Goal: Task Accomplishment & Management: Use online tool/utility

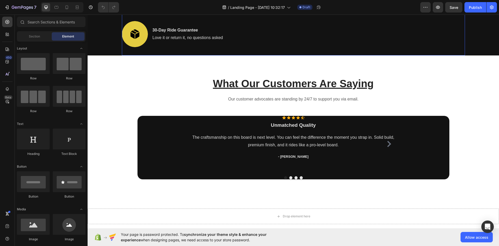
scroll to position [494, 0]
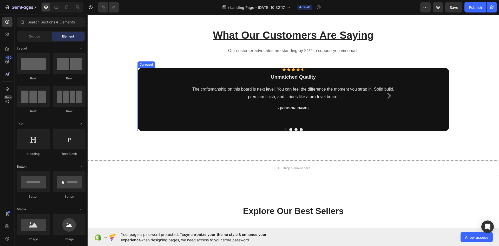
click at [178, 81] on div "Icon Icon Icon Icon Icon Icon List Hoz Unmatched Quality Heading The craftsmans…" at bounding box center [293, 99] width 312 height 63
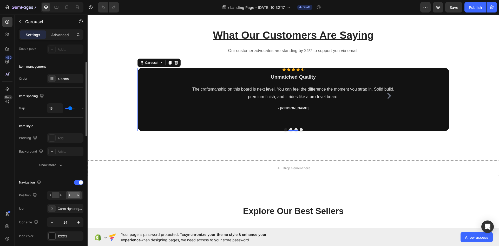
scroll to position [78, 0]
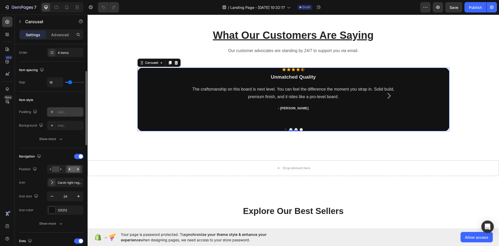
click at [67, 113] on div "Add..." at bounding box center [70, 112] width 24 height 5
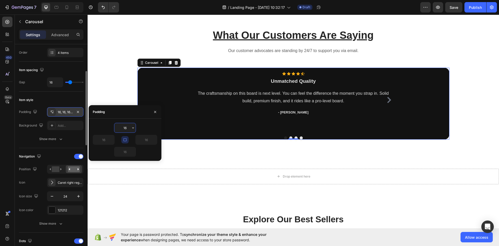
click at [126, 128] on input "16" at bounding box center [124, 127] width 21 height 9
type input "1"
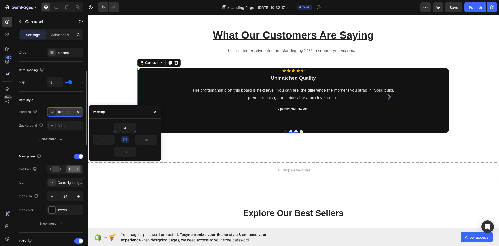
type input "4"
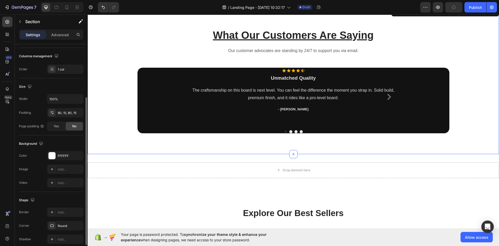
click at [112, 85] on div "What Our Customers Are Saying Heading Our customer advocates are standing by 24…" at bounding box center [293, 80] width 404 height 105
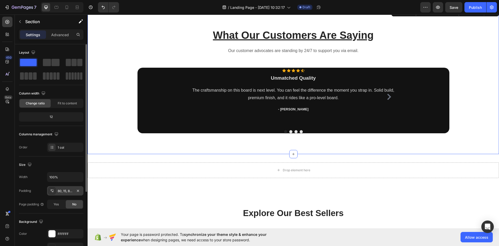
click at [64, 191] on div "80, 15, 80, 15" at bounding box center [65, 190] width 15 height 5
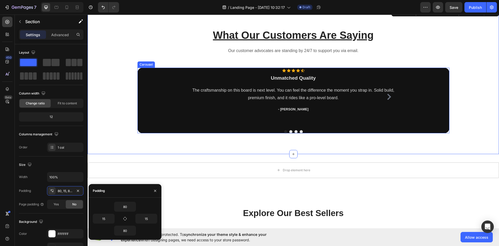
click at [160, 121] on div "Icon Icon Icon Icon Icon Icon List Hoz Unmatched Quality Heading The craftsmans…" at bounding box center [293, 100] width 312 height 65
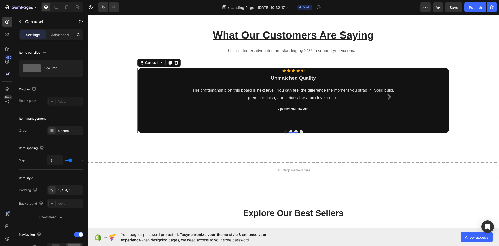
click at [160, 121] on div "Icon Icon Icon Icon Icon Icon List Hoz Unmatched Quality Heading The craftsmans…" at bounding box center [293, 100] width 312 height 65
click at [68, 190] on div "4, 4, 4, 4" at bounding box center [65, 190] width 15 height 5
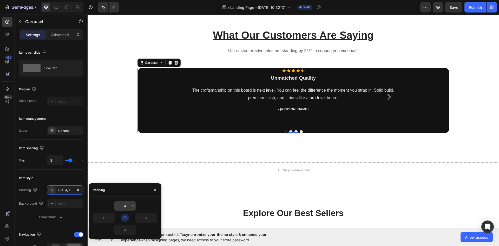
click at [129, 202] on input "4" at bounding box center [124, 205] width 21 height 9
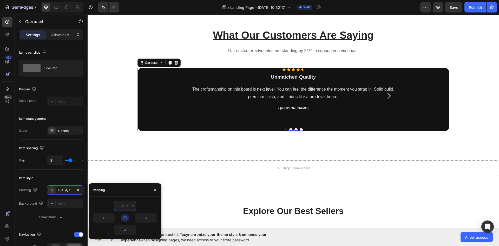
type input "8"
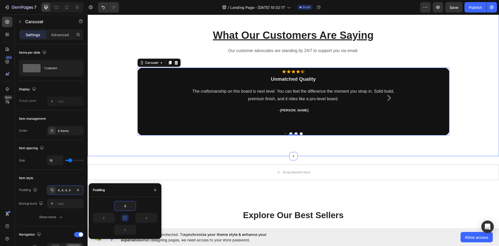
click at [112, 129] on div "What Our Customers Are Saying Heading Our customer advocates are standing by 24…" at bounding box center [293, 81] width 404 height 107
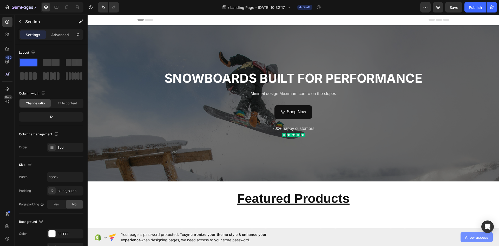
click at [473, 239] on span "Allow access" at bounding box center [476, 236] width 23 height 5
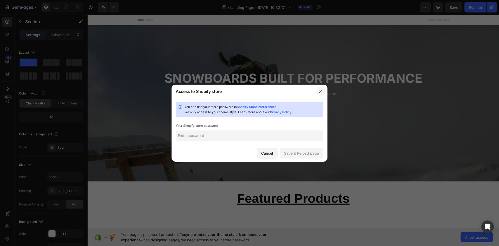
click at [320, 92] on icon "button" at bounding box center [321, 91] width 4 height 4
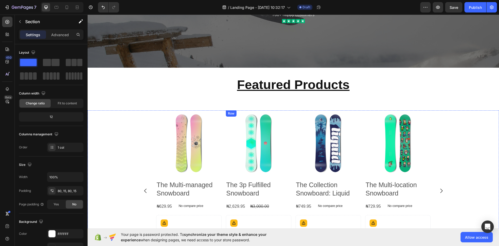
scroll to position [113, 0]
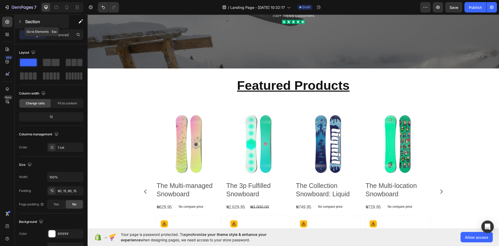
click at [19, 19] on icon "button" at bounding box center [20, 21] width 4 height 4
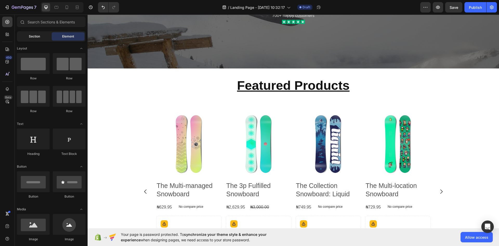
click at [39, 36] on span "Section" at bounding box center [34, 36] width 11 height 5
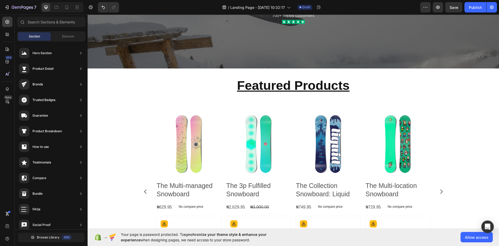
drag, startPoint x: 59, startPoint y: 133, endPoint x: 8, endPoint y: 132, distance: 51.5
click at [8, 132] on div "450 Beta" at bounding box center [7, 113] width 10 height 192
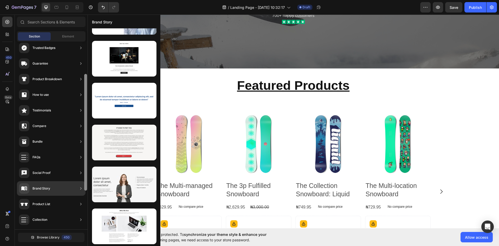
scroll to position [114, 0]
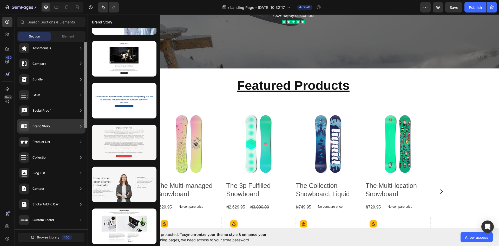
drag, startPoint x: 133, startPoint y: 183, endPoint x: 85, endPoint y: 163, distance: 51.5
click at [85, 163] on div at bounding box center [86, 72] width 4 height 187
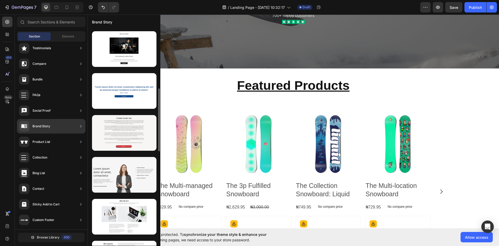
scroll to position [260, 0]
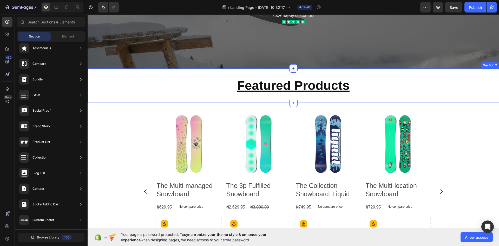
click at [291, 68] on icon at bounding box center [293, 68] width 4 height 4
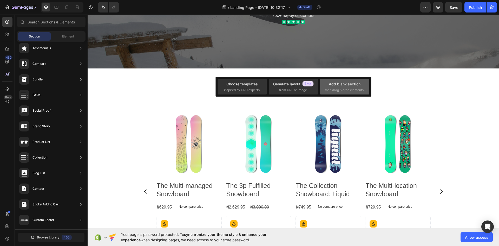
click at [336, 84] on div "Add blank section" at bounding box center [345, 83] width 32 height 5
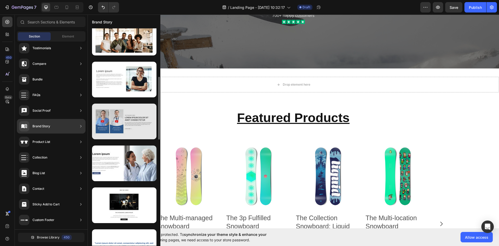
scroll to position [78, 0]
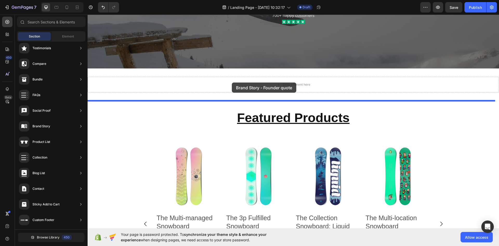
drag, startPoint x: 217, startPoint y: 232, endPoint x: 232, endPoint y: 82, distance: 150.2
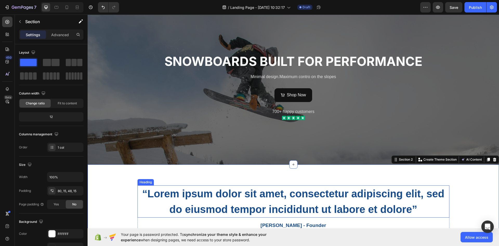
scroll to position [26, 0]
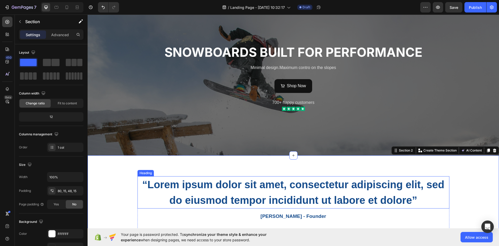
click at [233, 183] on h2 "“Lorem ipsum dolor sit amet, consectetur adipiscing elit, sed do eiusmod tempor…" at bounding box center [293, 192] width 312 height 32
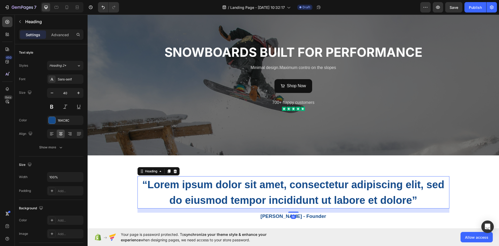
click at [233, 183] on h2 "“Lorem ipsum dolor sit amet, consectetur adipiscing elit, sed do eiusmod tempor…" at bounding box center [293, 192] width 312 height 32
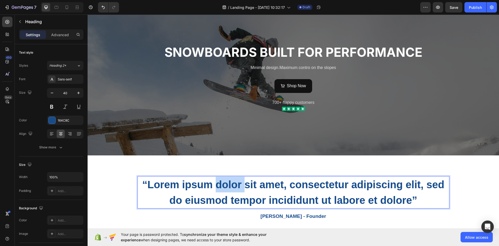
click at [233, 183] on p "“Lorem ipsum dolor sit amet, consectetur adipiscing elit, sed do eiusmod tempor…" at bounding box center [293, 191] width 311 height 31
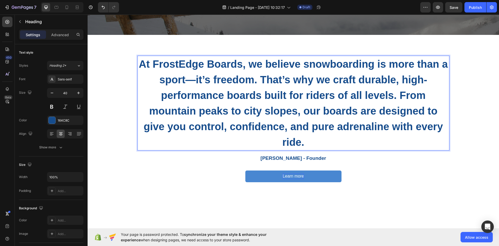
scroll to position [149, 0]
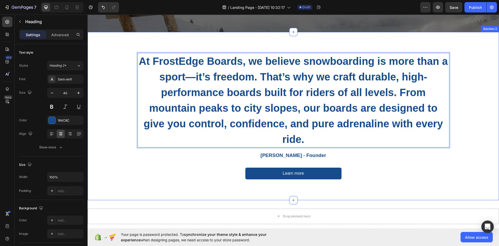
click at [117, 127] on div "At FrostEdge Boards, we believe snowboarding is more than a sport—it’s freedom.…" at bounding box center [293, 120] width 404 height 135
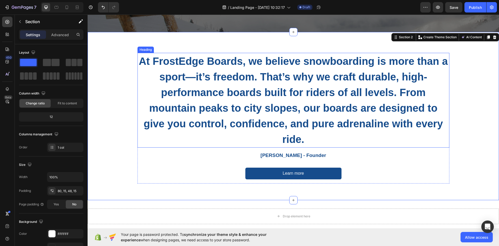
click at [233, 103] on p "At FrostEdge Boards, we believe snowboarding is more than a sport—it’s freedom.…" at bounding box center [293, 100] width 311 height 94
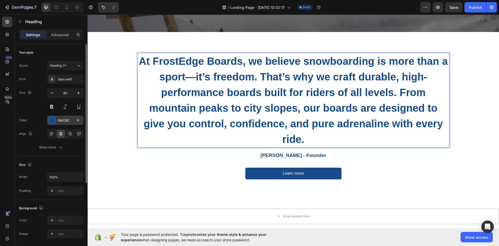
click at [59, 122] on div "164C8C" at bounding box center [65, 120] width 15 height 5
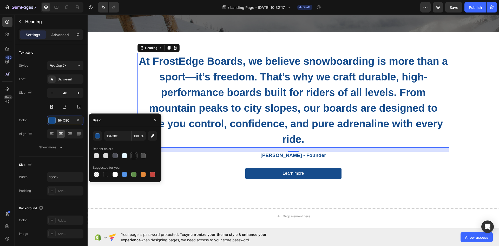
click at [134, 157] on div at bounding box center [133, 155] width 5 height 5
type input "121212"
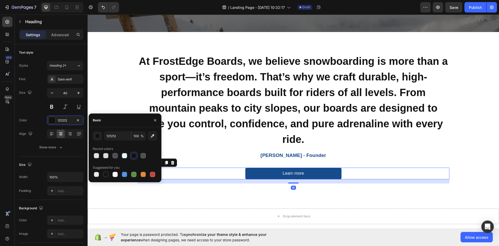
click at [211, 173] on div "Learn more Button 16" at bounding box center [293, 173] width 312 height 12
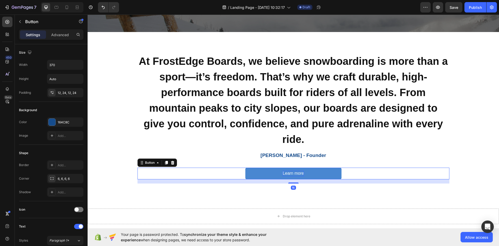
click at [283, 174] on div "Learn more" at bounding box center [293, 172] width 21 height 5
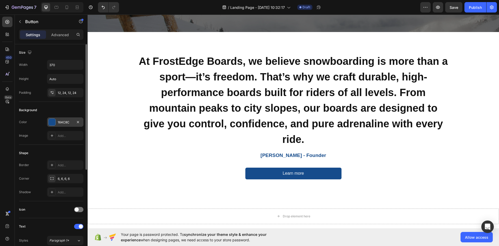
click at [52, 122] on div at bounding box center [52, 121] width 7 height 7
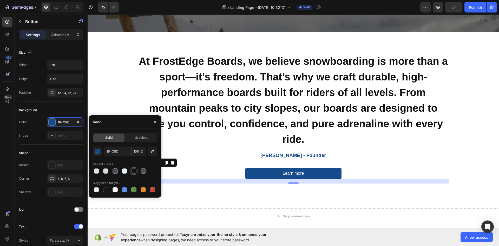
drag, startPoint x: 133, startPoint y: 172, endPoint x: 143, endPoint y: 169, distance: 10.0
click at [133, 171] on div at bounding box center [133, 170] width 5 height 5
type input "121212"
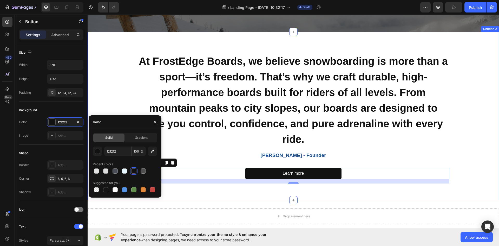
click at [211, 186] on div "At FrostEdge Boards, we believe snowboarding is more than a sport—it’s freedom.…" at bounding box center [293, 120] width 404 height 135
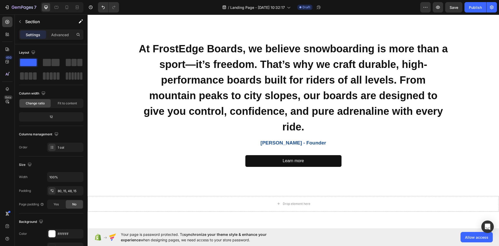
scroll to position [201, 0]
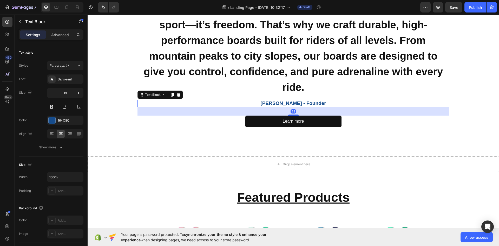
click at [283, 101] on p "[PERSON_NAME] - Founder" at bounding box center [293, 103] width 311 height 6
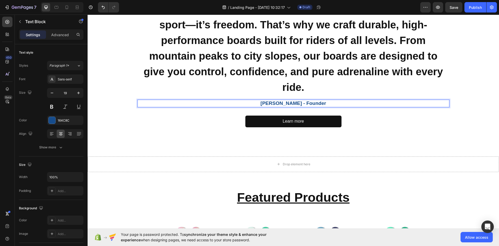
click at [281, 103] on p "[PERSON_NAME] - Founder" at bounding box center [293, 103] width 311 height 6
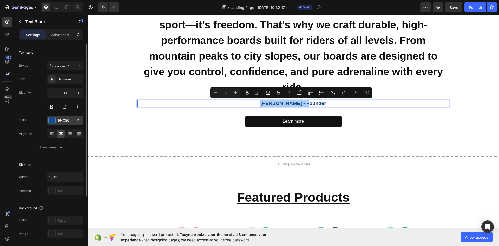
click at [66, 120] on div "164C8C" at bounding box center [65, 120] width 15 height 5
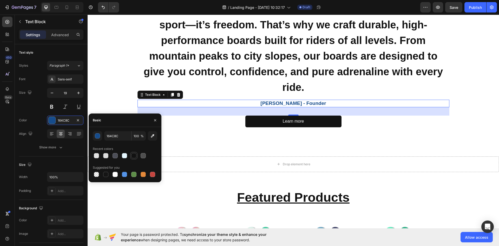
click at [135, 157] on div at bounding box center [133, 155] width 5 height 5
type input "121212"
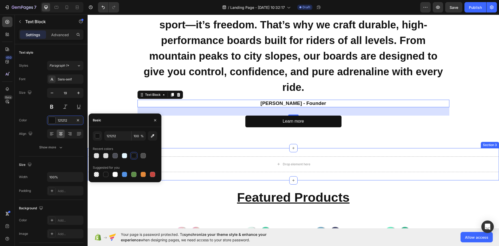
click at [200, 152] on div "Drop element here Section 3" at bounding box center [293, 164] width 411 height 32
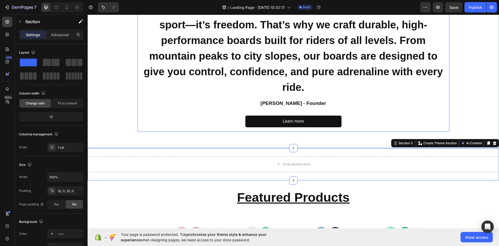
click at [192, 115] on div "At FrostEdge Boards, we believe snowboarding is more than a sport—it’s freedom.…" at bounding box center [293, 66] width 312 height 130
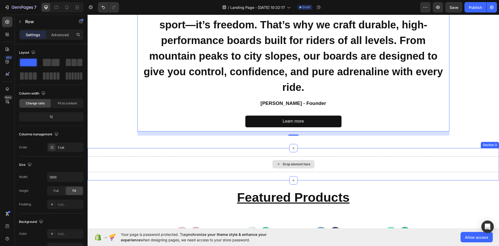
click at [371, 172] on div "Drop element here" at bounding box center [293, 164] width 411 height 16
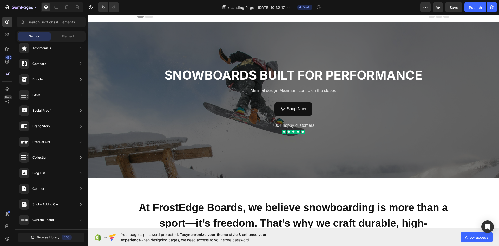
scroll to position [0, 0]
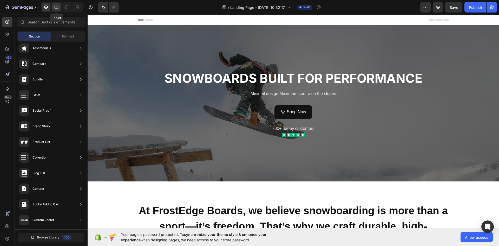
click at [59, 8] on icon at bounding box center [56, 7] width 5 height 5
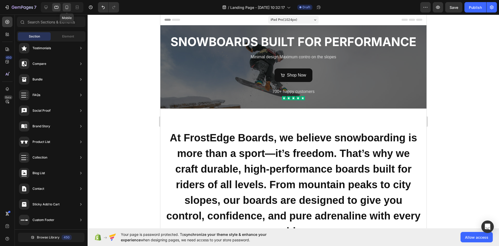
click at [66, 10] on icon at bounding box center [66, 7] width 5 height 5
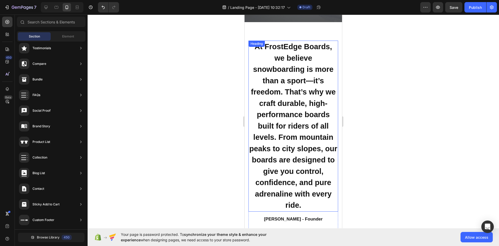
scroll to position [104, 0]
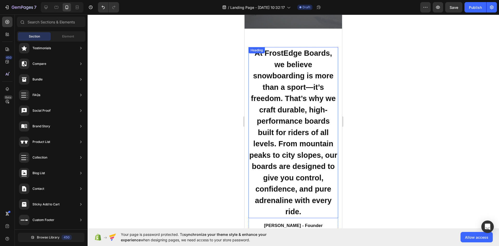
click at [298, 105] on h2 "At FrostEdge Boards, we believe snowboarding is more than a sport—it’s freedom.…" at bounding box center [293, 132] width 90 height 171
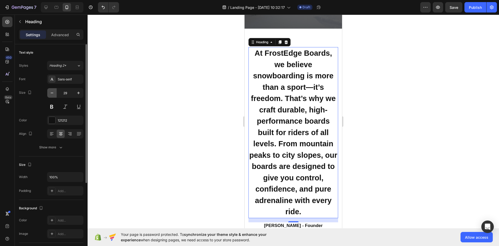
click at [51, 95] on icon "button" at bounding box center [51, 92] width 5 height 5
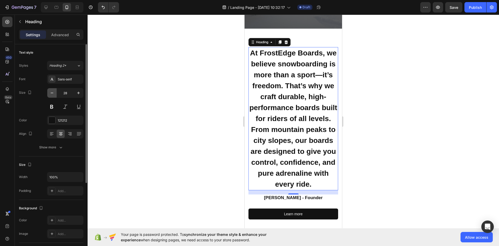
click at [51, 95] on icon "button" at bounding box center [51, 92] width 5 height 5
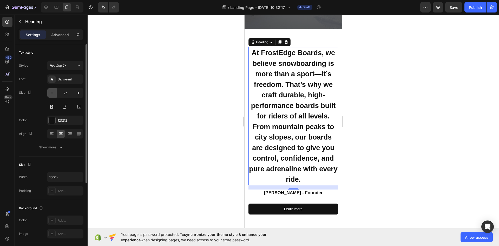
click at [51, 95] on icon "button" at bounding box center [51, 92] width 5 height 5
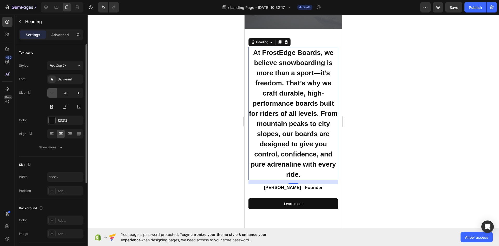
click at [51, 95] on icon "button" at bounding box center [51, 92] width 5 height 5
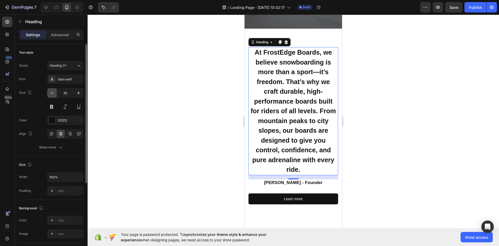
click at [51, 95] on icon "button" at bounding box center [51, 92] width 5 height 5
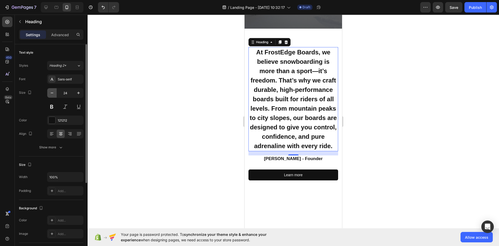
click at [51, 95] on icon "button" at bounding box center [51, 92] width 5 height 5
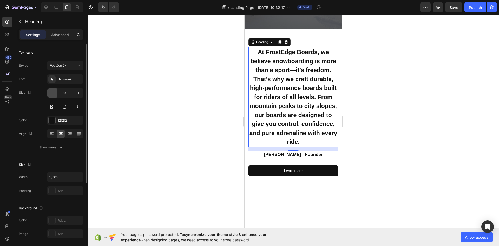
click at [51, 95] on icon "button" at bounding box center [51, 92] width 5 height 5
type input "22"
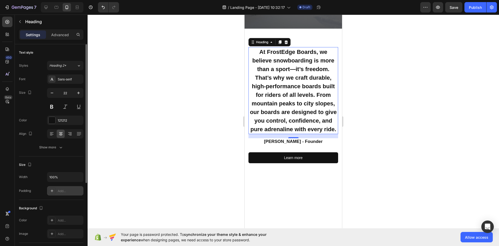
click at [67, 191] on div "Add..." at bounding box center [70, 190] width 24 height 5
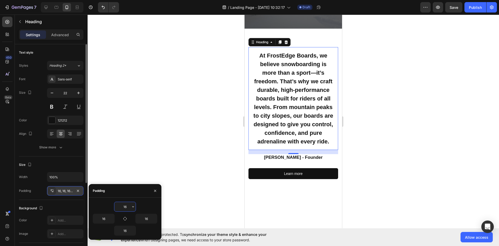
click at [126, 206] on input "16" at bounding box center [124, 206] width 21 height 9
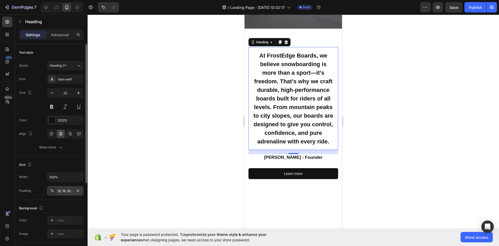
click at [190, 197] on div at bounding box center [293, 130] width 411 height 231
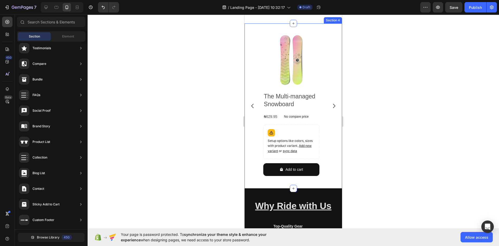
scroll to position [234, 0]
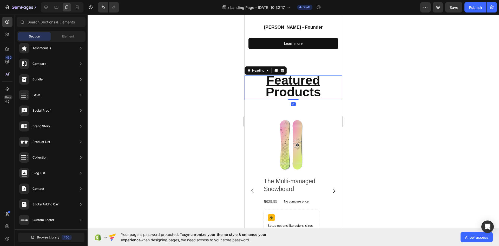
click at [285, 99] on span "Featured Products" at bounding box center [293, 86] width 55 height 26
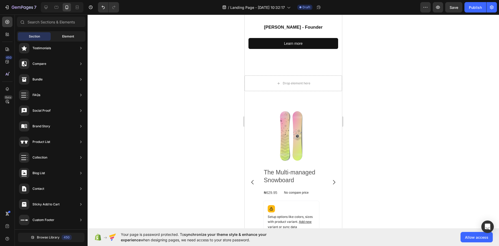
click at [70, 35] on span "Element" at bounding box center [68, 36] width 12 height 5
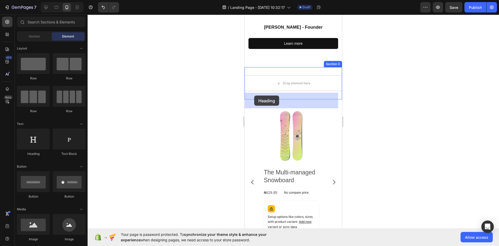
drag, startPoint x: 284, startPoint y: 158, endPoint x: 258, endPoint y: 95, distance: 68.3
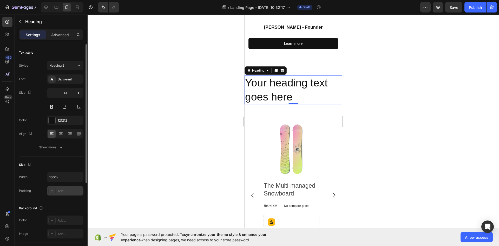
click at [64, 191] on div "Add..." at bounding box center [70, 190] width 24 height 5
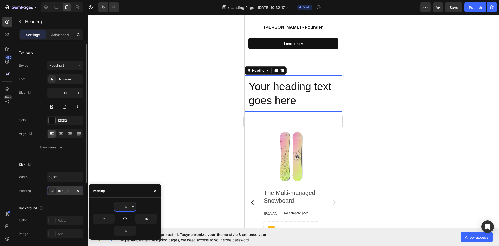
click at [163, 142] on div at bounding box center [293, 130] width 411 height 231
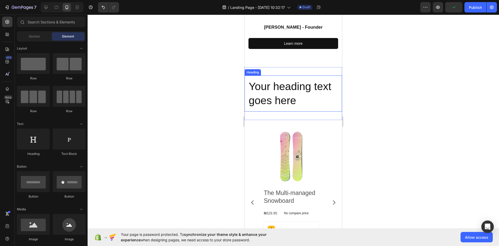
click at [268, 111] on h2 "Your heading text goes here" at bounding box center [293, 93] width 97 height 36
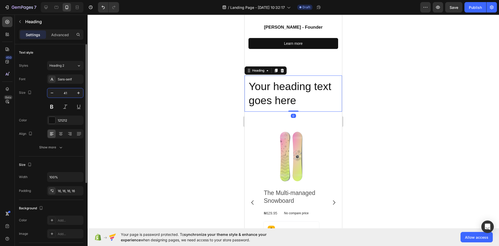
click at [65, 93] on input "41" at bounding box center [65, 92] width 17 height 9
click at [67, 93] on input "41" at bounding box center [65, 92] width 17 height 9
type input "4"
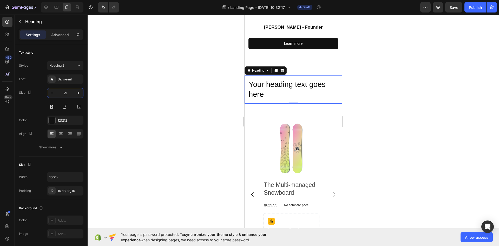
type input "29"
click at [154, 99] on div at bounding box center [293, 130] width 411 height 231
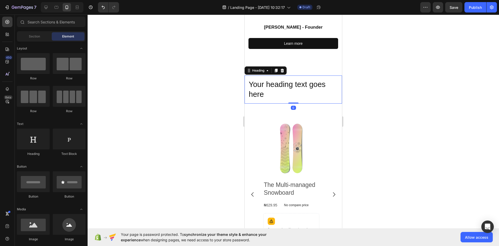
click at [270, 103] on h2 "Your heading text goes here" at bounding box center [293, 89] width 97 height 28
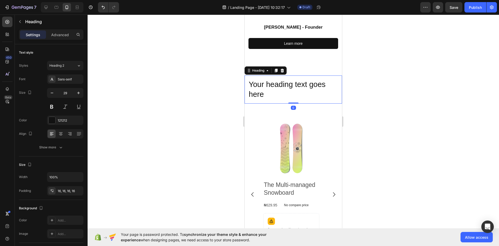
click at [278, 102] on h2 "Your heading text goes here" at bounding box center [293, 89] width 97 height 28
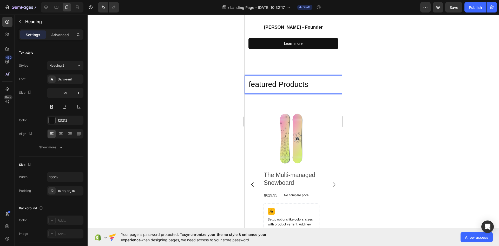
click at [252, 89] on p "featured Products" at bounding box center [293, 85] width 89 height 10
click at [185, 107] on div at bounding box center [293, 130] width 411 height 231
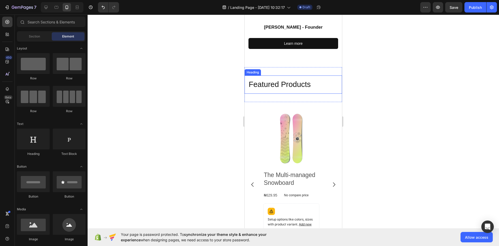
click at [293, 89] on p "Featured Products" at bounding box center [293, 85] width 89 height 10
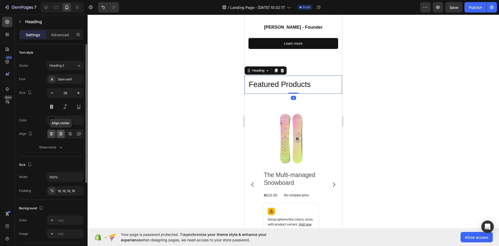
click at [60, 134] on icon at bounding box center [61, 134] width 4 height 1
drag, startPoint x: 51, startPoint y: 109, endPoint x: 76, endPoint y: 109, distance: 24.2
click at [53, 109] on button at bounding box center [51, 106] width 9 height 9
click at [83, 108] on button at bounding box center [78, 106] width 9 height 9
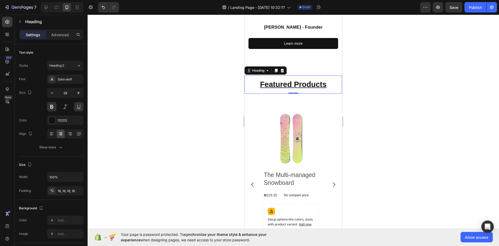
click at [125, 112] on div at bounding box center [293, 130] width 411 height 231
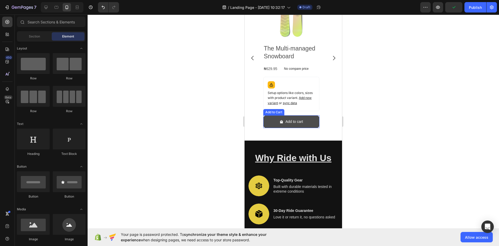
scroll to position [442, 0]
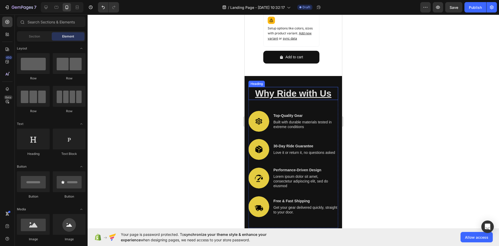
click at [291, 94] on h2 "Why Ride with Us" at bounding box center [293, 93] width 90 height 13
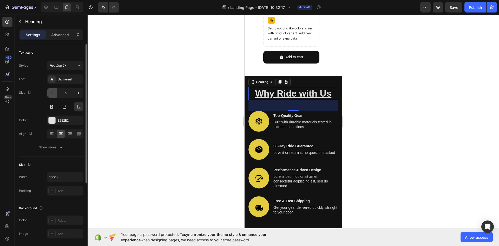
click at [52, 94] on icon "button" at bounding box center [51, 92] width 5 height 5
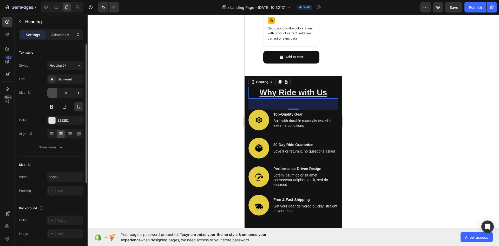
click at [52, 94] on icon "button" at bounding box center [51, 92] width 5 height 5
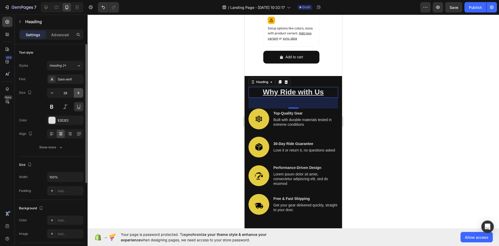
click at [77, 93] on icon "button" at bounding box center [78, 92] width 5 height 5
type input "29"
click at [147, 97] on div at bounding box center [293, 130] width 411 height 231
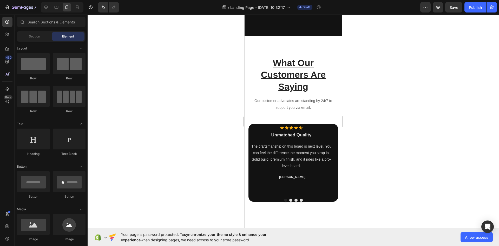
scroll to position [643, 0]
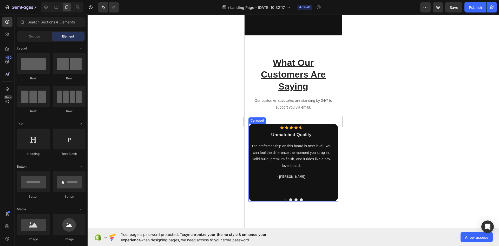
click at [319, 187] on div "Icon Icon Icon Icon Icon Icon List Hoz Unmatched Quality Heading The craftsmans…" at bounding box center [292, 159] width 82 height 66
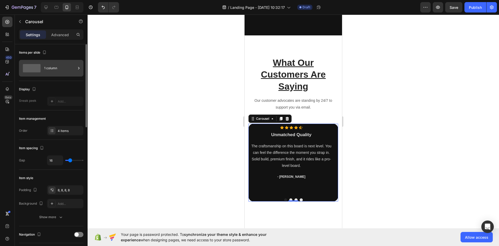
click at [73, 67] on div "1 column" at bounding box center [60, 68] width 32 height 12
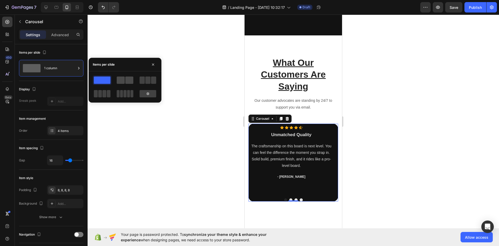
click at [123, 80] on span at bounding box center [121, 79] width 8 height 7
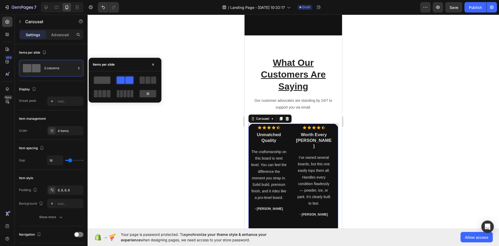
click at [106, 80] on span at bounding box center [102, 79] width 17 height 7
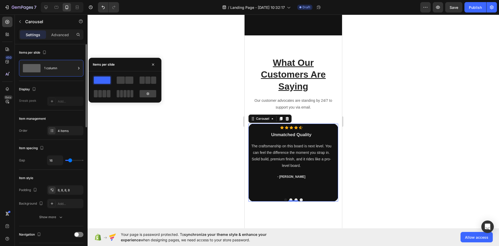
click at [72, 116] on div "Item management" at bounding box center [51, 118] width 64 height 8
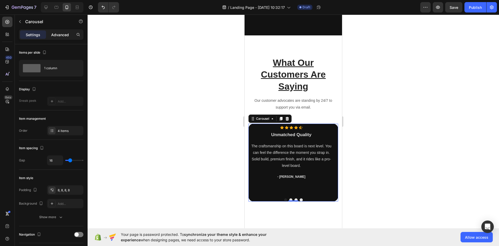
click at [65, 35] on p "Advanced" at bounding box center [60, 34] width 18 height 5
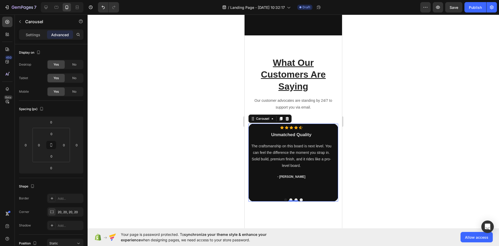
click at [41, 32] on div "Settings" at bounding box center [33, 34] width 26 height 8
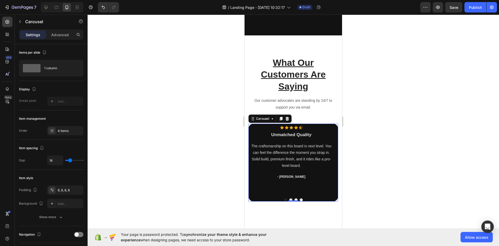
click at [140, 81] on div at bounding box center [293, 130] width 411 height 231
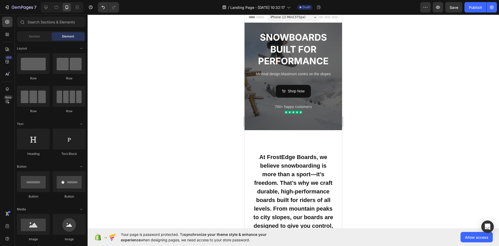
scroll to position [0, 0]
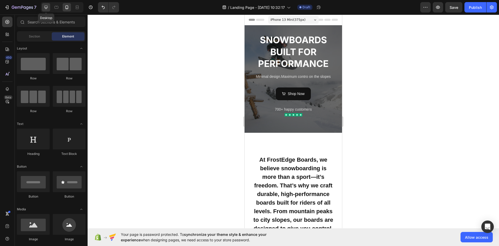
click at [46, 5] on icon at bounding box center [45, 7] width 5 height 5
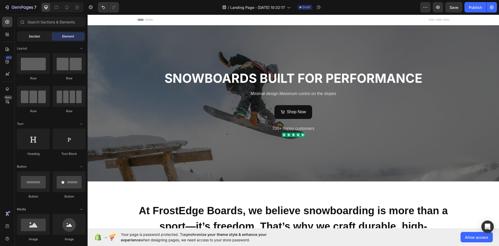
drag, startPoint x: 31, startPoint y: 35, endPoint x: 36, endPoint y: 36, distance: 5.6
click at [31, 35] on span "Section" at bounding box center [34, 36] width 11 height 5
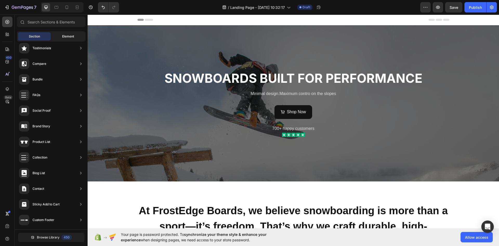
click at [67, 40] on div "Element" at bounding box center [68, 36] width 33 height 8
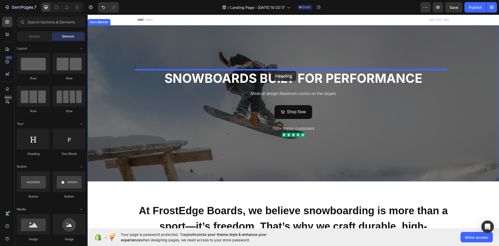
drag, startPoint x: 125, startPoint y: 157, endPoint x: 271, endPoint y: 71, distance: 169.8
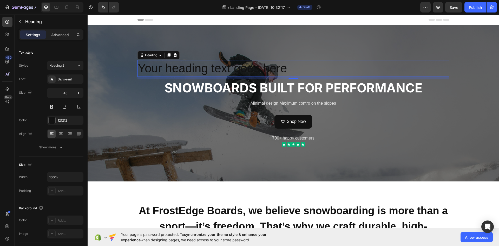
click at [188, 66] on h2 "Your heading text goes here" at bounding box center [293, 68] width 312 height 17
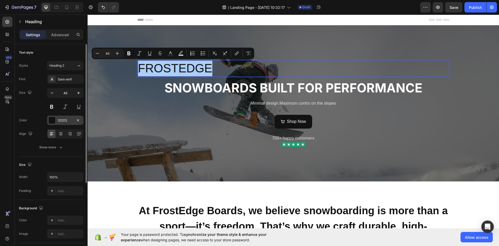
click at [66, 121] on div "121212" at bounding box center [65, 120] width 15 height 5
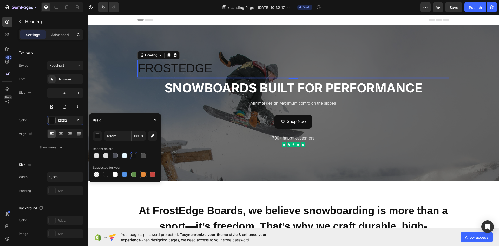
click at [145, 173] on div at bounding box center [143, 174] width 5 height 5
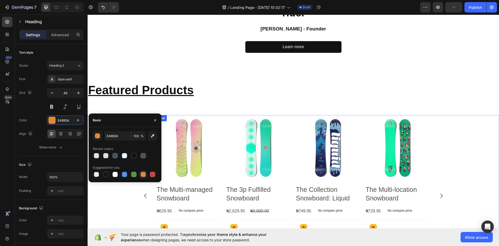
scroll to position [208, 0]
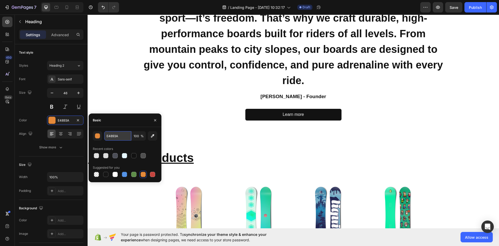
click at [119, 138] on input "E4893A" at bounding box center [117, 135] width 27 height 9
click at [100, 135] on div "button" at bounding box center [97, 135] width 5 height 5
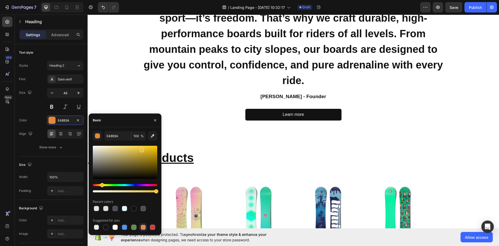
click at [101, 185] on div "Hue" at bounding box center [102, 185] width 4 height 4
type input "E3BF39"
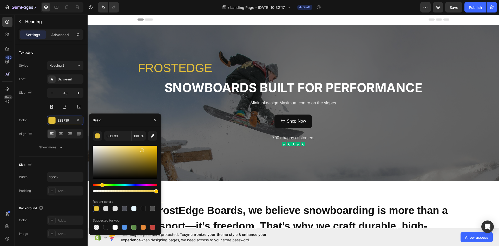
scroll to position [0, 0]
click at [55, 108] on button at bounding box center [51, 106] width 9 height 9
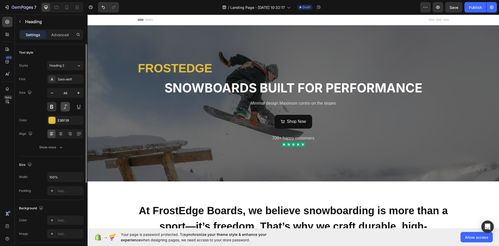
click at [66, 106] on button at bounding box center [65, 106] width 9 height 9
click at [60, 133] on icon at bounding box center [60, 133] width 5 height 5
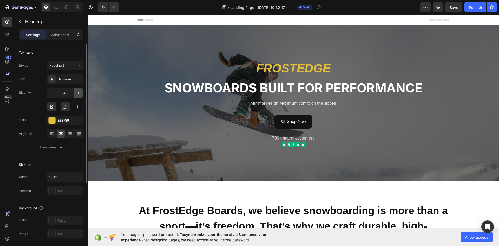
click at [80, 93] on icon "button" at bounding box center [78, 92] width 5 height 5
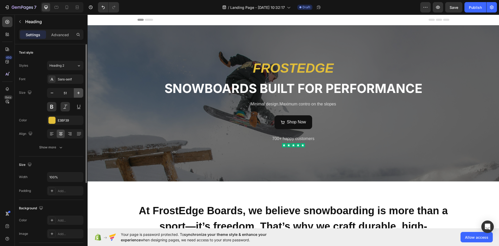
click at [80, 93] on icon "button" at bounding box center [78, 92] width 5 height 5
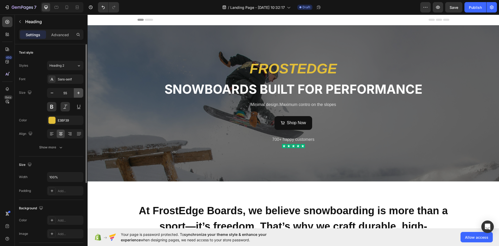
click at [80, 93] on icon "button" at bounding box center [78, 92] width 5 height 5
type input "58"
click at [67, 82] on div "Sans-serif" at bounding box center [65, 78] width 36 height 9
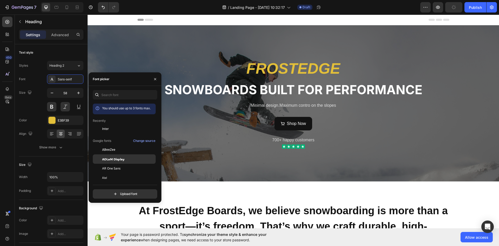
click at [114, 160] on span "ADLaM Display" at bounding box center [113, 158] width 22 height 5
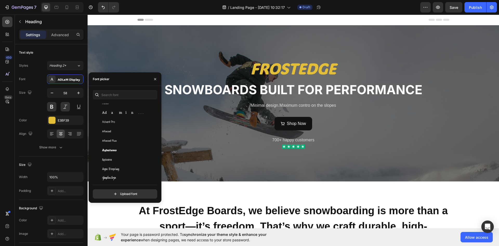
scroll to position [156, 0]
click at [120, 95] on input "text" at bounding box center [125, 94] width 64 height 9
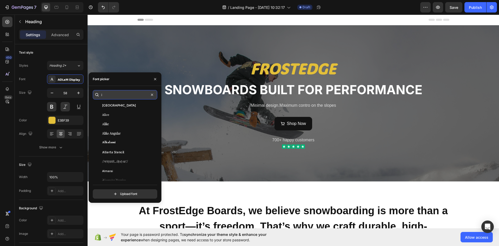
scroll to position [0, 0]
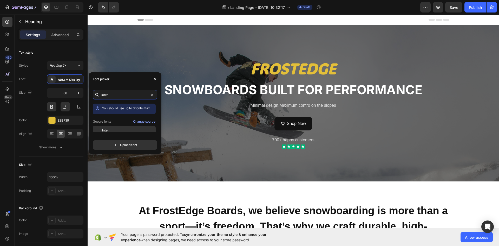
type input "inter"
click at [112, 127] on div "Inter" at bounding box center [124, 130] width 63 height 9
click at [105, 129] on span "Inter" at bounding box center [105, 130] width 7 height 5
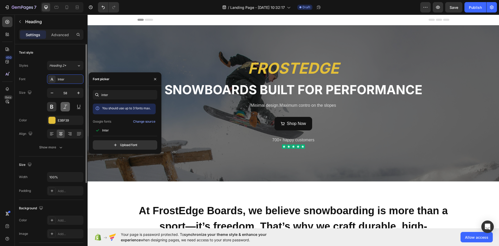
click at [64, 106] on button at bounding box center [65, 106] width 9 height 9
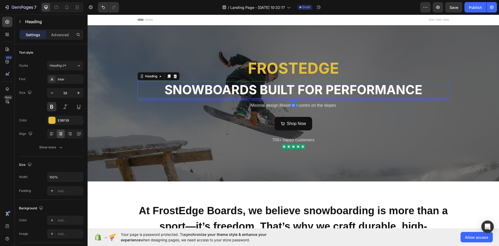
click at [218, 90] on strong "SNOWBOARDS BUILT FOR PERFORMANCE" at bounding box center [293, 89] width 258 height 15
click at [252, 87] on strong "SNOWBOARDS BUILT FOR PERFORMANCE" at bounding box center [293, 89] width 258 height 15
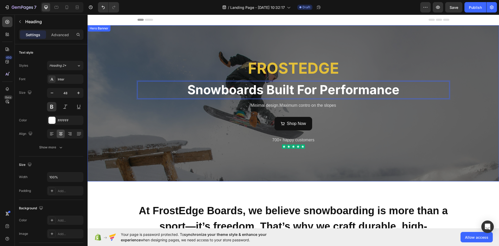
click at [200, 121] on div "Shop Now Button" at bounding box center [293, 124] width 312 height 14
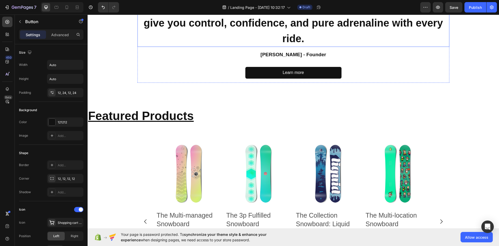
scroll to position [286, 0]
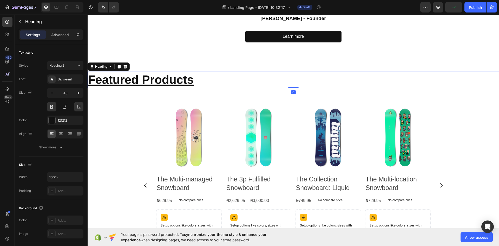
click at [166, 75] on h2 "Featured Products" at bounding box center [293, 79] width 411 height 17
click at [165, 80] on h2 "Featured Products" at bounding box center [293, 79] width 411 height 17
click at [62, 134] on icon at bounding box center [60, 133] width 5 height 5
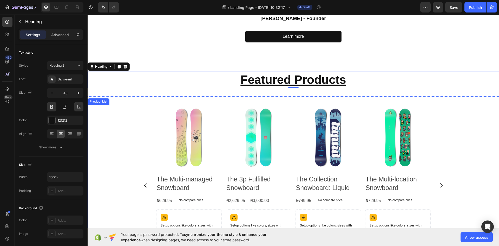
click at [131, 121] on div "Product Images The Multi-managed Snowboard Product Title ₦629.95 Product Price …" at bounding box center [293, 184] width 411 height 161
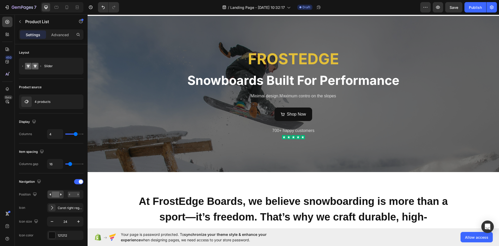
scroll to position [0, 0]
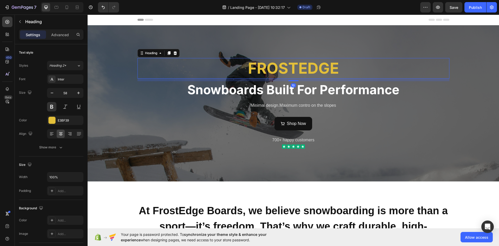
click at [289, 71] on h2 "FROSTEDGE" at bounding box center [293, 68] width 312 height 21
click at [55, 63] on span "Heading 2*" at bounding box center [57, 65] width 17 height 5
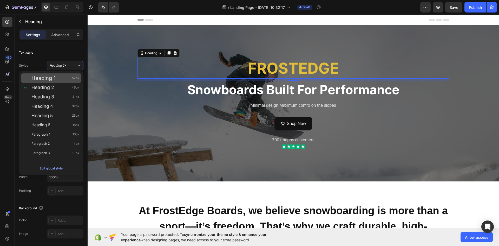
click at [51, 77] on span "Heading 1" at bounding box center [43, 77] width 24 height 5
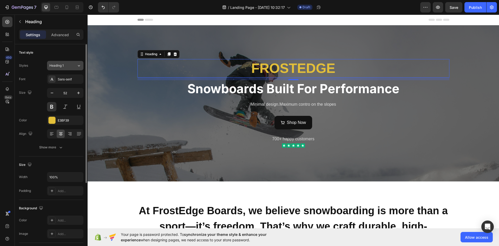
click at [65, 62] on button "Heading 1" at bounding box center [65, 65] width 36 height 9
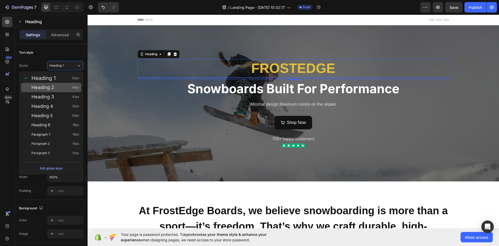
click at [60, 84] on div "Heading 2 46px" at bounding box center [51, 87] width 60 height 9
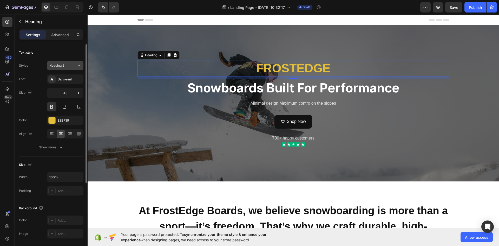
click at [66, 67] on div "Heading 2" at bounding box center [59, 65] width 21 height 5
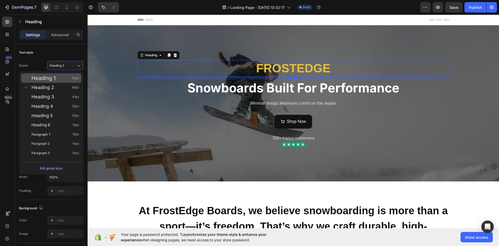
click at [62, 81] on div "Heading 1 52px" at bounding box center [51, 77] width 60 height 9
type input "52"
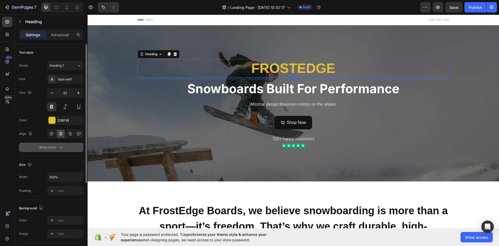
click at [54, 147] on div "Show more" at bounding box center [51, 146] width 24 height 5
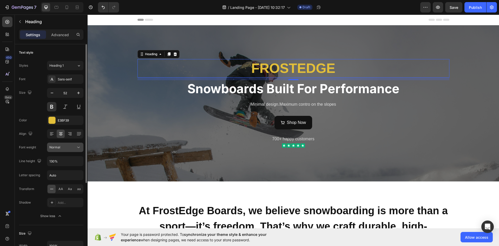
click at [65, 149] on div "Normal" at bounding box center [62, 147] width 27 height 5
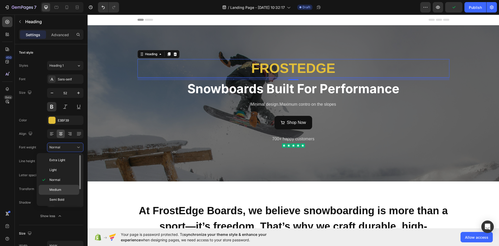
scroll to position [21, 0]
click at [63, 190] on p "Bold" at bounding box center [63, 188] width 28 height 5
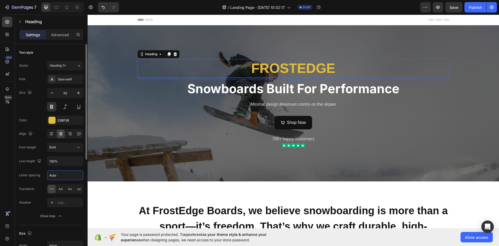
click at [64, 175] on input "Auto" at bounding box center [65, 174] width 36 height 9
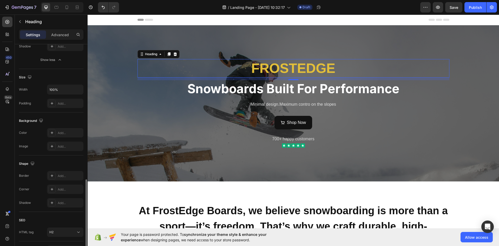
scroll to position [190, 0]
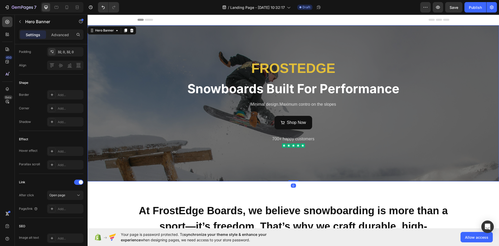
drag, startPoint x: 164, startPoint y: 157, endPoint x: 168, endPoint y: 155, distance: 4.0
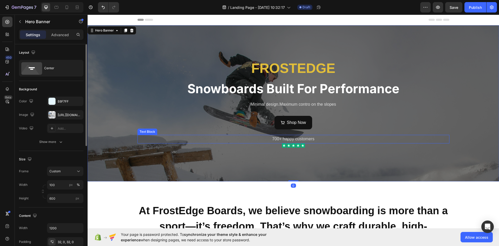
click at [179, 136] on p "700+ happy customers" at bounding box center [293, 139] width 311 height 8
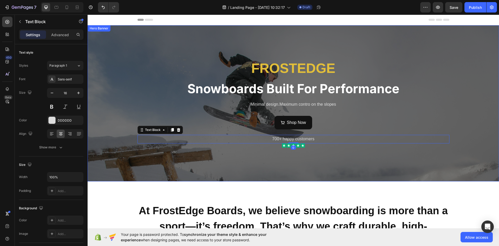
click at [193, 157] on div "Overlay" at bounding box center [293, 103] width 411 height 156
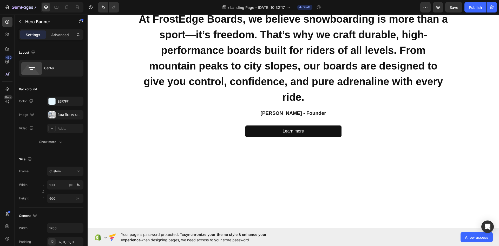
scroll to position [61, 0]
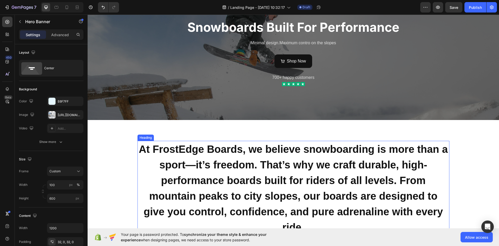
click at [185, 151] on h2 "At FrostEdge Boards, we believe snowboarding is more than a sport—it’s freedom.…" at bounding box center [293, 188] width 312 height 95
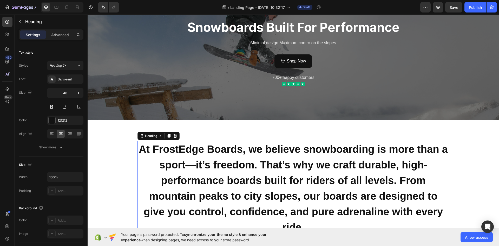
click at [185, 151] on h2 "At FrostEdge Boards, we believe snowboarding is more than a sport—it’s freedom.…" at bounding box center [293, 188] width 312 height 95
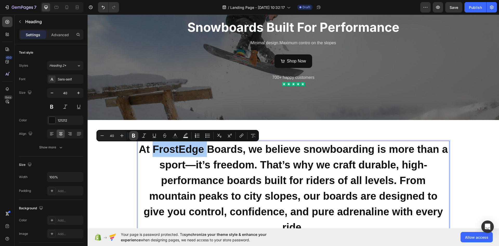
click at [132, 134] on icon "Editor contextual toolbar" at bounding box center [133, 136] width 3 height 4
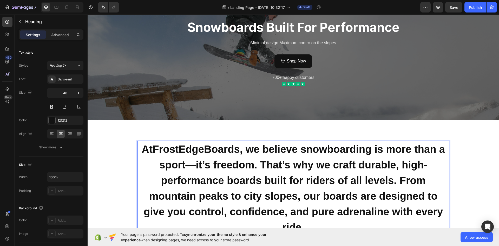
click at [176, 148] on strong "FrostEdge" at bounding box center [178, 148] width 51 height 11
click at [166, 147] on strong "FrostEdge" at bounding box center [178, 148] width 51 height 11
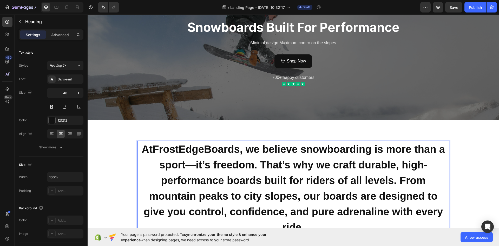
click at [166, 147] on strong "FrostEdge" at bounding box center [178, 148] width 51 height 11
click at [51, 107] on button at bounding box center [51, 106] width 9 height 9
click at [174, 152] on strong "FrostEdge" at bounding box center [178, 148] width 51 height 11
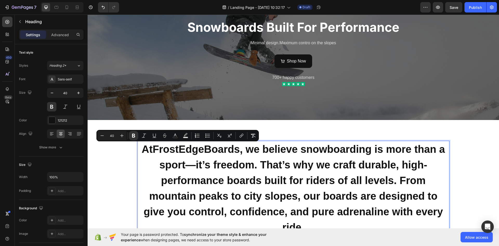
click at [182, 149] on strong "FrostEdge" at bounding box center [178, 148] width 51 height 11
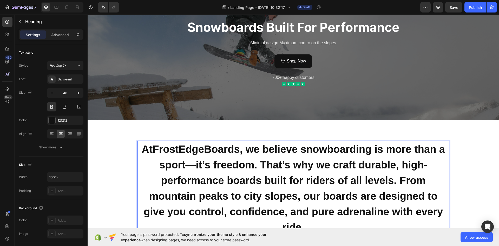
click at [193, 150] on strong "FrostEdge" at bounding box center [178, 148] width 51 height 11
click at [198, 150] on strong "FrostEdge" at bounding box center [178, 148] width 51 height 11
click at [200, 149] on strong "FrostEdge" at bounding box center [178, 148] width 51 height 11
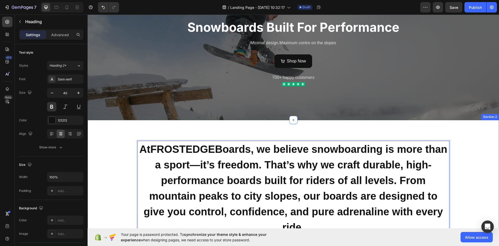
click at [210, 129] on div "At FROSTEDGE Boards, we believe snowboarding is more than a sport—it’s freedom.…" at bounding box center [293, 204] width 411 height 168
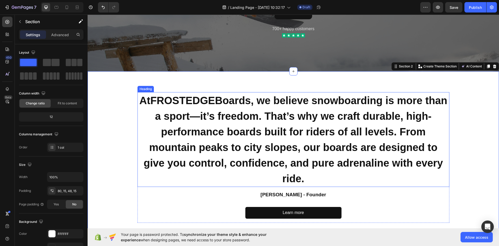
scroll to position [113, 0]
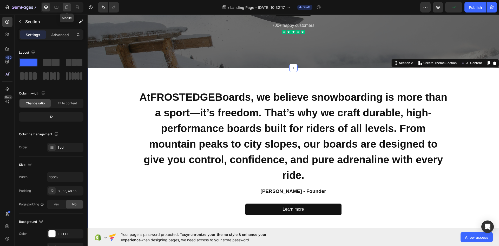
click at [65, 8] on icon at bounding box center [66, 7] width 5 height 5
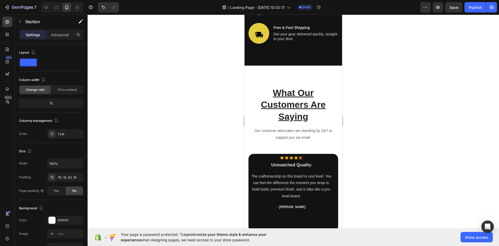
scroll to position [393, 0]
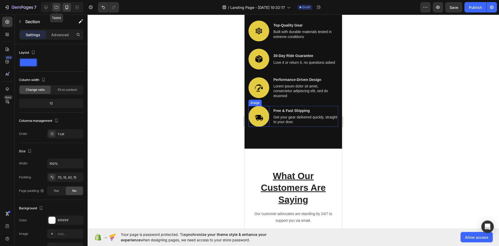
click at [58, 6] on icon at bounding box center [57, 7] width 4 height 3
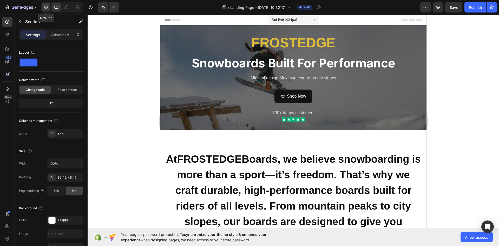
click at [45, 6] on icon at bounding box center [45, 7] width 3 height 3
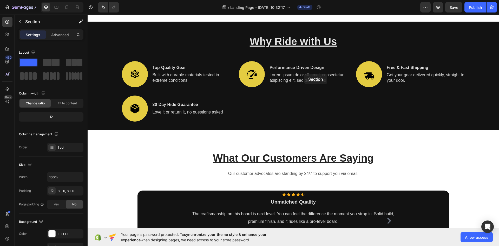
scroll to position [486, 0]
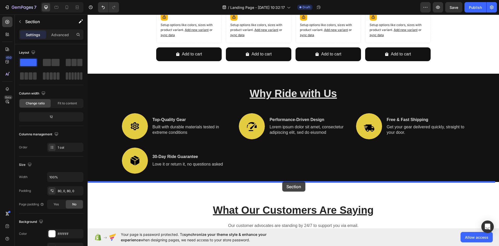
drag, startPoint x: 347, startPoint y: 71, endPoint x: 282, endPoint y: 181, distance: 127.2
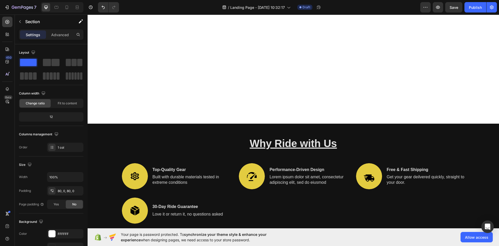
scroll to position [572, 0]
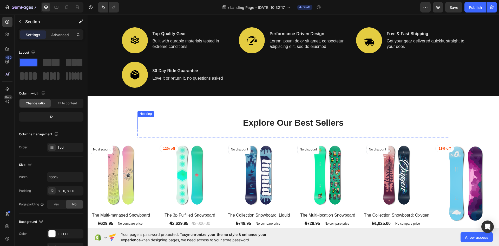
click at [205, 127] on p "Explore Our Best Sellers" at bounding box center [293, 122] width 311 height 11
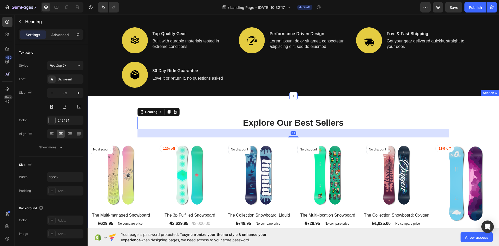
click at [123, 142] on img at bounding box center [121, 174] width 67 height 67
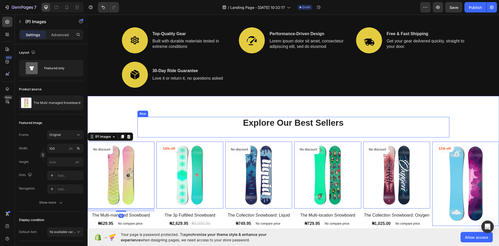
click at [158, 135] on div "Explore Our Best Sellers Heading" at bounding box center [293, 127] width 312 height 21
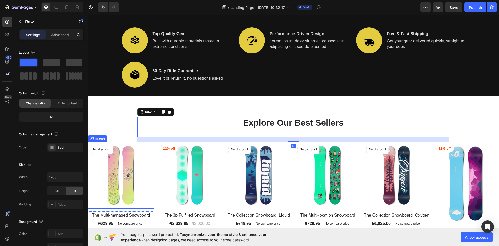
click at [139, 167] on img at bounding box center [121, 174] width 67 height 67
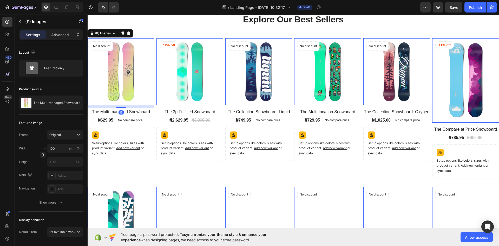
scroll to position [676, 0]
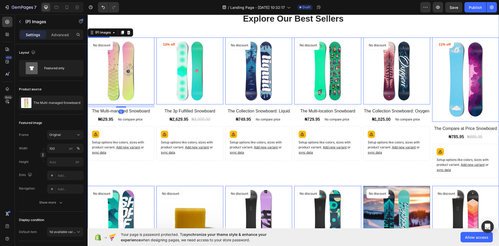
click at [158, 168] on div "(P) Images 0 12% off Product Badge Row The 3p Fulfilled Snowboard (P) Title ₦2,…" at bounding box center [189, 107] width 67 height 140
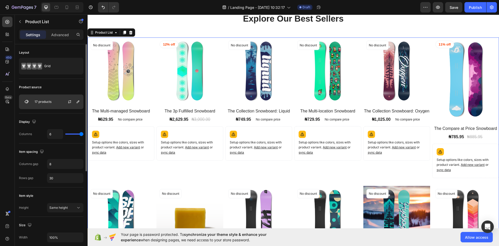
click at [57, 102] on div "17 products" at bounding box center [51, 101] width 64 height 15
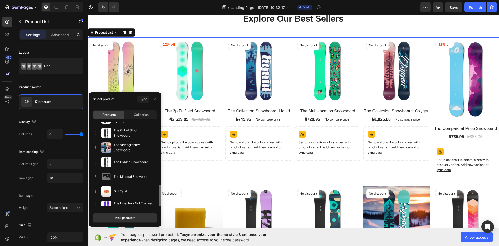
scroll to position [163, 0]
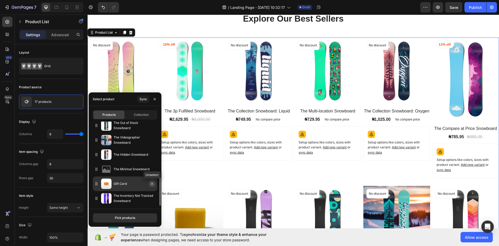
click at [153, 185] on icon "button" at bounding box center [152, 183] width 2 height 2
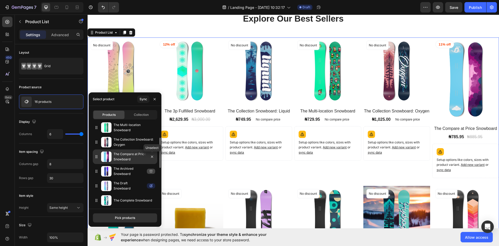
scroll to position [0, 0]
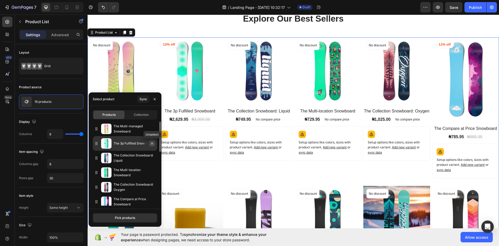
click at [152, 145] on icon "button" at bounding box center [152, 143] width 4 height 4
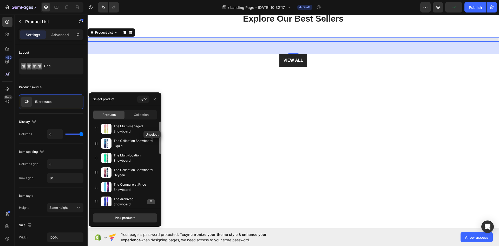
click at [0, 0] on icon "button" at bounding box center [0, 0] width 0 height 0
drag, startPoint x: 143, startPoint y: 119, endPoint x: 143, endPoint y: 116, distance: 2.9
click at [143, 119] on div "Products Collection The Multi-managed Snowboard The Multi-location Snowboard Th…" at bounding box center [125, 157] width 73 height 103
click at [143, 116] on span "Collection" at bounding box center [141, 114] width 15 height 5
type input "5"
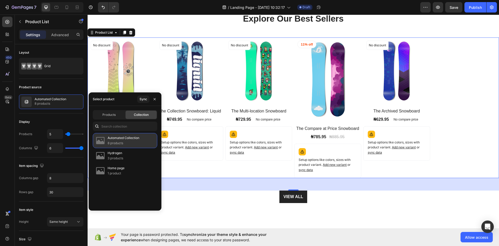
click at [128, 143] on p "8 products" at bounding box center [124, 142] width 32 height 5
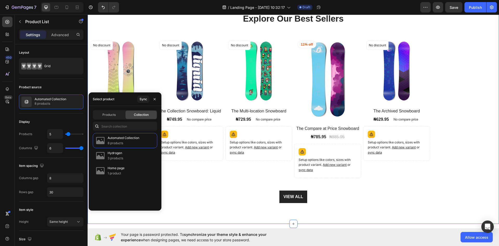
click at [206, 207] on div "Explore Our Best Sellers Heading Row (P) Images No discount Not be displayed wh…" at bounding box center [293, 108] width 411 height 232
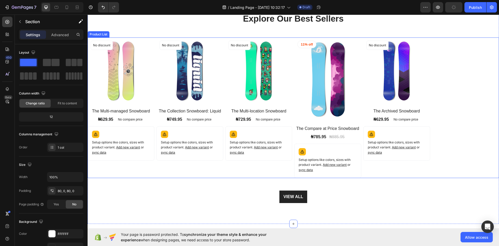
click at [448, 75] on div "(P) Images No discount Not be displayed when published Product Badge Row The Mu…" at bounding box center [293, 107] width 411 height 141
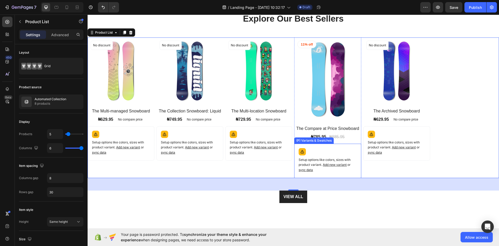
scroll to position [754, 0]
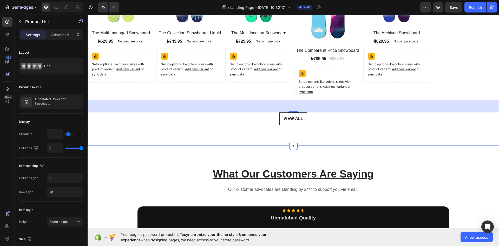
click at [294, 122] on link "VIEW ALL" at bounding box center [293, 118] width 28 height 12
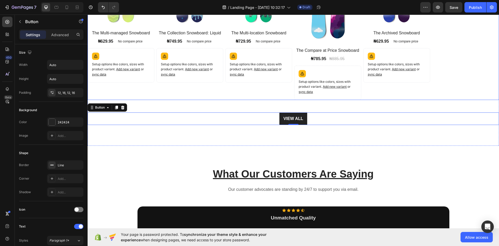
click at [372, 99] on div "(P) Images No discount Not be displayed when published Product Badge Row The Ar…" at bounding box center [396, 29] width 67 height 141
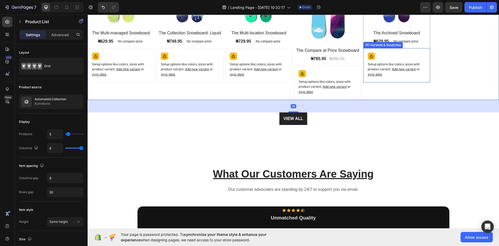
click at [154, 80] on div "Setup options like colors, sizes with product variant. Add new variant or sync …" at bounding box center [121, 65] width 67 height 34
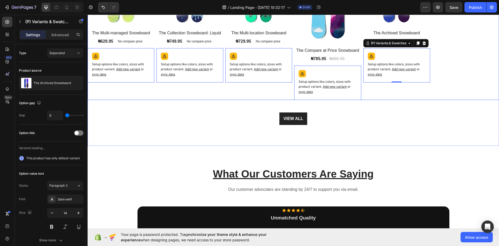
click at [446, 81] on div "(P) Images No discount Not be displayed when published Product Badge Row The Mu…" at bounding box center [293, 29] width 411 height 141
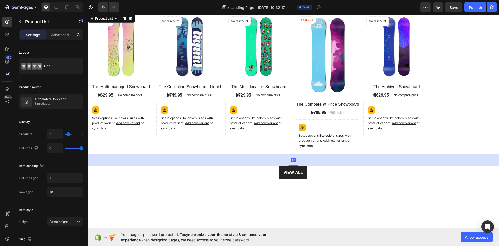
scroll to position [624, 0]
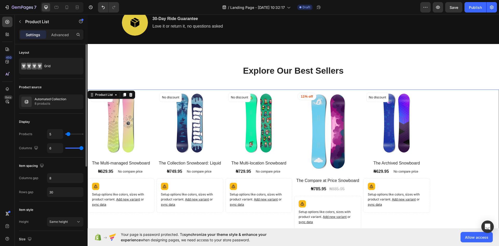
type input "5"
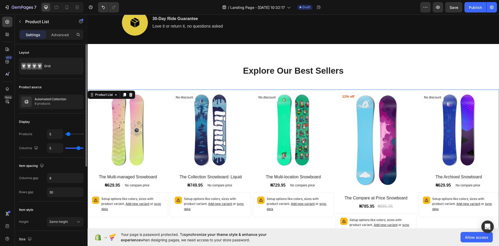
type input "4"
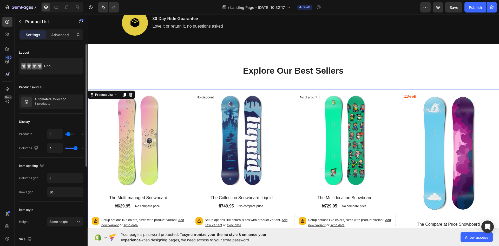
type input "3"
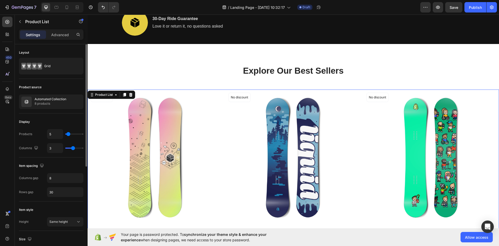
type input "4"
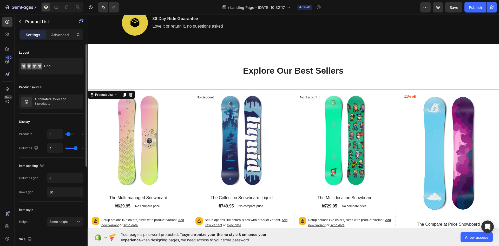
type input "3"
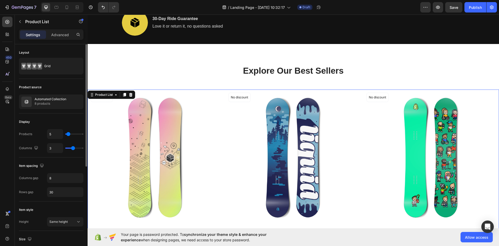
type input "4"
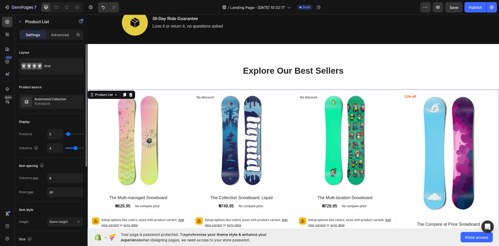
drag, startPoint x: 81, startPoint y: 148, endPoint x: 75, endPoint y: 148, distance: 6.3
type input "4"
click at [75, 148] on input "range" at bounding box center [74, 147] width 18 height 1
click at [57, 70] on div "Grid" at bounding box center [60, 66] width 32 height 12
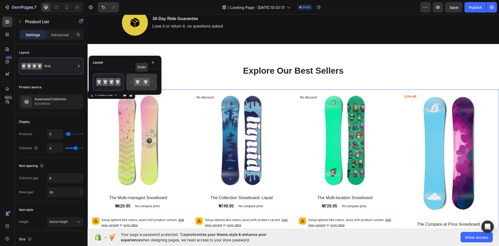
click at [139, 85] on icon at bounding box center [138, 82] width 8 height 8
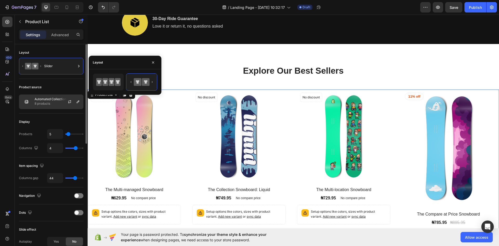
click at [65, 100] on div at bounding box center [71, 102] width 23 height 14
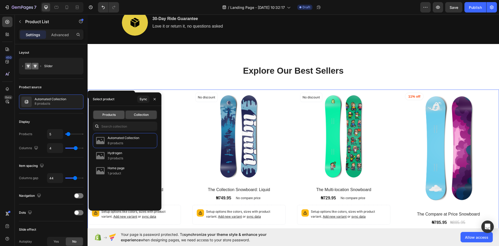
click at [112, 116] on span "Products" at bounding box center [108, 114] width 13 height 5
type input "4"
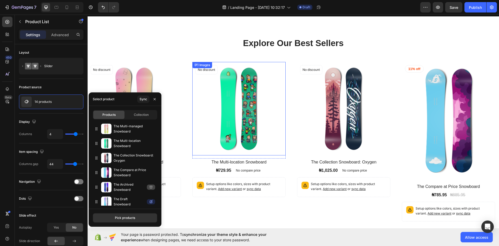
scroll to position [710, 0]
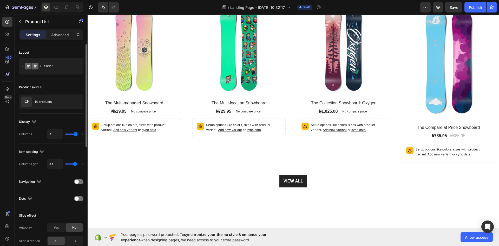
click at [74, 86] on div "Product source" at bounding box center [51, 87] width 64 height 8
click at [82, 184] on div at bounding box center [78, 181] width 9 height 5
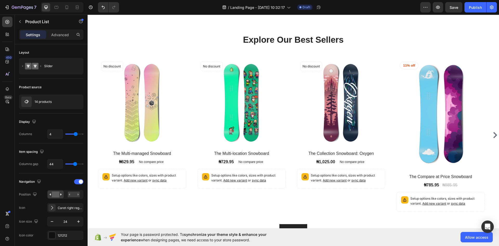
scroll to position [632, 0]
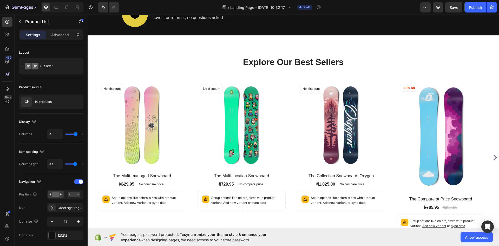
click at [493, 156] on icon "Carousel Next Arrow" at bounding box center [495, 157] width 4 height 6
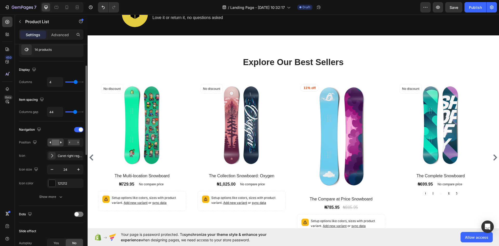
scroll to position [0, 0]
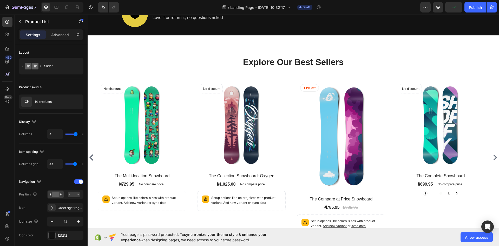
click at [489, 141] on div "(P) Images No discount Not be displayed when published Product Badge Row The Mu…" at bounding box center [293, 157] width 411 height 153
click at [486, 199] on div "(P) Images No discount Not be displayed when published Product Badge Row The Mu…" at bounding box center [293, 157] width 411 height 153
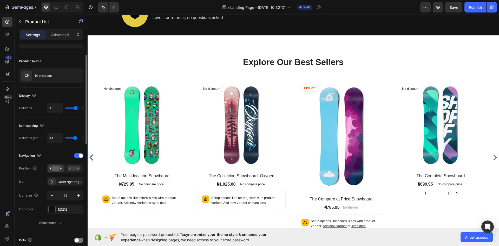
scroll to position [52, 0]
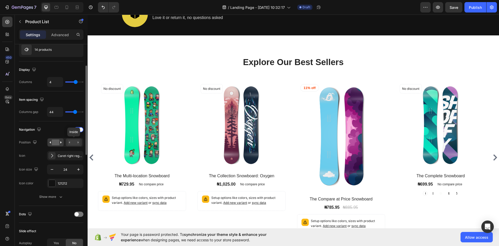
click at [71, 142] on rect at bounding box center [74, 142] width 12 height 6
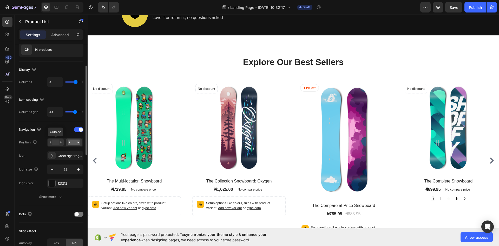
click at [57, 142] on rect at bounding box center [56, 142] width 8 height 6
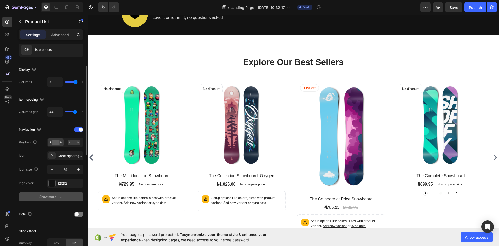
scroll to position [78, 0]
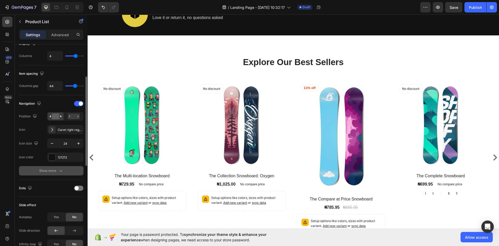
click at [56, 170] on div "Show more" at bounding box center [51, 170] width 24 height 5
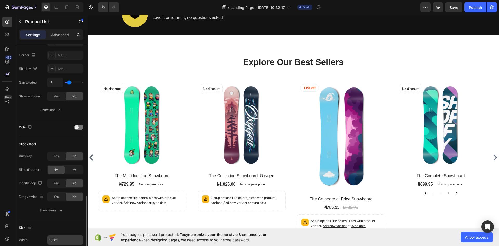
scroll to position [286, 0]
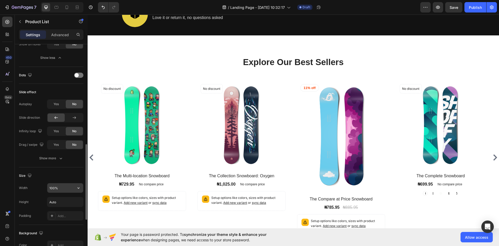
click at [62, 187] on input "100%" at bounding box center [65, 187] width 36 height 9
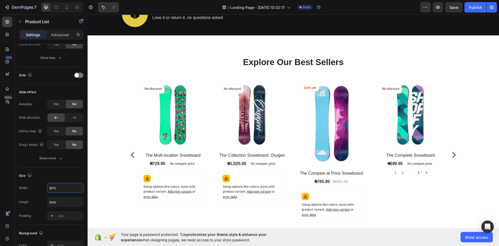
type input "80%"
click at [115, 122] on div "(P) Images No discount Not be displayed when published Product Badge Row The Mu…" at bounding box center [293, 155] width 411 height 148
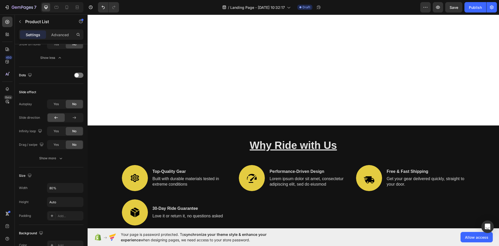
scroll to position [684, 0]
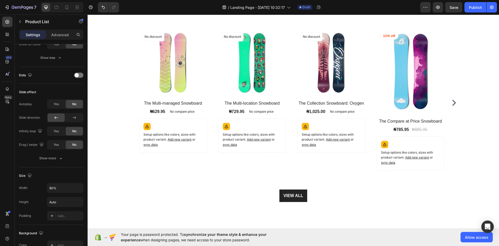
click at [451, 102] on icon "Carousel Next Arrow" at bounding box center [454, 103] width 6 height 6
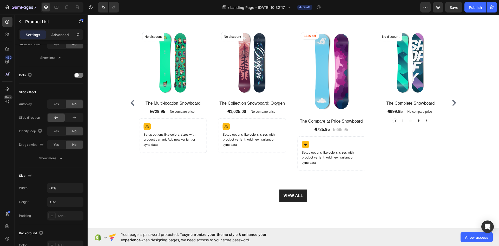
click at [451, 102] on icon "Carousel Next Arrow" at bounding box center [454, 103] width 6 height 6
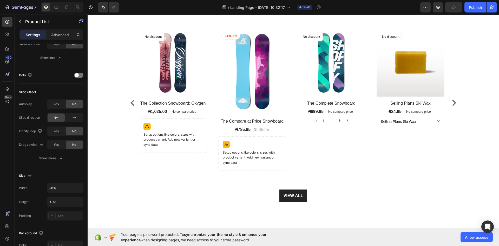
click at [452, 104] on icon "Carousel Next Arrow" at bounding box center [454, 103] width 4 height 6
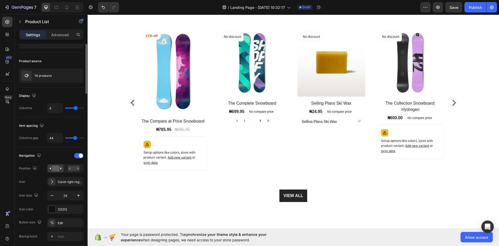
scroll to position [0, 0]
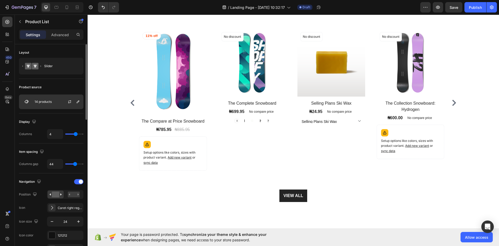
click at [56, 103] on div "14 products" at bounding box center [51, 101] width 64 height 15
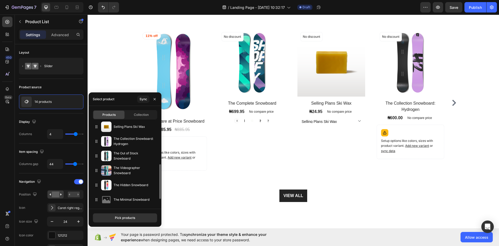
scroll to position [120, 0]
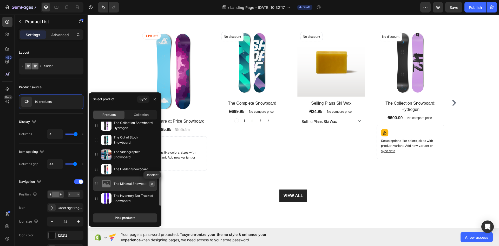
click at [151, 183] on icon "button" at bounding box center [152, 183] width 4 height 4
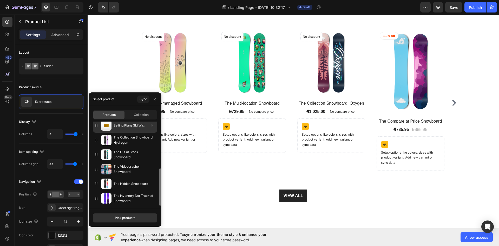
scroll to position [79, 0]
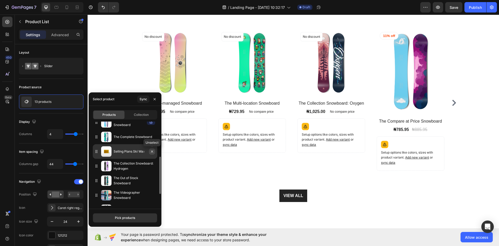
click at [152, 152] on icon "button" at bounding box center [152, 151] width 4 height 4
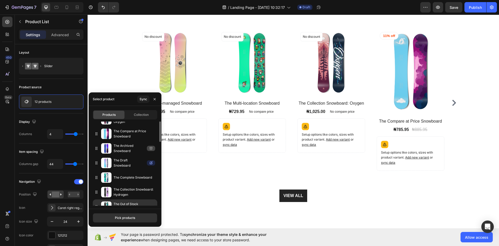
scroll to position [13, 0]
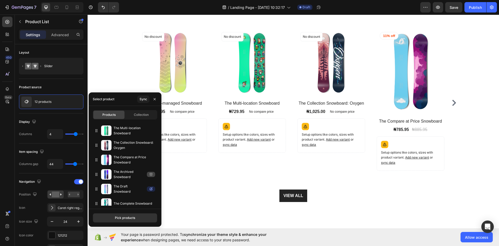
click at [235, 171] on div "(P) Images No discount Not be displayed when published Product Badge Row The Mu…" at bounding box center [252, 103] width 68 height 148
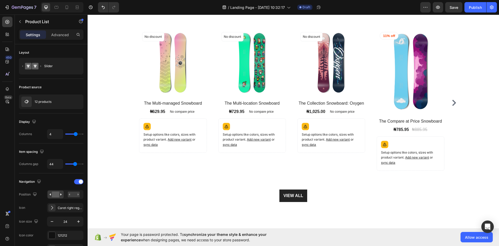
click at [452, 102] on icon "Carousel Next Arrow" at bounding box center [454, 103] width 4 height 6
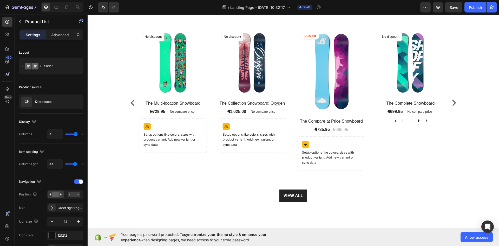
click at [452, 102] on icon "Carousel Next Arrow" at bounding box center [454, 103] width 4 height 6
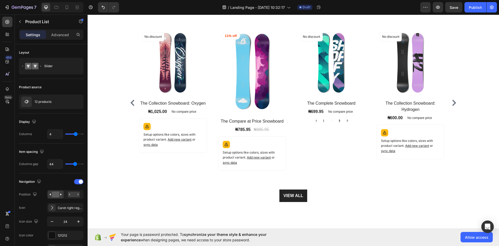
click at [452, 102] on icon "Carousel Next Arrow" at bounding box center [454, 103] width 4 height 6
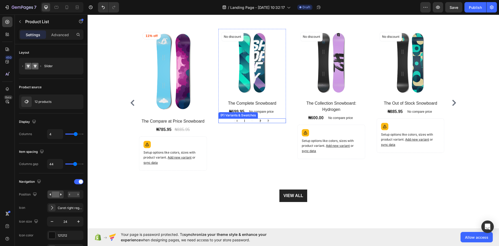
click at [250, 120] on div at bounding box center [252, 120] width 5 height 5
click at [252, 118] on input "Powder Powder" at bounding box center [252, 118] width 0 height 0
radio input "true"
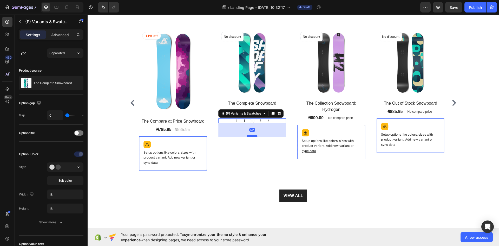
drag, startPoint x: 250, startPoint y: 122, endPoint x: 252, endPoint y: 136, distance: 13.4
click at [88, 15] on div at bounding box center [88, 15] width 0 height 0
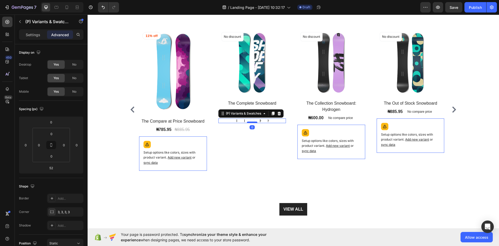
drag, startPoint x: 253, startPoint y: 135, endPoint x: 256, endPoint y: 122, distance: 14.1
click at [88, 15] on div at bounding box center [88, 15] width 0 height 0
type input "0"
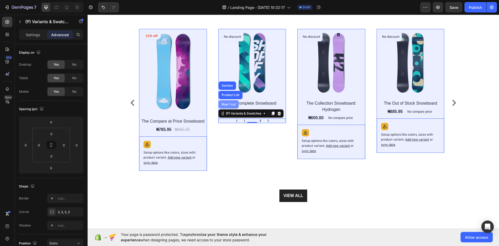
click at [230, 105] on div "Row 1 col" at bounding box center [229, 104] width 16 height 3
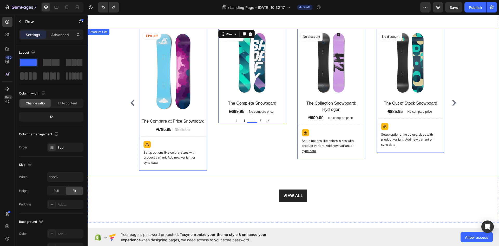
click at [127, 152] on div "(P) Images No discount Not be displayed when published Product Badge Row The Mu…" at bounding box center [293, 103] width 411 height 148
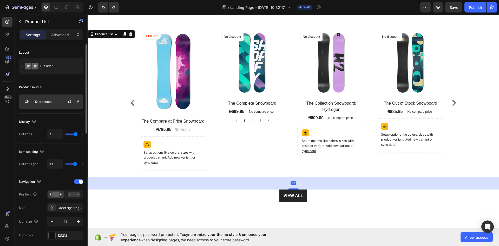
click at [52, 98] on div "12 products" at bounding box center [51, 101] width 64 height 15
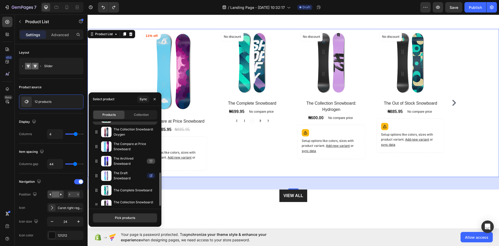
scroll to position [52, 0]
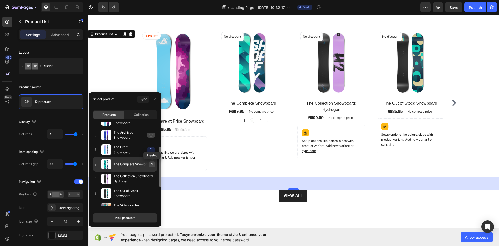
click at [153, 166] on icon "button" at bounding box center [152, 164] width 4 height 4
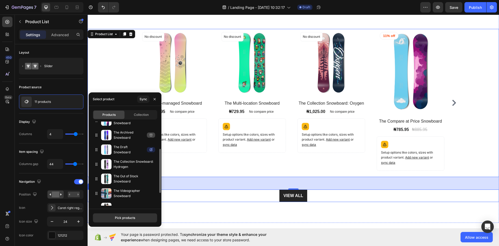
click at [197, 199] on div "VIEW ALL Button" at bounding box center [293, 195] width 411 height 12
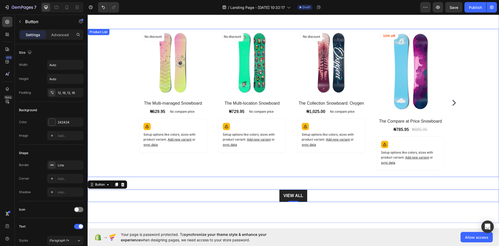
click at [452, 102] on icon "Carousel Next Arrow" at bounding box center [454, 103] width 4 height 6
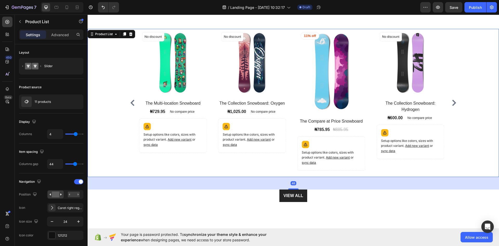
click at [452, 102] on icon "Carousel Next Arrow" at bounding box center [454, 103] width 4 height 6
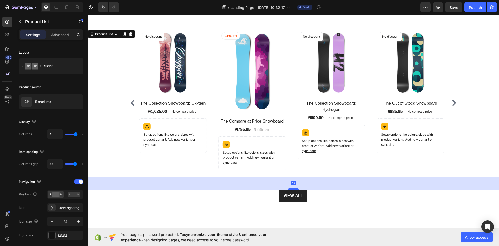
click at [452, 102] on icon "Carousel Next Arrow" at bounding box center [454, 103] width 4 height 6
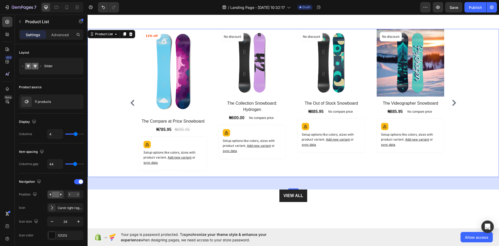
click at [452, 102] on icon "Carousel Next Arrow" at bounding box center [454, 103] width 4 height 6
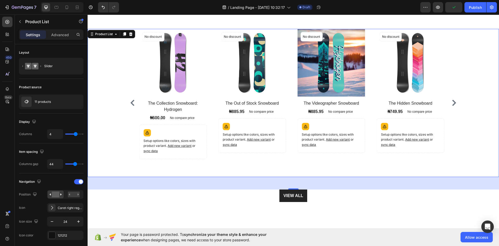
click at [452, 102] on icon "Carousel Next Arrow" at bounding box center [454, 103] width 4 height 6
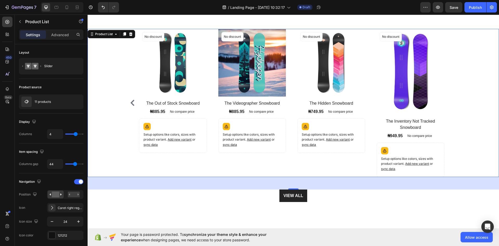
click at [451, 102] on div "(P) Images No discount Not be displayed when published Product Badge Row The Mu…" at bounding box center [293, 103] width 329 height 148
click at [130, 101] on icon "Carousel Back Arrow" at bounding box center [132, 103] width 6 height 6
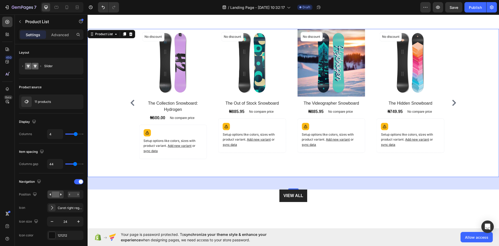
click at [130, 101] on icon "Carousel Back Arrow" at bounding box center [132, 103] width 6 height 6
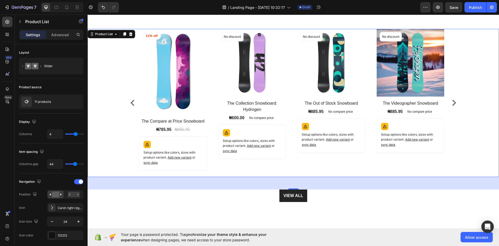
click at [134, 102] on icon "Carousel Back Arrow" at bounding box center [132, 103] width 6 height 6
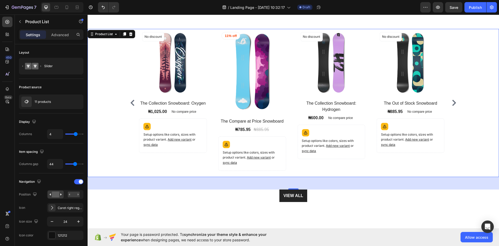
click at [133, 102] on icon "Carousel Back Arrow" at bounding box center [132, 103] width 6 height 6
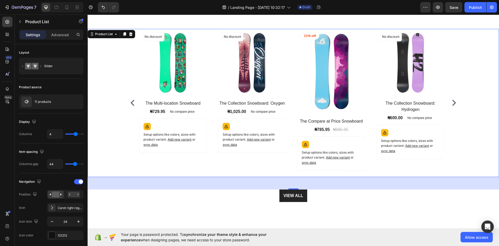
click at [133, 102] on icon "Carousel Back Arrow" at bounding box center [132, 103] width 6 height 6
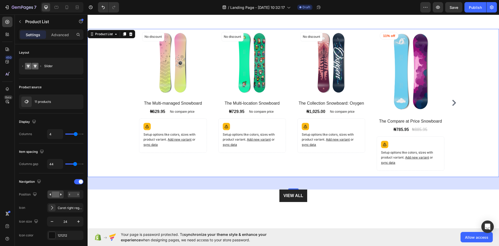
click at [133, 102] on div "(P) Images No discount Not be displayed when published Product Badge Row The Mu…" at bounding box center [293, 103] width 329 height 148
click at [175, 139] on span "Add new variant" at bounding box center [180, 139] width 24 height 4
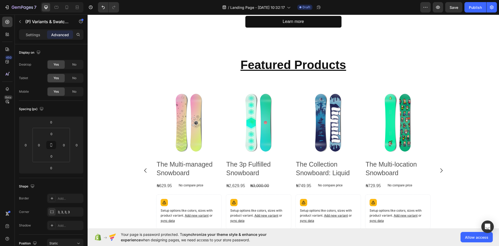
scroll to position [312, 0]
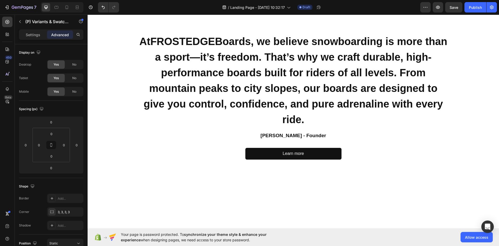
scroll to position [91, 0]
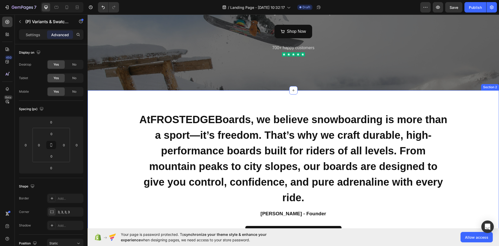
click at [117, 120] on div "At FROSTEDGE Boards, we believe snowboarding is more than a sport—it’s freedom.…" at bounding box center [293, 178] width 404 height 135
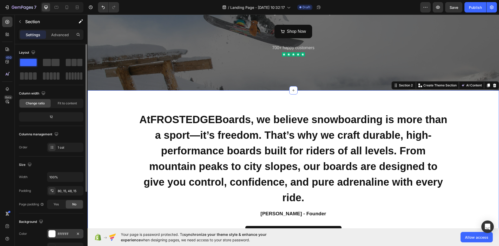
click at [56, 232] on div "FFFFFF" at bounding box center [65, 233] width 36 height 9
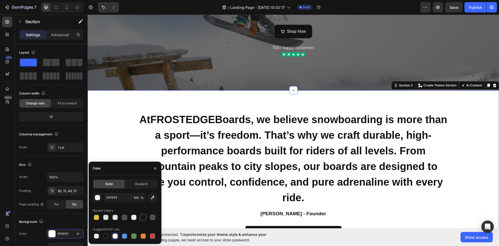
click at [142, 216] on div at bounding box center [143, 216] width 5 height 5
type input "121212"
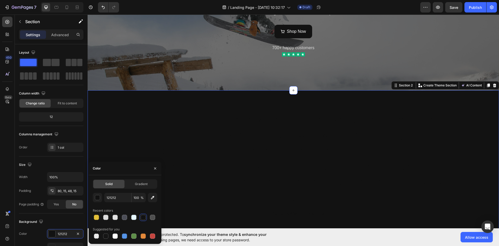
click at [122, 144] on div "At FROSTEDGE Boards, we believe snowboarding is more than a sport—it’s freedom.…" at bounding box center [293, 178] width 404 height 135
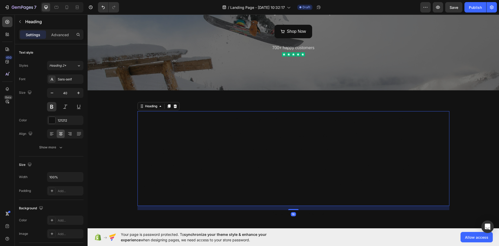
click at [192, 127] on h2 "At FROSTEDGE Boards, we believe snowboarding is more than a sport—it’s freedom.…" at bounding box center [293, 158] width 312 height 95
click at [58, 118] on div "121212" at bounding box center [65, 120] width 15 height 5
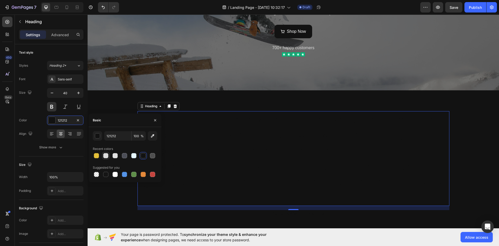
click at [107, 155] on div at bounding box center [105, 155] width 5 height 5
type input "DDDDDD"
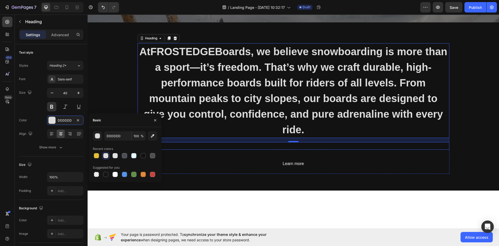
scroll to position [169, 0]
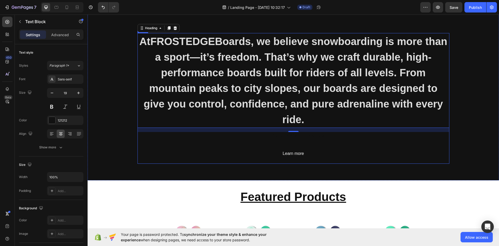
click at [288, 138] on p "[PERSON_NAME] - Founder" at bounding box center [293, 135] width 311 height 6
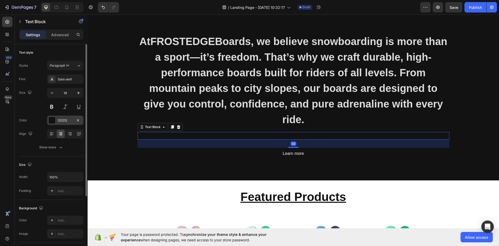
click at [66, 124] on div "121212" at bounding box center [65, 119] width 36 height 9
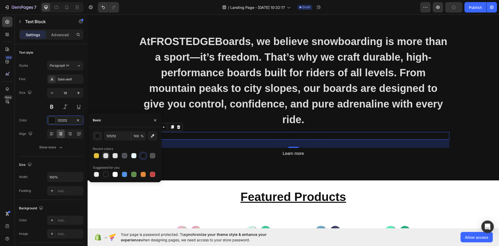
click at [104, 157] on div at bounding box center [105, 155] width 5 height 5
type input "DDDDDD"
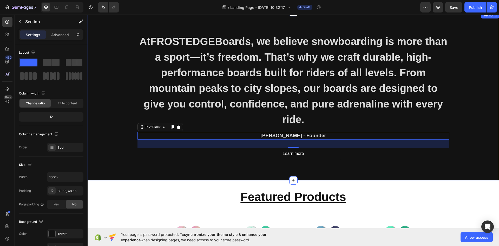
click at [211, 167] on div "At FROSTEDGE Boards, we believe snowboarding is more than a sport—it’s freedom.…" at bounding box center [293, 100] width 404 height 135
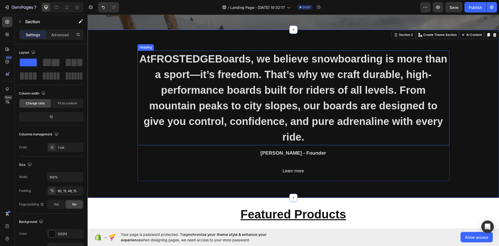
scroll to position [143, 0]
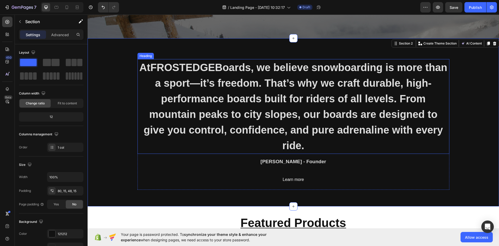
click at [185, 65] on strong "FROSTEDGE" at bounding box center [182, 67] width 65 height 11
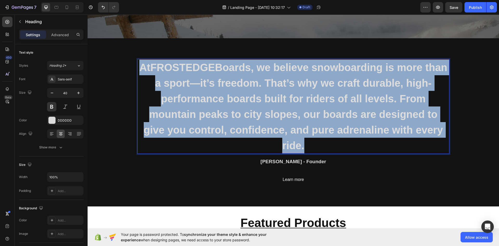
click at [185, 65] on strong "FROSTEDGE" at bounding box center [182, 67] width 65 height 11
click at [186, 66] on strong "FROSTEDGE" at bounding box center [182, 67] width 65 height 11
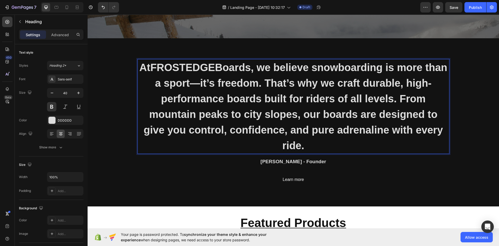
click at [215, 67] on strong "FROSTEDGE" at bounding box center [182, 67] width 65 height 11
drag, startPoint x: 223, startPoint y: 67, endPoint x: 162, endPoint y: 68, distance: 61.6
click at [162, 68] on strong "FROSTEDGE" at bounding box center [182, 67] width 65 height 11
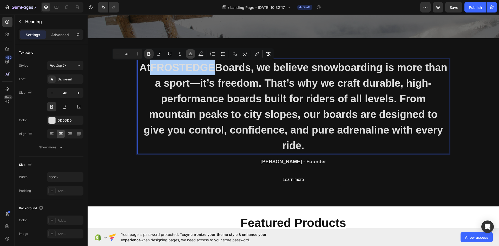
click at [189, 56] on rect "Editor contextual toolbar" at bounding box center [190, 55] width 5 height 1
type input "DDDDDD"
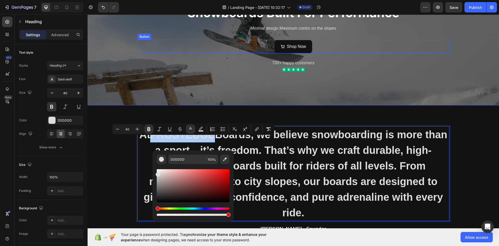
scroll to position [39, 0]
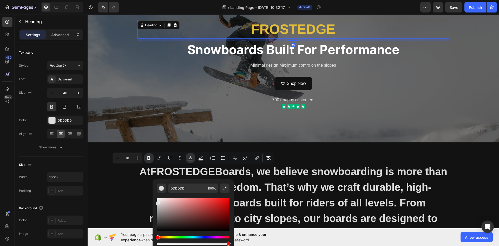
click at [277, 31] on h2 "FROSTEDGE" at bounding box center [293, 29] width 312 height 19
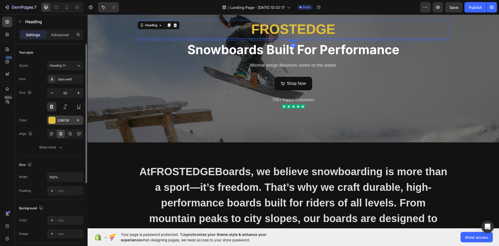
click at [68, 121] on div "E3BF39" at bounding box center [65, 120] width 15 height 5
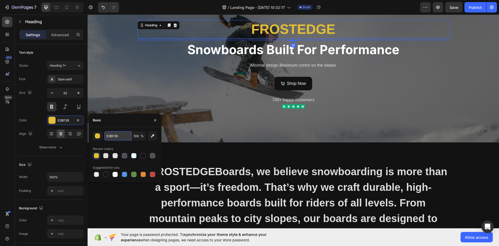
click at [121, 138] on input "E3BF39" at bounding box center [117, 135] width 27 height 9
click at [189, 172] on strong "FROSTEDGE" at bounding box center [182, 171] width 65 height 11
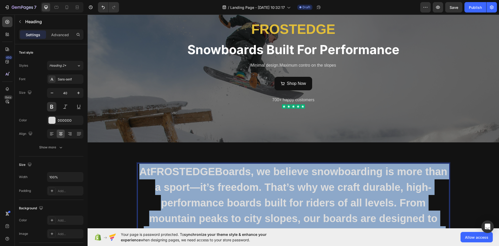
click at [189, 172] on strong "FROSTEDGE" at bounding box center [182, 171] width 65 height 11
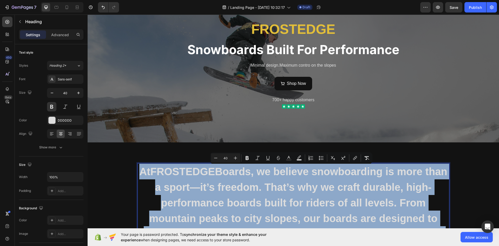
click at [187, 172] on strong "FROSTEDGE" at bounding box center [182, 171] width 65 height 11
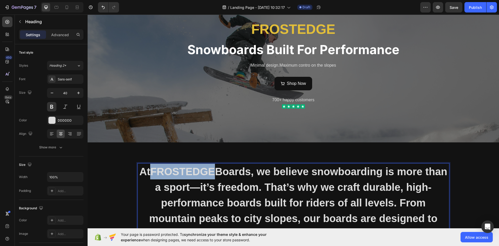
drag, startPoint x: 223, startPoint y: 170, endPoint x: 175, endPoint y: 170, distance: 48.6
click at [163, 170] on strong "FROSTEDGE" at bounding box center [182, 171] width 65 height 11
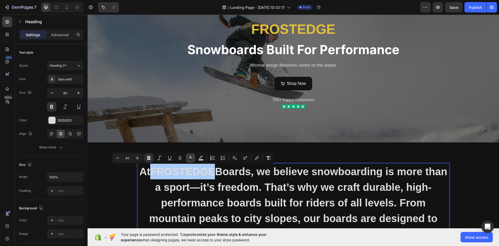
click at [191, 159] on rect "Editor contextual toolbar" at bounding box center [190, 159] width 5 height 1
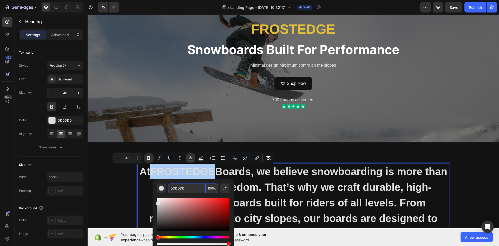
click at [185, 187] on input "DDDDDD" at bounding box center [186, 187] width 37 height 9
paste input "E3BF39"
type input "E3BF39"
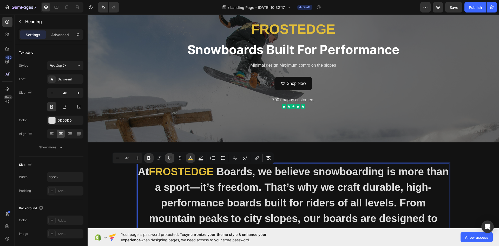
click at [168, 158] on icon "Editor contextual toolbar" at bounding box center [169, 157] width 5 height 5
click at [115, 176] on div "At FROSTEDGE Boards, we believe snowboarding is more than a sport—it’s freedom.…" at bounding box center [293, 230] width 404 height 135
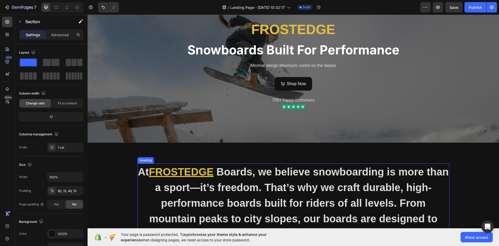
scroll to position [22, 0]
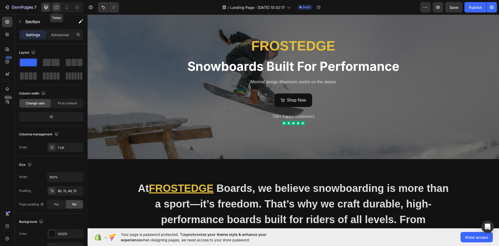
click at [54, 8] on icon at bounding box center [56, 7] width 5 height 5
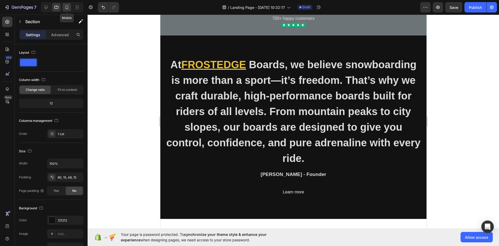
click at [63, 8] on div at bounding box center [67, 7] width 8 height 8
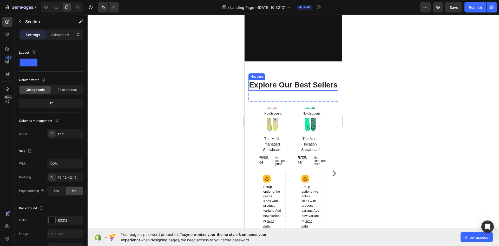
scroll to position [728, 0]
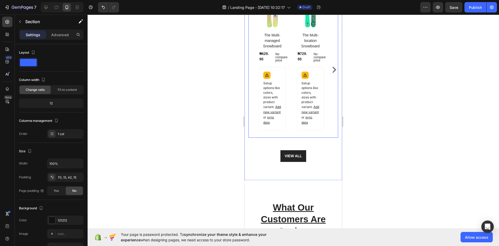
click at [255, 137] on div "(P) Images No discount Not be displayed when published Product Badge Row The Mu…" at bounding box center [293, 69] width 90 height 135
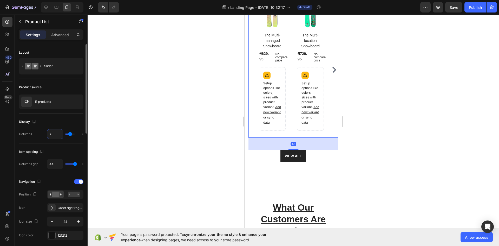
click at [53, 134] on input "2" at bounding box center [55, 133] width 16 height 9
type input "1"
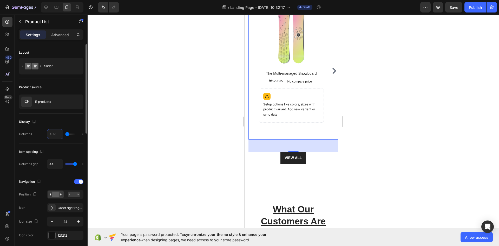
scroll to position [729, 0]
type input "1"
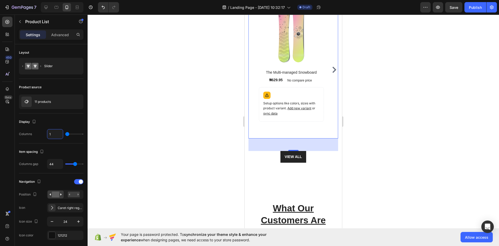
click at [156, 117] on div at bounding box center [293, 130] width 411 height 231
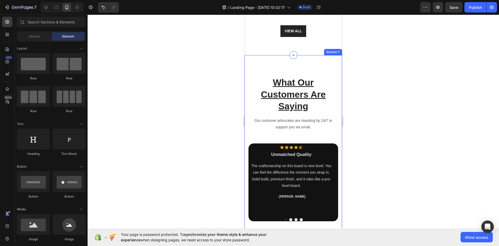
scroll to position [859, 0]
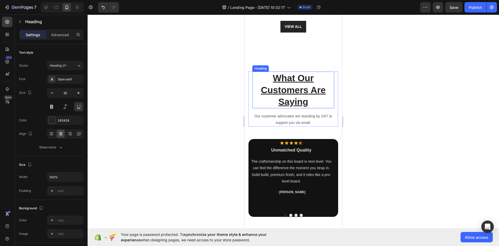
click at [298, 100] on h2 "What Our Customers Are Saying" at bounding box center [293, 89] width 82 height 37
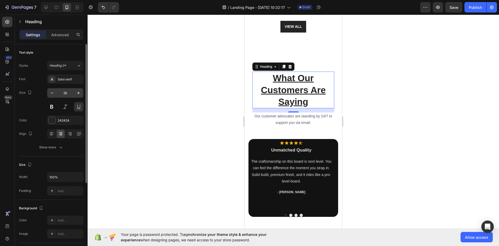
drag, startPoint x: 65, startPoint y: 93, endPoint x: 68, endPoint y: 93, distance: 2.6
click at [65, 93] on input "35" at bounding box center [65, 92] width 17 height 9
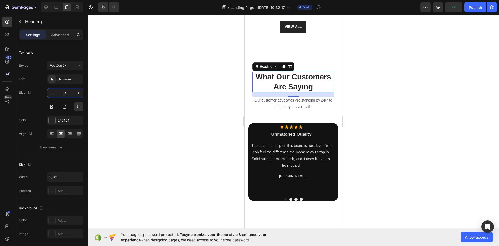
type input "29"
click at [149, 109] on div at bounding box center [293, 130] width 411 height 231
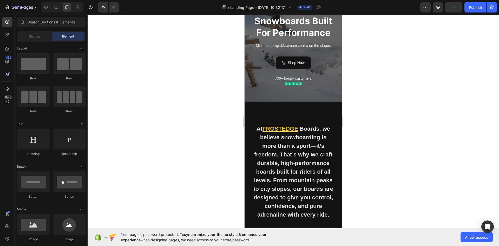
scroll to position [0, 0]
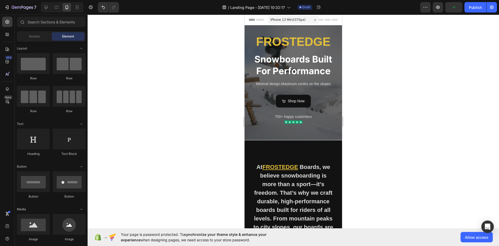
click at [290, 19] on span "iPhone 13 Mini ( 375 px)" at bounding box center [288, 19] width 35 height 5
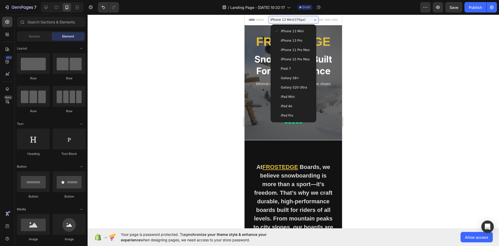
click at [293, 57] on span "iPhone 15 Pro Max" at bounding box center [295, 59] width 29 height 5
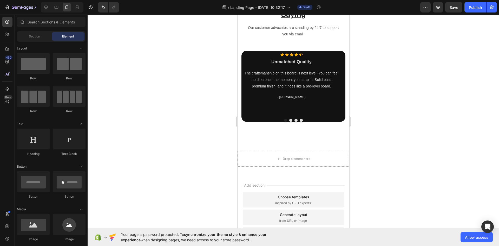
scroll to position [936, 0]
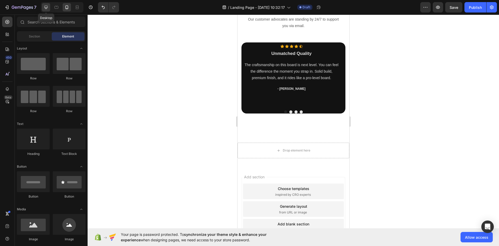
click at [45, 9] on icon at bounding box center [45, 7] width 5 height 5
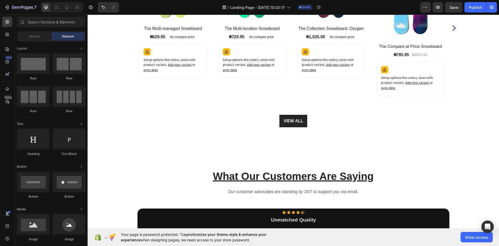
scroll to position [753, 0]
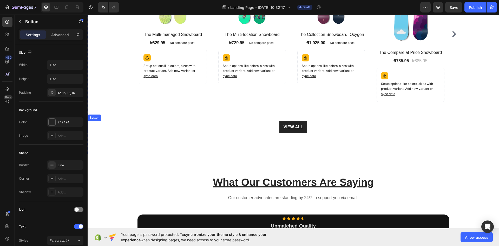
click at [269, 128] on div "VIEW ALL Button" at bounding box center [293, 127] width 411 height 12
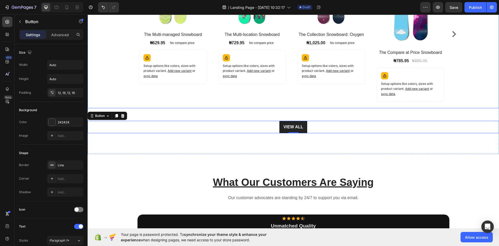
click at [289, 106] on div "(P) Images No discount Not be displayed when published Product Badge Row The Mu…" at bounding box center [293, 34] width 308 height 148
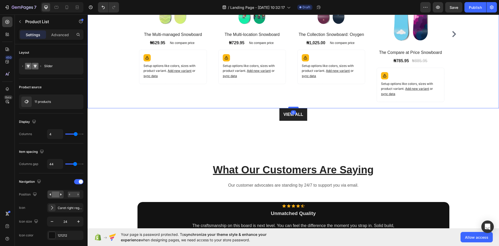
drag, startPoint x: 291, startPoint y: 120, endPoint x: 293, endPoint y: 107, distance: 12.6
click at [293, 107] on div at bounding box center [293, 108] width 10 height 2
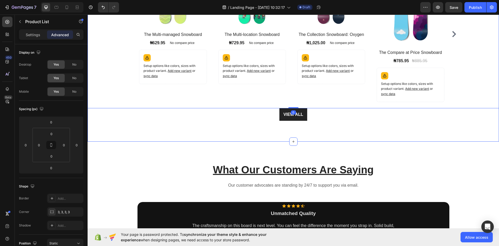
click at [262, 133] on div "Explore Our Best Sellers Heading Row (P) Images No discount Not be displayed wh…" at bounding box center [293, 28] width 411 height 227
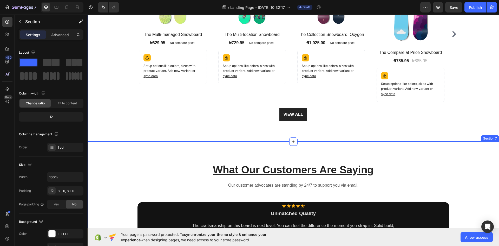
click at [283, 154] on div "What Our Customers Are Saying Heading Our customer advocates are standing by 24…" at bounding box center [293, 215] width 411 height 149
click at [306, 124] on div "Explore Our Best Sellers Heading Row (P) Images No discount Not be displayed wh…" at bounding box center [293, 28] width 411 height 227
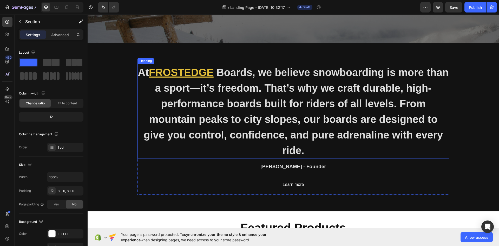
scroll to position [156, 0]
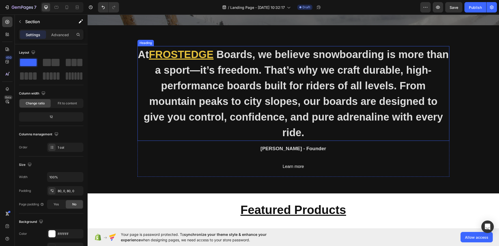
click at [313, 96] on h2 "At FROSTEDGE Boards, we believe snowboarding is more than a sport—it’s freedom.…" at bounding box center [293, 93] width 312 height 95
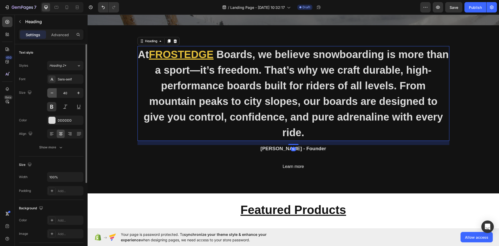
click at [52, 93] on icon "button" at bounding box center [51, 92] width 5 height 5
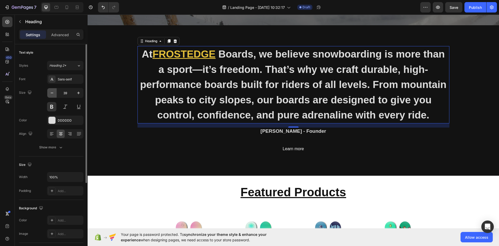
click at [51, 93] on icon "button" at bounding box center [51, 92] width 5 height 5
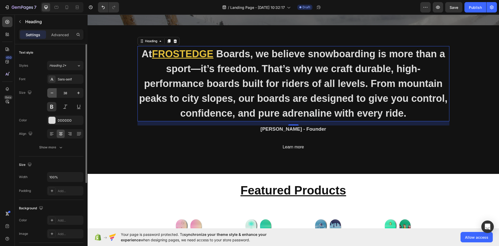
click at [51, 93] on icon "button" at bounding box center [51, 92] width 5 height 5
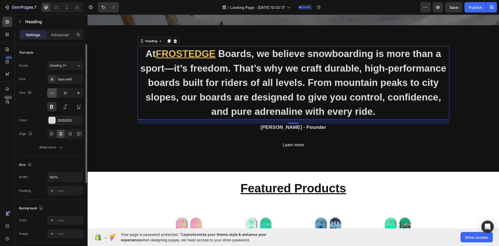
click at [51, 93] on icon "button" at bounding box center [51, 92] width 5 height 5
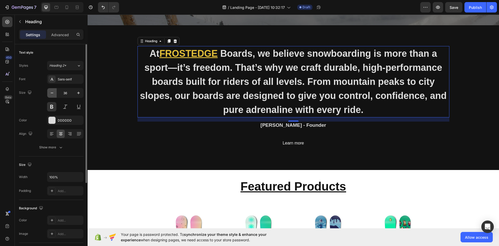
click at [51, 93] on icon "button" at bounding box center [51, 92] width 5 height 5
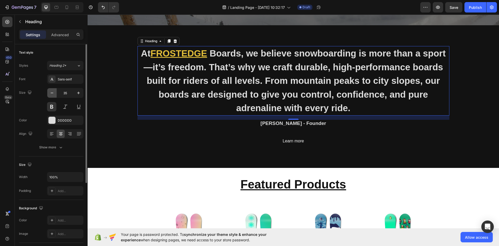
click at [51, 93] on icon "button" at bounding box center [51, 92] width 5 height 5
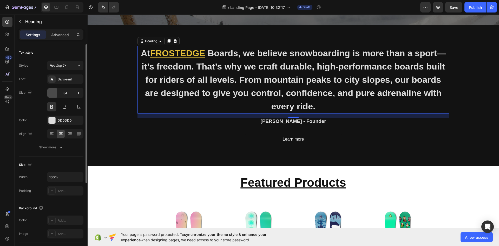
click at [51, 93] on icon "button" at bounding box center [51, 92] width 5 height 5
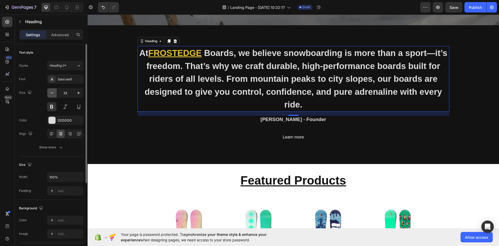
click at [51, 93] on icon "button" at bounding box center [51, 92] width 5 height 5
type input "32"
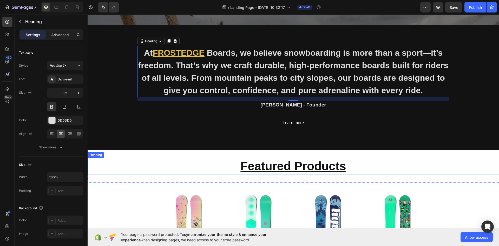
click at [131, 158] on h2 "Featured Products" at bounding box center [293, 166] width 411 height 17
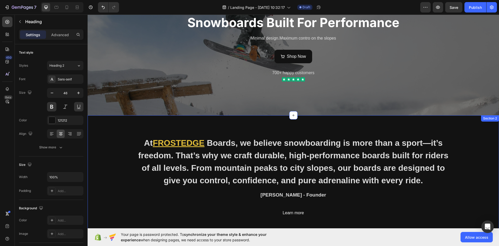
scroll to position [52, 0]
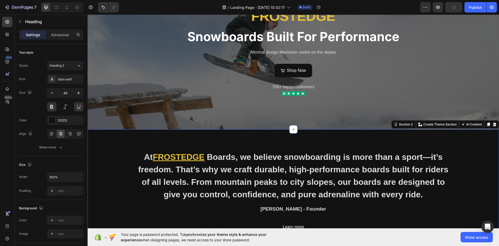
click at [133, 143] on div "At FROSTEDGE Boards, we believe snowboarding is more than a sport—it’s freedom.…" at bounding box center [293, 191] width 411 height 124
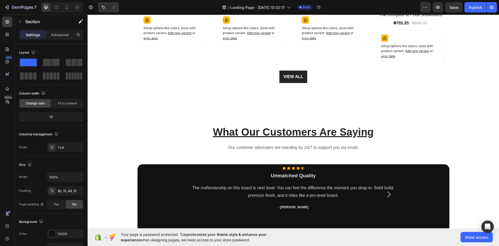
scroll to position [754, 0]
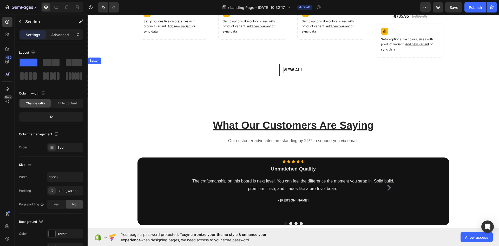
click at [290, 73] on div "VIEW ALL" at bounding box center [294, 70] width 20 height 6
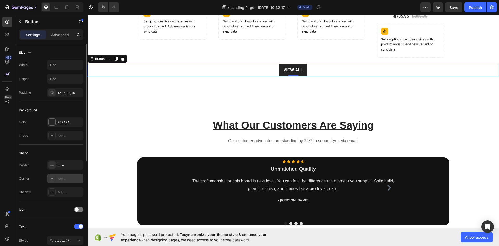
click at [64, 175] on div "Add..." at bounding box center [65, 178] width 36 height 9
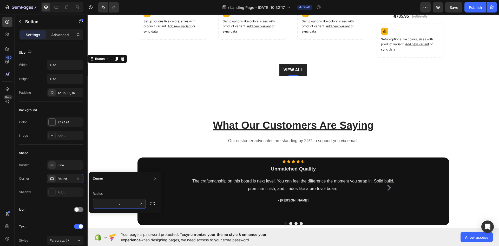
type input "20"
click at [174, 100] on div "What Our Customers Are Saying Heading Our customer advocates are standing by 24…" at bounding box center [293, 171] width 411 height 149
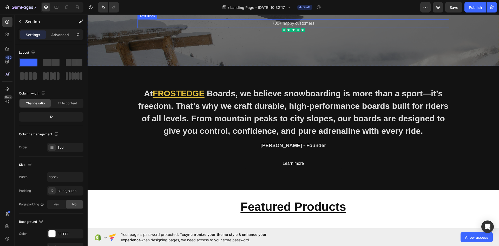
scroll to position [139, 0]
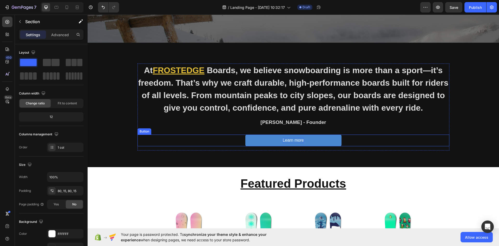
click at [293, 138] on div "Learn more" at bounding box center [293, 139] width 21 height 5
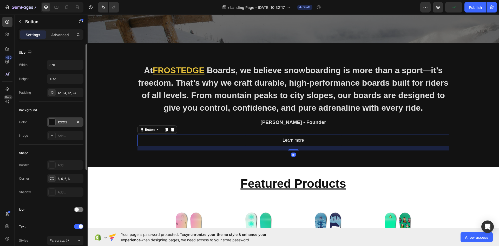
click at [63, 123] on div "121212" at bounding box center [65, 122] width 15 height 5
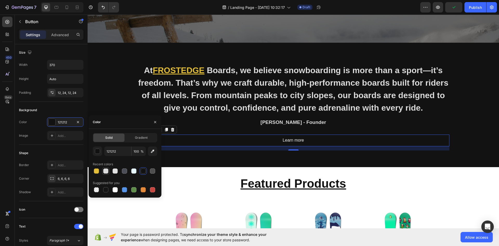
click at [107, 169] on div at bounding box center [105, 170] width 5 height 5
type input "DDDDDD"
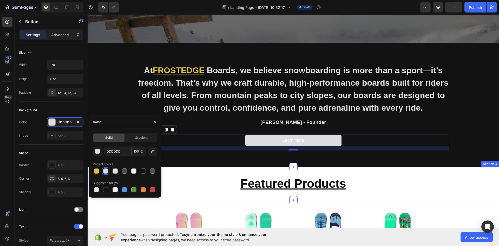
click at [181, 174] on div "Featured Products Heading Section 3" at bounding box center [293, 183] width 411 height 33
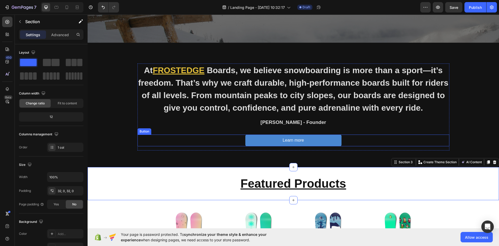
click at [266, 140] on button "Learn more" at bounding box center [293, 140] width 96 height 12
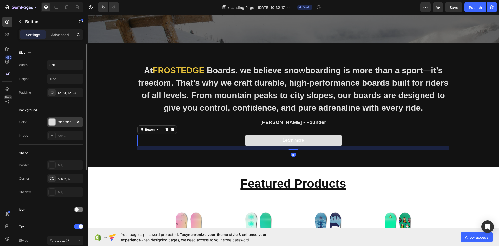
click at [56, 122] on div "DDDDDD" at bounding box center [65, 121] width 36 height 9
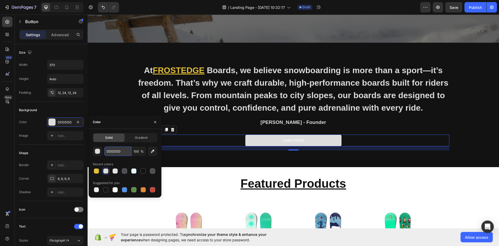
click at [120, 153] on input "DDDDDD" at bounding box center [117, 150] width 27 height 9
click at [116, 188] on div at bounding box center [115, 189] width 5 height 5
type input "FFFFFF"
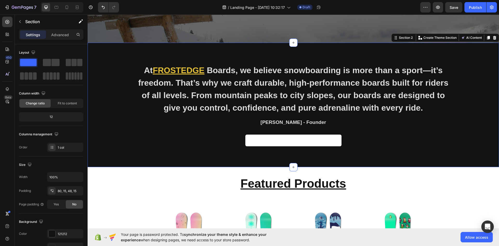
click at [186, 165] on div "At FROSTEDGE Boards, we believe snowboarding is more than a sport—it’s freedom.…" at bounding box center [293, 105] width 411 height 124
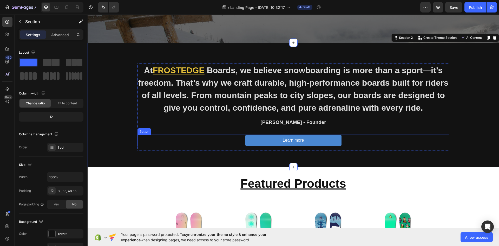
click at [272, 140] on button "Learn more" at bounding box center [293, 140] width 96 height 12
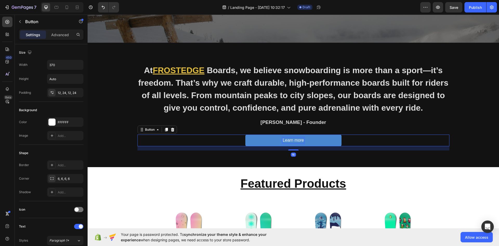
click at [287, 139] on div "Learn more" at bounding box center [293, 139] width 21 height 5
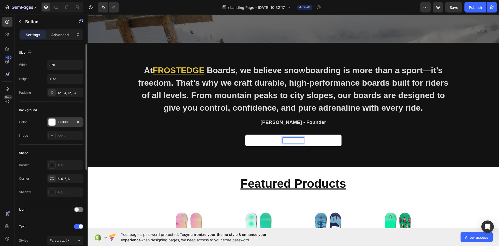
click at [61, 122] on div "FFFFFF" at bounding box center [65, 122] width 15 height 5
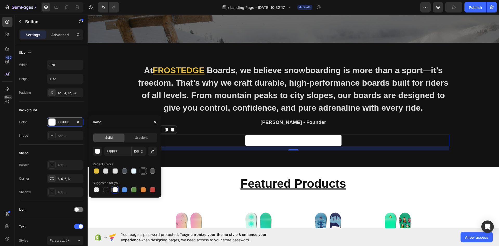
click at [144, 170] on div at bounding box center [143, 170] width 5 height 5
type input "121212"
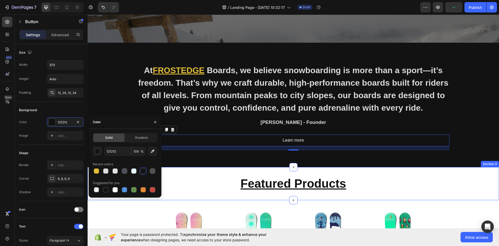
drag, startPoint x: 174, startPoint y: 169, endPoint x: 179, endPoint y: 169, distance: 4.9
click at [175, 169] on div "Featured Products Heading Section 3" at bounding box center [293, 183] width 411 height 33
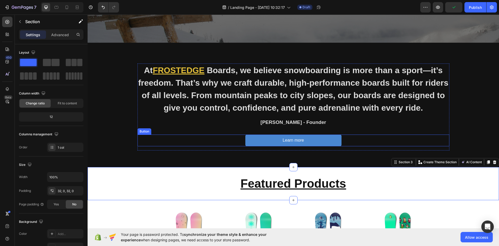
click at [266, 141] on button "Learn more" at bounding box center [293, 140] width 96 height 12
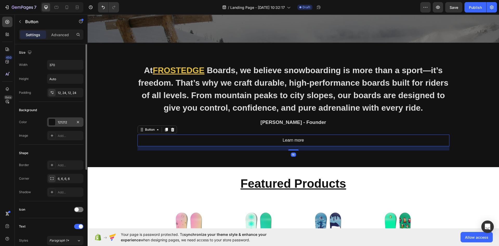
click at [62, 120] on div "121212" at bounding box center [65, 122] width 15 height 5
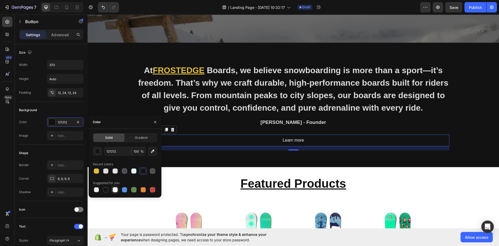
click at [115, 188] on div at bounding box center [115, 189] width 5 height 5
type input "FFFFFF"
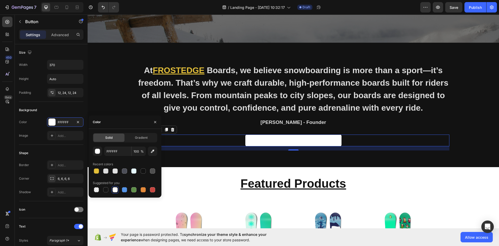
click at [220, 150] on div "16" at bounding box center [293, 148] width 312 height 4
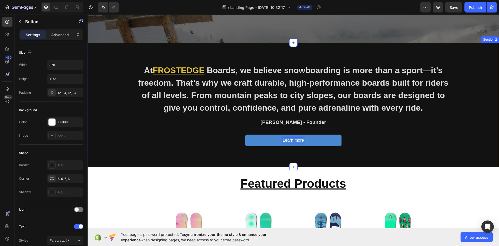
click at [233, 159] on div "At FROSTEDGE Boards, we believe snowboarding is more than a sport—it’s freedom.…" at bounding box center [293, 105] width 411 height 124
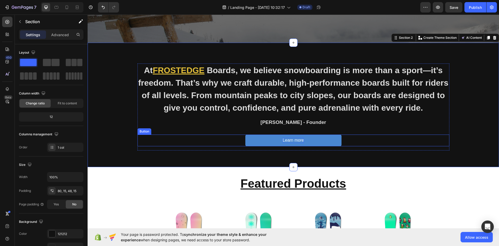
click at [286, 140] on p "Learn more" at bounding box center [293, 139] width 21 height 5
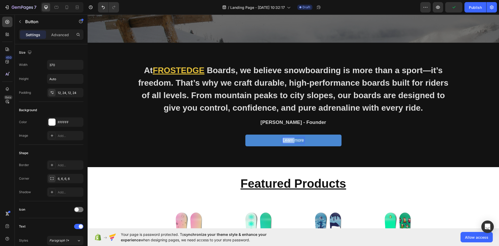
click at [286, 140] on p "Learn more" at bounding box center [293, 139] width 21 height 5
click at [294, 129] on icon "Editor contextual toolbar" at bounding box center [294, 129] width 5 height 5
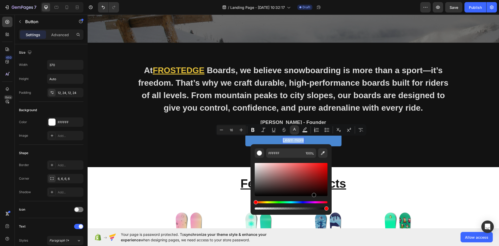
type input "000000"
drag, startPoint x: 256, startPoint y: 164, endPoint x: 313, endPoint y: 197, distance: 66.0
click at [313, 197] on div "Editor contextual toolbar" at bounding box center [291, 186] width 73 height 49
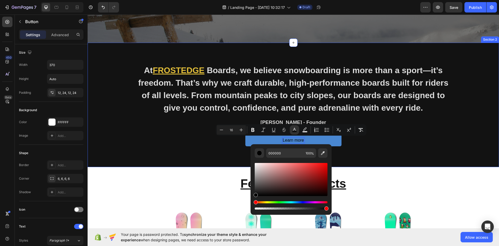
click at [208, 152] on div "At FROSTEDGE Boards, we believe snowboarding is more than a sport—it’s freedom.…" at bounding box center [293, 108] width 404 height 91
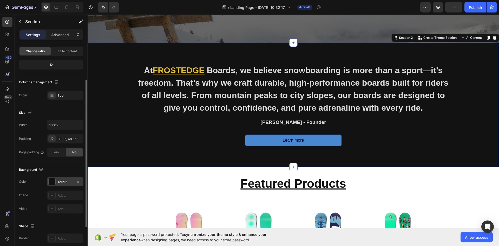
scroll to position [78, 0]
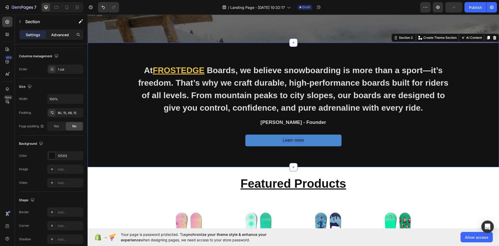
click at [62, 34] on p "Advanced" at bounding box center [60, 34] width 18 height 5
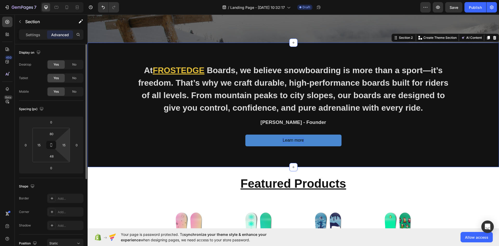
scroll to position [52, 0]
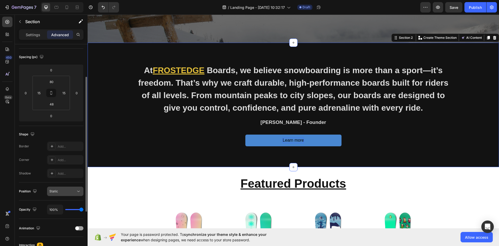
drag, startPoint x: 70, startPoint y: 183, endPoint x: 69, endPoint y: 193, distance: 10.4
drag, startPoint x: 69, startPoint y: 193, endPoint x: 63, endPoint y: 216, distance: 24.1
drag, startPoint x: 63, startPoint y: 216, endPoint x: 80, endPoint y: 227, distance: 20.4
click at [80, 227] on div at bounding box center [79, 228] width 8 height 4
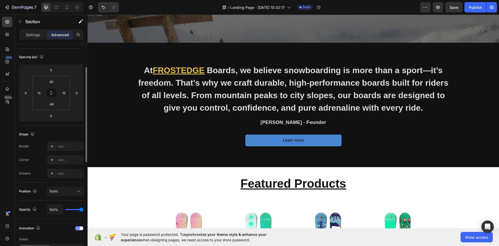
click at [80, 227] on span at bounding box center [82, 228] width 4 height 4
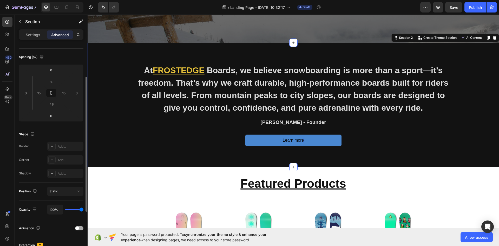
click at [80, 227] on div at bounding box center [79, 228] width 8 height 4
click at [81, 227] on span at bounding box center [82, 228] width 4 height 4
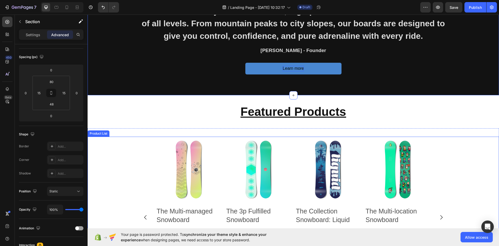
scroll to position [216, 0]
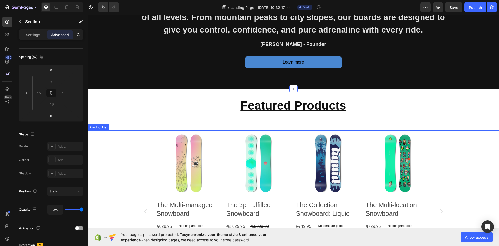
click at [135, 167] on div "Product Images The Multi-managed Snowboard Product Title ₦629.95 Product Price …" at bounding box center [293, 210] width 411 height 161
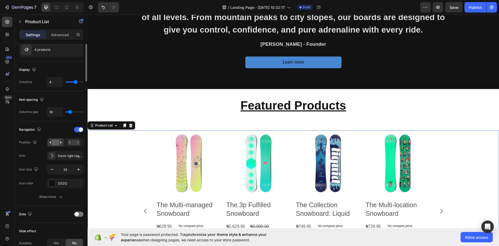
scroll to position [0, 0]
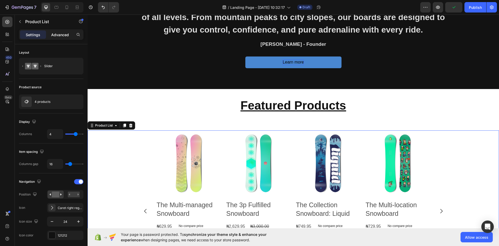
click at [63, 38] on div "Advanced" at bounding box center [60, 34] width 26 height 8
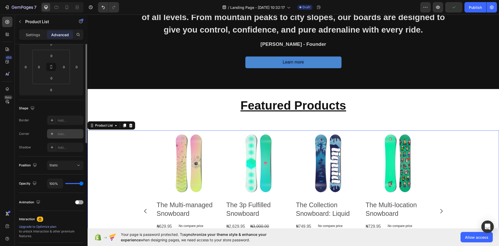
scroll to position [104, 0]
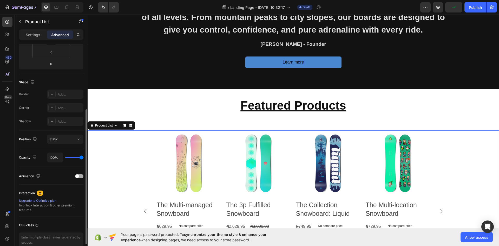
click at [80, 177] on div at bounding box center [79, 176] width 8 height 4
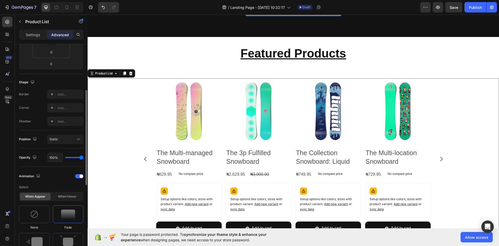
scroll to position [156, 0]
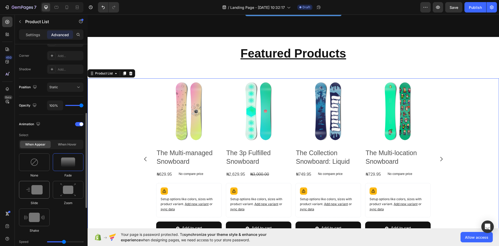
click at [40, 189] on img at bounding box center [34, 189] width 16 height 9
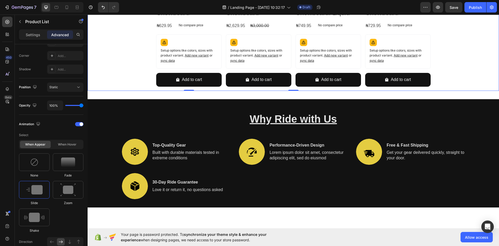
scroll to position [450, 0]
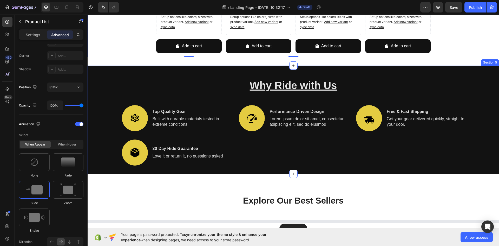
click at [105, 110] on div "Why Ride with Us Heading Image Top-Quality Gear Text Block Built with durable m…" at bounding box center [293, 126] width 404 height 96
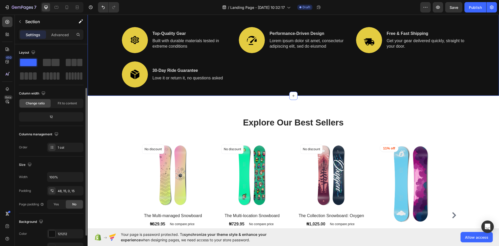
scroll to position [26, 0]
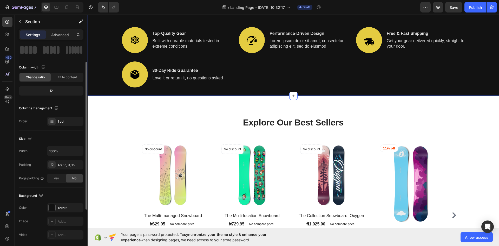
click at [62, 35] on p "Advanced" at bounding box center [60, 34] width 18 height 5
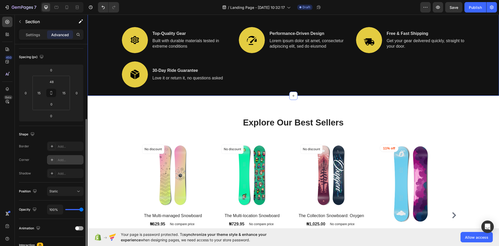
scroll to position [78, 0]
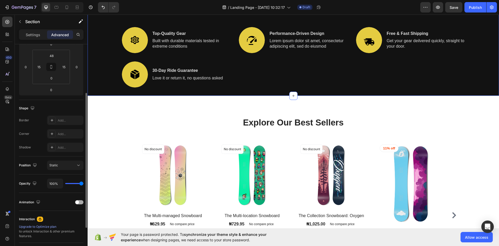
click at [81, 202] on div at bounding box center [79, 202] width 8 height 4
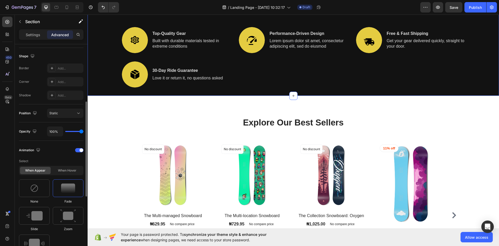
scroll to position [156, 0]
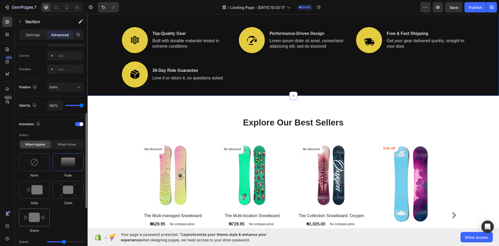
click at [37, 217] on img at bounding box center [34, 216] width 20 height 9
click at [75, 190] on img at bounding box center [68, 189] width 16 height 13
type input "1.7"
click at [69, 162] on img at bounding box center [68, 161] width 14 height 9
click at [32, 190] on img at bounding box center [34, 189] width 16 height 9
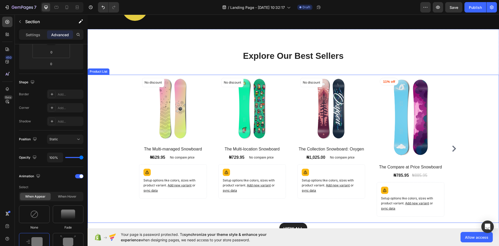
scroll to position [598, 0]
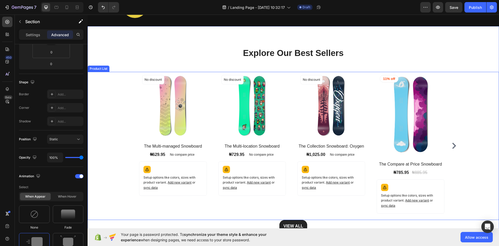
click at [131, 134] on div "(P) Images No discount Not be displayed when published Product Badge Row The Mu…" at bounding box center [293, 146] width 329 height 148
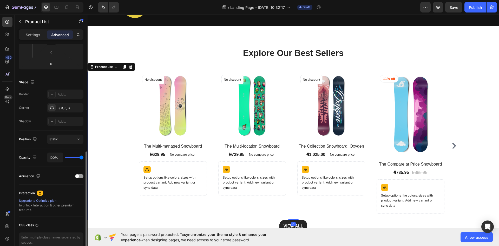
scroll to position [130, 0]
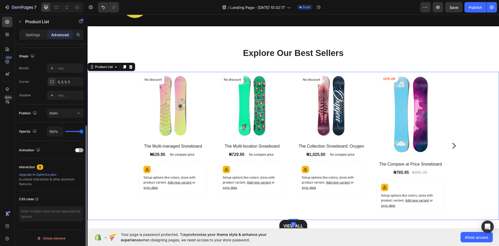
click at [81, 150] on div at bounding box center [79, 150] width 8 height 4
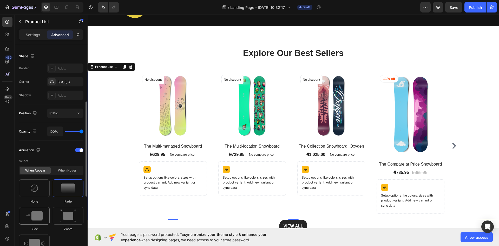
click at [39, 215] on img at bounding box center [34, 215] width 16 height 9
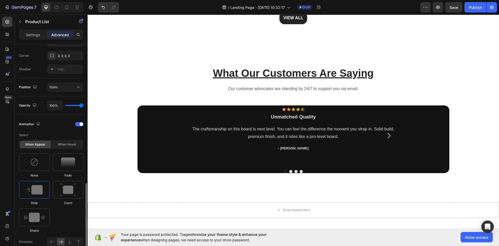
scroll to position [208, 0]
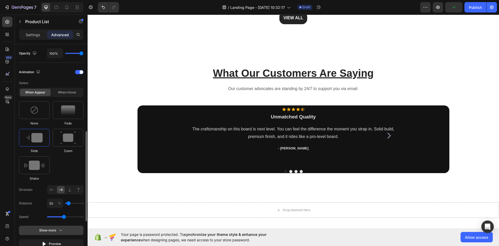
click at [62, 239] on button "Show more" at bounding box center [51, 243] width 64 height 9
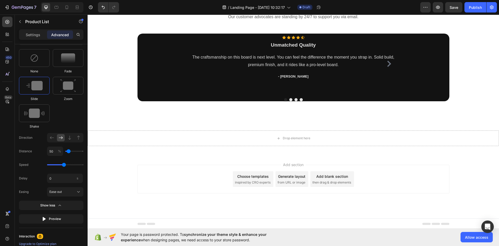
scroll to position [878, 0]
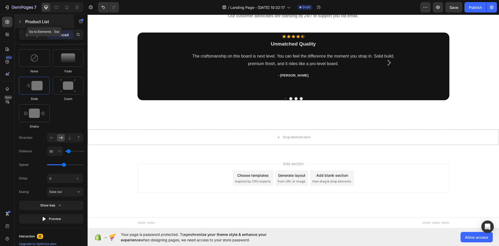
click at [20, 21] on icon "button" at bounding box center [20, 21] width 2 height 3
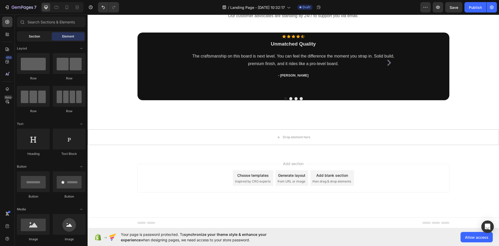
click at [39, 36] on span "Section" at bounding box center [34, 36] width 11 height 5
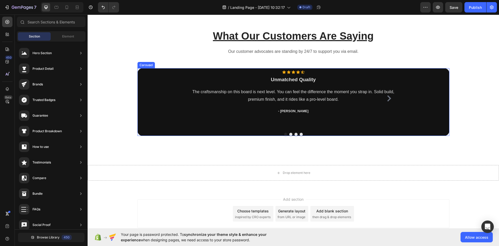
scroll to position [858, 0]
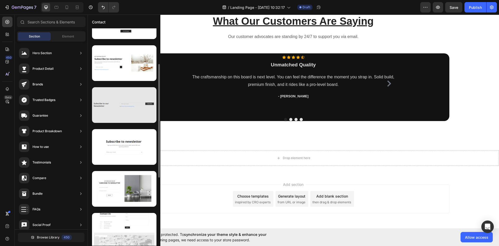
scroll to position [16, 0]
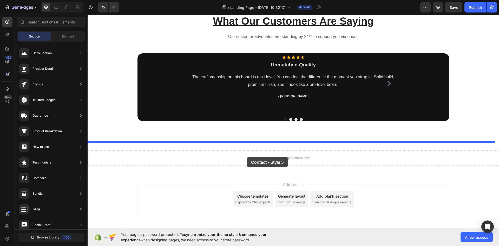
drag, startPoint x: 226, startPoint y: 100, endPoint x: 260, endPoint y: 155, distance: 65.5
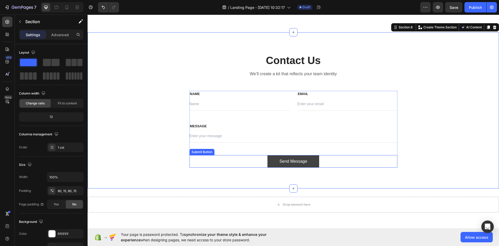
scroll to position [940, 0]
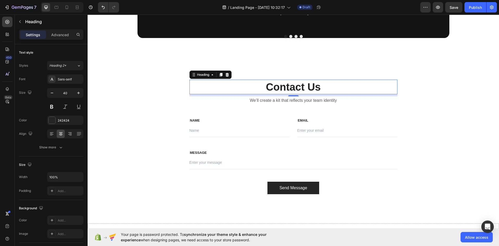
click at [287, 86] on p "Contact Us" at bounding box center [293, 87] width 207 height 14
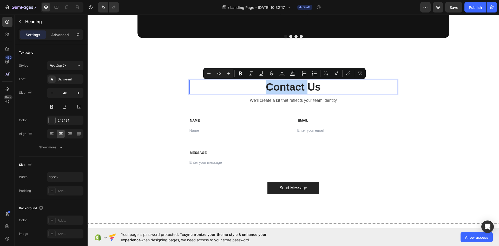
click at [303, 85] on p "Contact Us" at bounding box center [293, 87] width 207 height 14
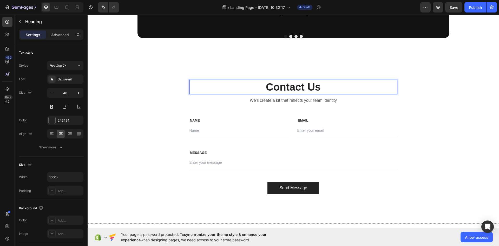
click at [317, 84] on p "Contact Us" at bounding box center [293, 87] width 207 height 14
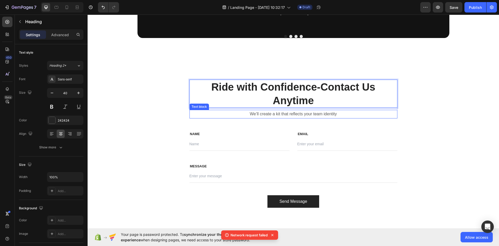
click at [318, 112] on p "We’ll create a kit that reflects your team identity" at bounding box center [293, 114] width 207 height 8
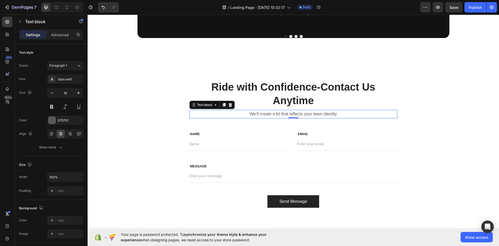
click at [318, 114] on p "We’ll create a kit that reflects your team identity" at bounding box center [293, 114] width 207 height 8
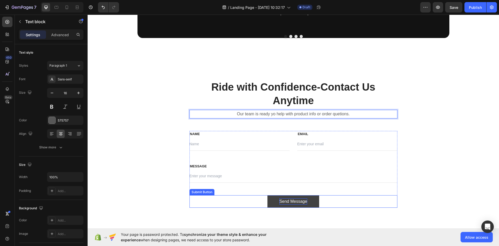
click at [291, 200] on div "Send Message" at bounding box center [293, 201] width 28 height 6
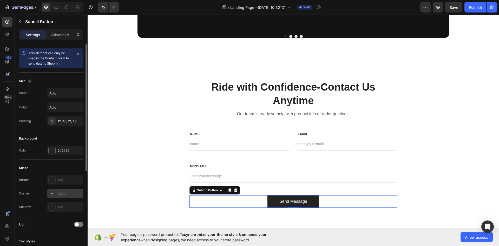
click at [66, 193] on div "Add..." at bounding box center [70, 193] width 24 height 5
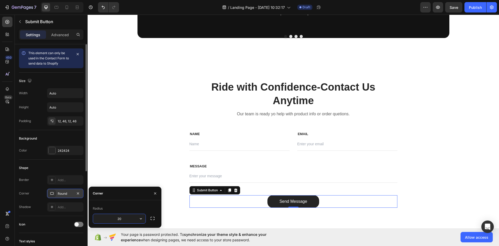
type input "20"
click at [112, 150] on div "Ride with Confidence-Contact Us Anytime Heading Our team is ready yo help with …" at bounding box center [293, 144] width 404 height 128
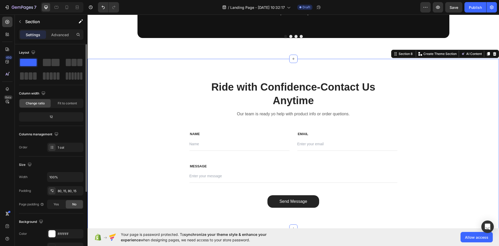
click at [127, 140] on div "Ride with Confidence-Contact Us Anytime Heading Our team is ready yo help with …" at bounding box center [293, 144] width 404 height 128
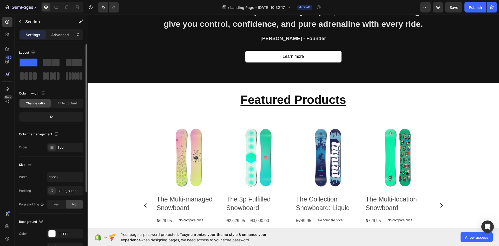
scroll to position [222, 0]
click at [424, 9] on icon "button" at bounding box center [425, 7] width 5 height 5
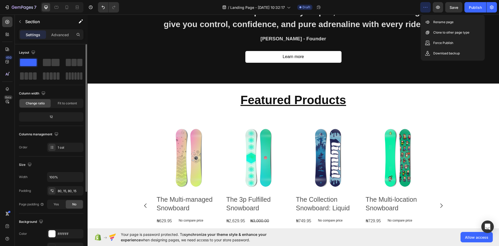
click at [424, 9] on icon "button" at bounding box center [425, 7] width 5 height 5
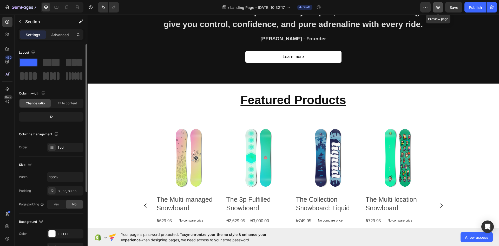
click at [437, 9] on icon "button" at bounding box center [437, 7] width 5 height 5
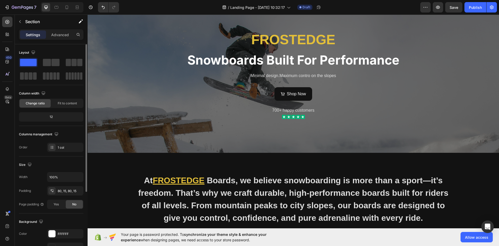
scroll to position [0, 0]
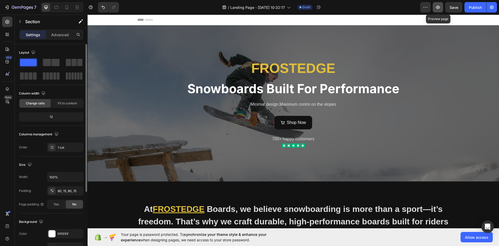
click at [438, 6] on icon "button" at bounding box center [438, 7] width 4 height 3
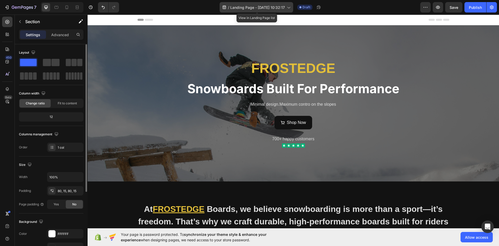
click at [244, 6] on span "Landing Page - [DATE] 10:32:17" at bounding box center [257, 7] width 55 height 5
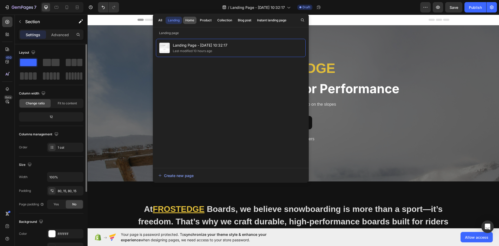
click at [191, 19] on div "Home" at bounding box center [189, 20] width 9 height 5
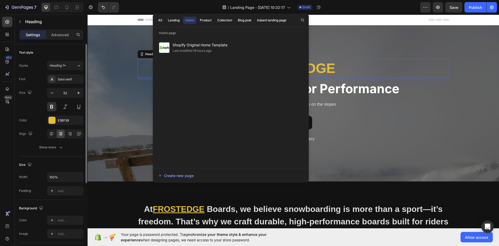
click at [345, 67] on h2 "FROSTEDGE" at bounding box center [293, 68] width 312 height 19
click at [184, 175] on div "Create new page" at bounding box center [175, 175] width 35 height 5
drag, startPoint x: 311, startPoint y: 45, endPoint x: 137, endPoint y: 84, distance: 178.4
click at [137, 84] on h2 "Snowboards Built For Performance" at bounding box center [293, 88] width 312 height 17
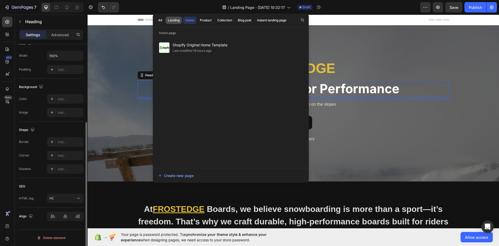
click at [174, 18] on div "Landing" at bounding box center [174, 20] width 12 height 5
drag, startPoint x: 190, startPoint y: 52, endPoint x: 216, endPoint y: 78, distance: 37.3
click at [217, 83] on div "Landing Page - Aug 25, 10:32:17 Last modified 10 hours ago" at bounding box center [231, 101] width 150 height 124
click at [216, 77] on div "Landing Page - Aug 25, 10:32:17 Last modified 10 hours ago" at bounding box center [231, 101] width 150 height 124
click at [191, 19] on div "Home" at bounding box center [189, 20] width 9 height 5
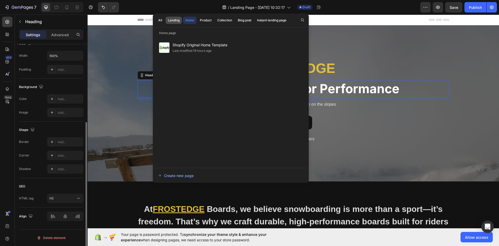
click at [174, 21] on div "Landing" at bounding box center [174, 20] width 12 height 5
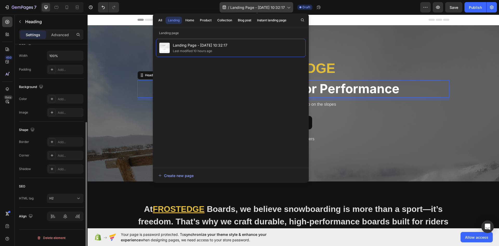
click at [237, 7] on span "Landing Page - Aug 25, 10:32:17" at bounding box center [257, 7] width 55 height 5
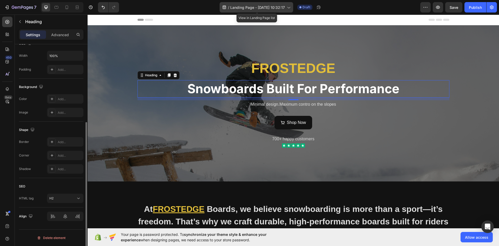
click at [237, 7] on span "Landing Page - [DATE] 10:32:17" at bounding box center [257, 7] width 55 height 5
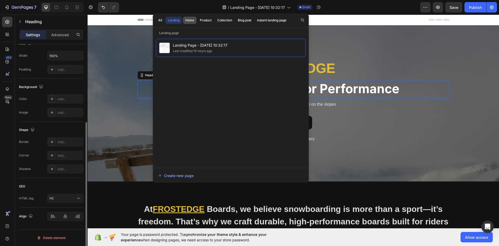
click at [192, 22] on div "Home" at bounding box center [189, 20] width 9 height 5
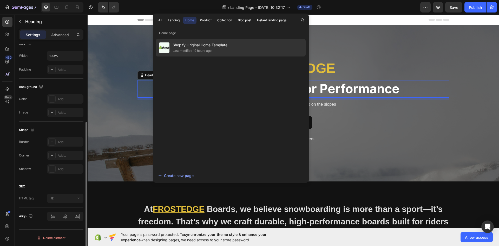
click at [192, 45] on span "Shopify Original Home Template" at bounding box center [200, 45] width 55 height 6
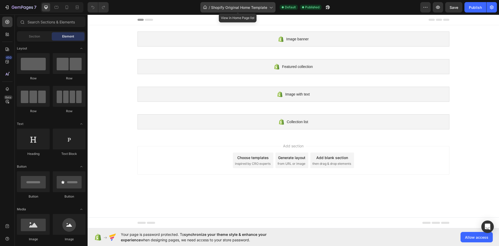
click at [229, 8] on span "Shopify Original Home Template" at bounding box center [239, 7] width 56 height 5
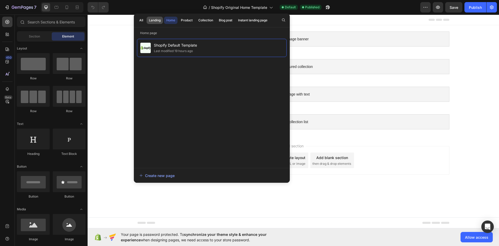
click at [153, 21] on div "Landing" at bounding box center [155, 20] width 12 height 5
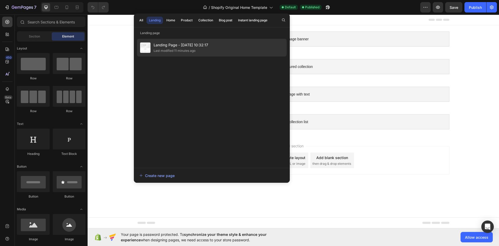
click at [182, 46] on span "Landing Page - [DATE] 10:32:17" at bounding box center [181, 45] width 55 height 6
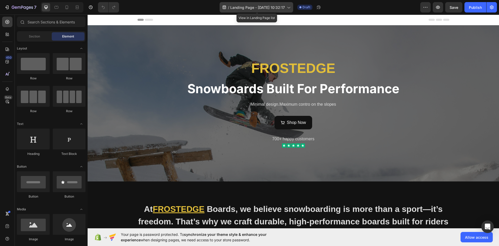
click at [237, 6] on span "Landing Page - [DATE] 10:32:17" at bounding box center [257, 7] width 55 height 5
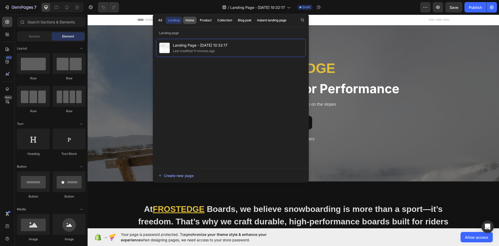
click at [188, 19] on div "Home" at bounding box center [189, 20] width 9 height 5
click at [267, 18] on div "Instant landing page" at bounding box center [271, 20] width 29 height 5
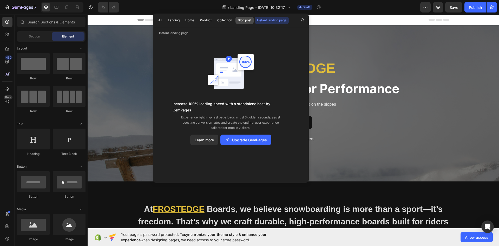
click at [250, 19] on div "Blog post" at bounding box center [245, 20] width 14 height 5
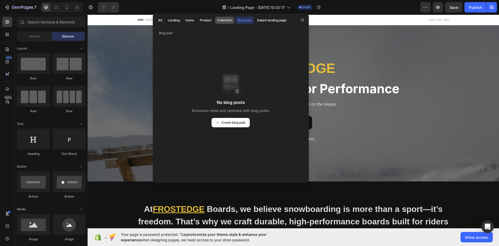
click at [229, 19] on div "Collection" at bounding box center [224, 20] width 15 height 5
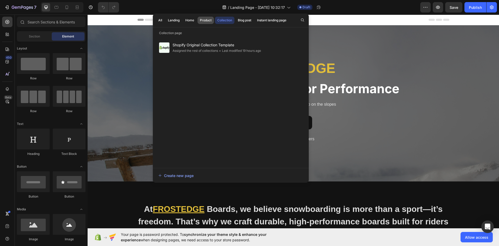
click at [202, 19] on div "Product" at bounding box center [206, 20] width 12 height 5
click at [192, 20] on div "Home" at bounding box center [189, 20] width 9 height 5
click at [388, 91] on strong "Snowboards Built For Performance" at bounding box center [293, 88] width 212 height 15
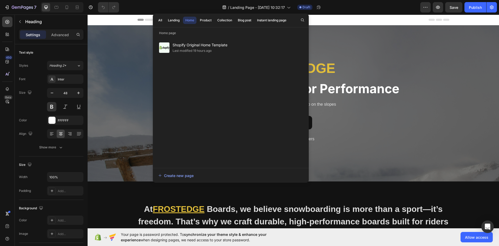
click at [325, 24] on div "Header" at bounding box center [293, 20] width 312 height 10
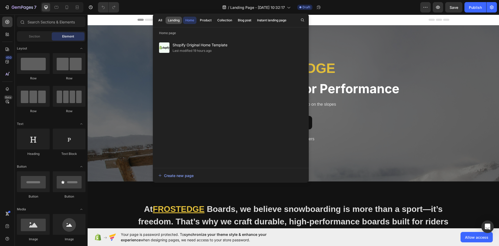
click at [174, 20] on div "Landing" at bounding box center [174, 20] width 12 height 5
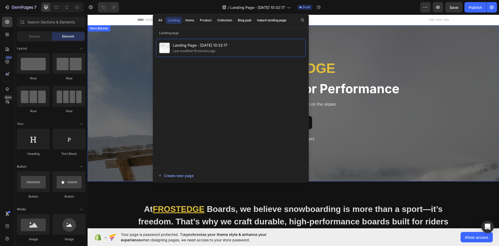
click at [134, 59] on div "Overlay" at bounding box center [293, 103] width 411 height 156
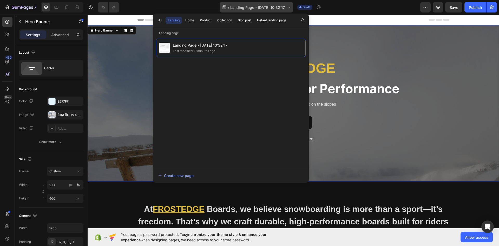
drag, startPoint x: 173, startPoint y: 19, endPoint x: 241, endPoint y: 8, distance: 68.9
click at [178, 18] on div "Landing" at bounding box center [174, 20] width 12 height 5
click at [263, 7] on span "Landing Page - [DATE] 10:32:17" at bounding box center [257, 7] width 55 height 5
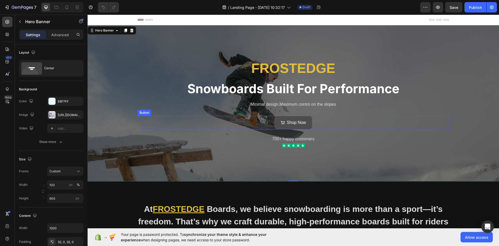
click at [297, 127] on button "Shop Now" at bounding box center [293, 123] width 38 height 14
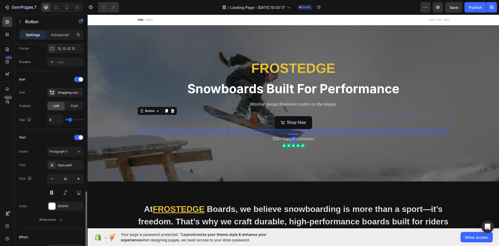
scroll to position [197, 0]
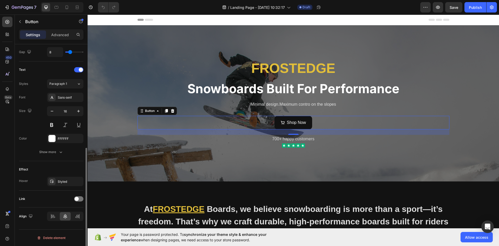
click at [78, 195] on div "Link" at bounding box center [51, 198] width 64 height 8
click at [79, 199] on div at bounding box center [78, 198] width 9 height 5
click at [69, 210] on div "Open page" at bounding box center [62, 211] width 27 height 5
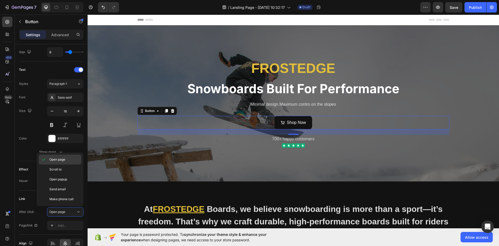
click at [70, 158] on p "Open page" at bounding box center [64, 159] width 30 height 5
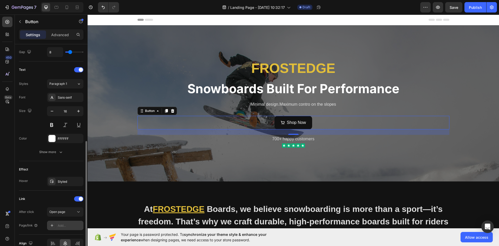
click at [64, 227] on div "Add..." at bounding box center [70, 225] width 24 height 5
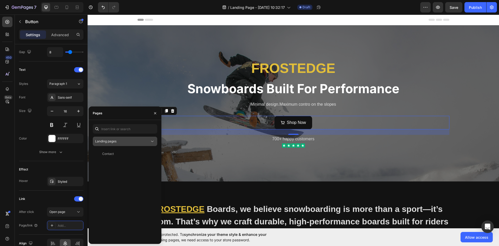
click at [115, 143] on span "Landing pages" at bounding box center [105, 141] width 21 height 5
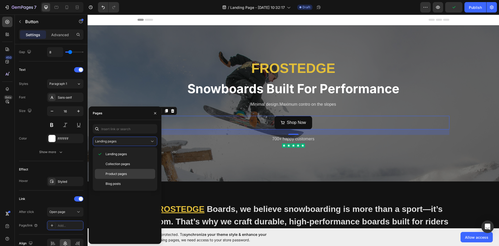
click at [115, 173] on span "Product pages" at bounding box center [116, 173] width 21 height 5
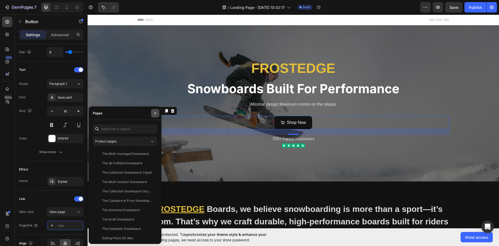
click at [157, 114] on icon "button" at bounding box center [155, 113] width 4 height 4
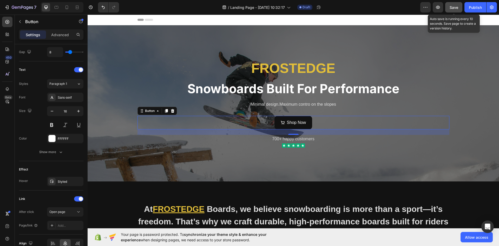
click at [454, 4] on button "Save" at bounding box center [453, 7] width 17 height 10
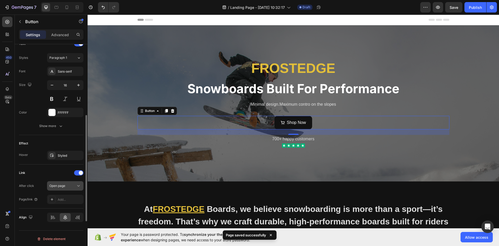
scroll to position [225, 0]
click at [62, 199] on div "Add..." at bounding box center [70, 198] width 24 height 5
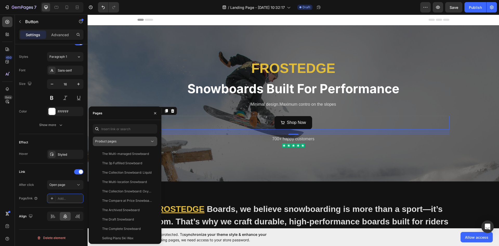
click at [128, 141] on div "Product pages" at bounding box center [122, 141] width 55 height 5
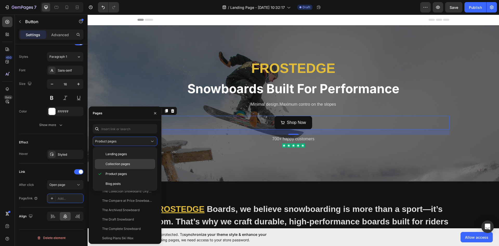
click at [118, 164] on span "Collection pages" at bounding box center [118, 163] width 24 height 5
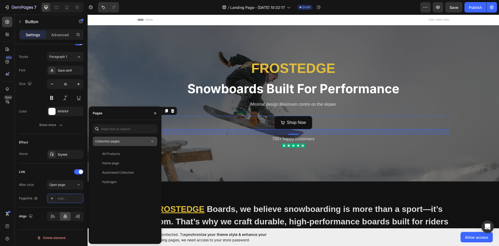
click at [130, 143] on div "Collection pages" at bounding box center [125, 141] width 60 height 5
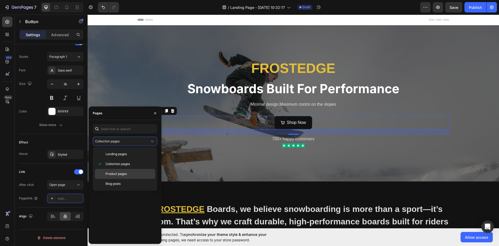
click at [124, 175] on span "Product pages" at bounding box center [116, 173] width 21 height 5
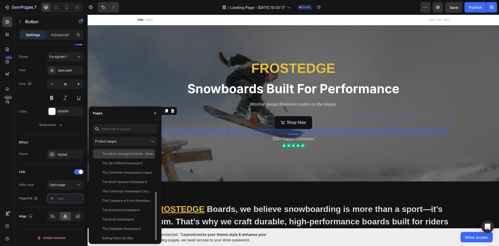
scroll to position [63, 0]
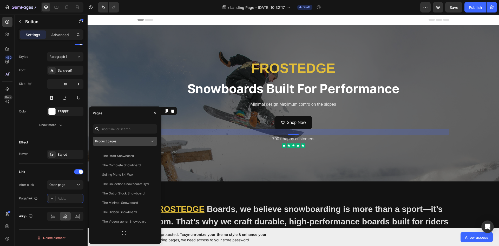
click at [139, 142] on div "Product pages" at bounding box center [122, 141] width 55 height 5
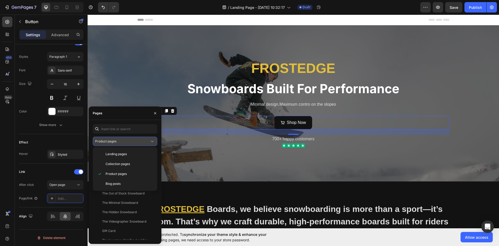
click at [139, 142] on div "Product pages" at bounding box center [122, 141] width 55 height 5
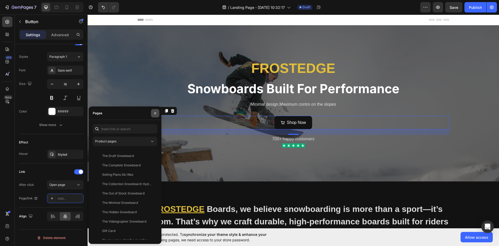
click at [153, 115] on button "button" at bounding box center [155, 113] width 8 height 8
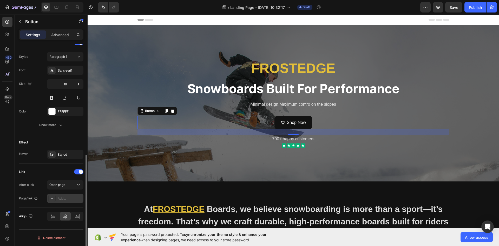
click at [55, 198] on div at bounding box center [51, 197] width 7 height 7
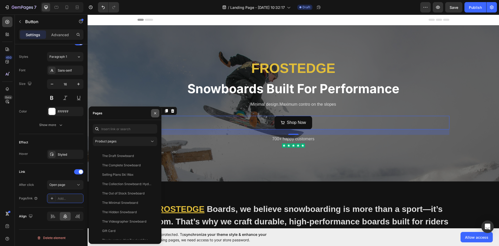
click at [156, 115] on icon "button" at bounding box center [155, 113] width 4 height 4
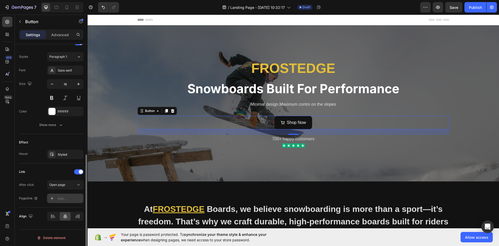
click at [52, 199] on icon at bounding box center [52, 198] width 4 height 4
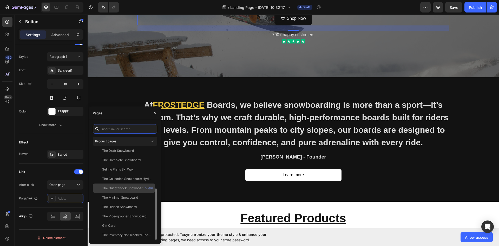
scroll to position [69, 0]
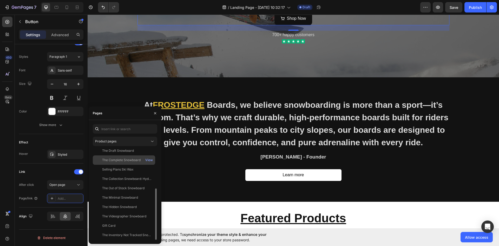
click at [128, 159] on div "The Complete Snowboard" at bounding box center [121, 159] width 38 height 5
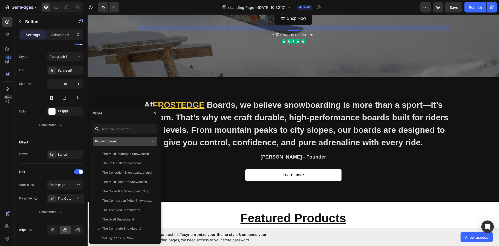
click at [128, 144] on button "Product pages" at bounding box center [125, 140] width 64 height 9
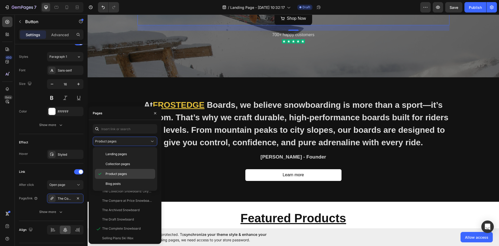
click at [119, 179] on div "Product pages" at bounding box center [125, 184] width 60 height 10
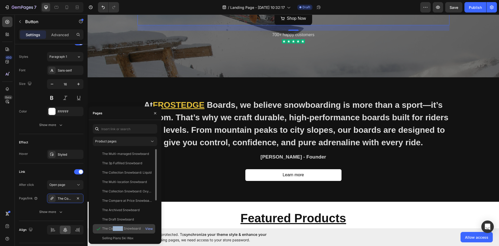
click at [113, 227] on div "The Complete Snowboard" at bounding box center [121, 228] width 38 height 5
click at [97, 227] on icon at bounding box center [98, 228] width 5 height 5
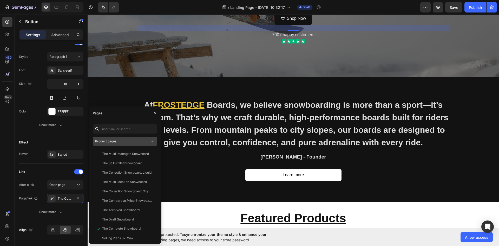
click at [136, 141] on div "Product pages" at bounding box center [122, 141] width 55 height 5
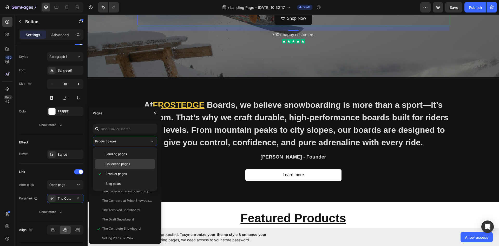
click at [126, 165] on span "Collection pages" at bounding box center [118, 163] width 24 height 5
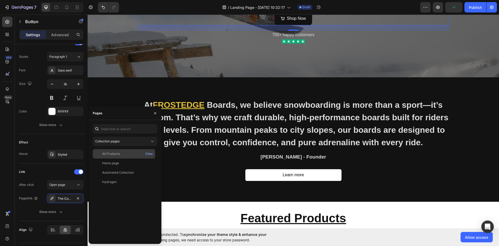
click at [129, 154] on div "All Products" at bounding box center [124, 153] width 58 height 5
click at [155, 113] on icon "button" at bounding box center [155, 113] width 2 height 2
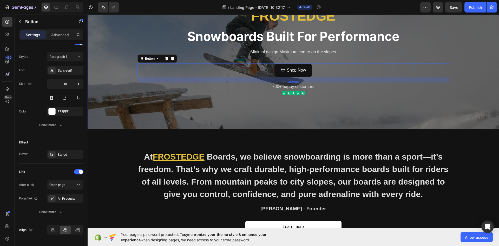
scroll to position [52, 0]
click at [284, 73] on div "Shop Now" at bounding box center [293, 71] width 25 height 8
click at [451, 9] on span "Save" at bounding box center [454, 7] width 9 height 4
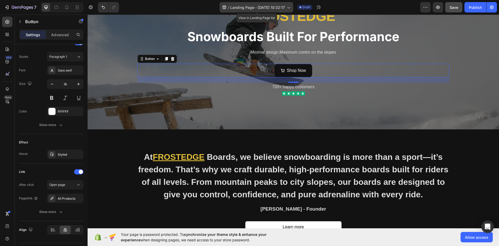
click at [266, 12] on div "/ Landing Page - Aug 25, 10:32:17" at bounding box center [257, 7] width 74 height 10
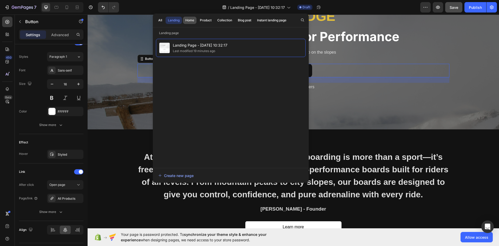
click at [192, 21] on div "Home" at bounding box center [189, 20] width 9 height 5
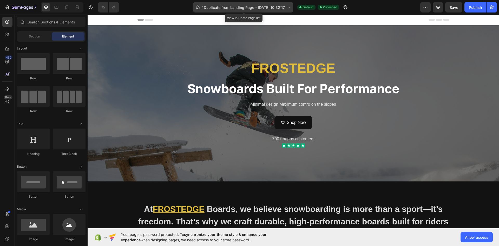
click at [277, 9] on span "Duplicate from Landing Page - [DATE] 10:32:17" at bounding box center [244, 7] width 81 height 5
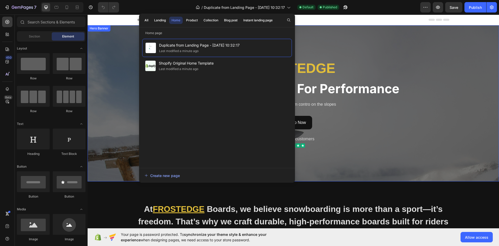
click at [377, 47] on div "Overlay" at bounding box center [293, 103] width 411 height 156
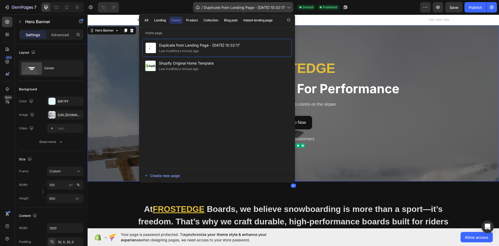
click at [249, 6] on span "Duplicate from Landing Page - [DATE] 10:32:17" at bounding box center [244, 7] width 81 height 5
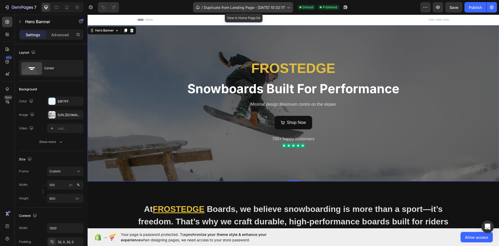
click at [241, 10] on div "/ Duplicate from Landing Page - [DATE] 10:32:17" at bounding box center [243, 7] width 100 height 10
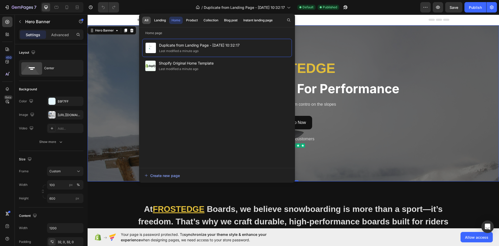
click at [147, 22] on div "All" at bounding box center [146, 20] width 4 height 5
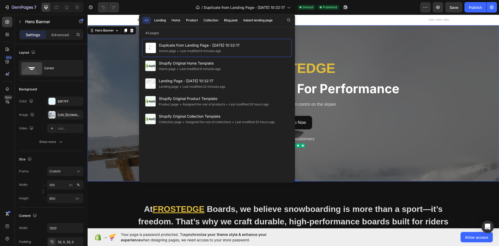
click at [372, 30] on div "Overlay" at bounding box center [293, 103] width 411 height 156
click at [237, 6] on span "Duplicate from Landing Page - [DATE] 10:32:17" at bounding box center [244, 7] width 81 height 5
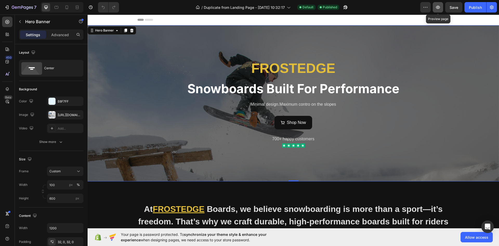
click at [436, 7] on icon "button" at bounding box center [437, 7] width 5 height 5
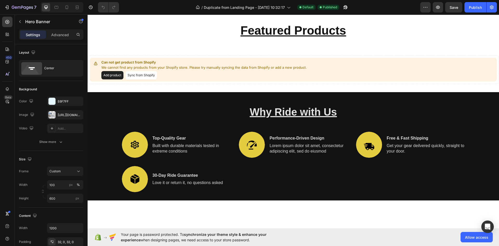
scroll to position [312, 0]
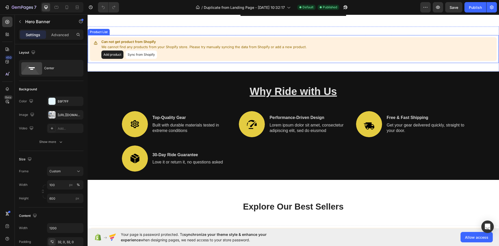
click at [150, 57] on button "Sync from Shopify" at bounding box center [141, 54] width 31 height 8
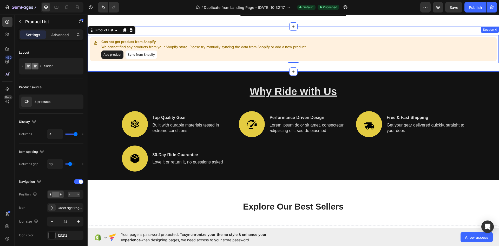
scroll to position [442, 0]
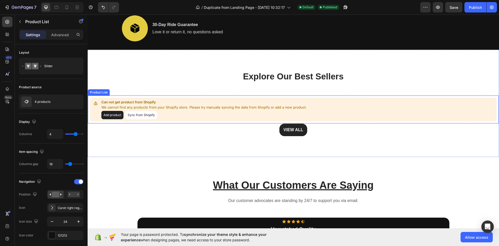
click at [144, 116] on button "Sync from Shopify" at bounding box center [141, 115] width 31 height 8
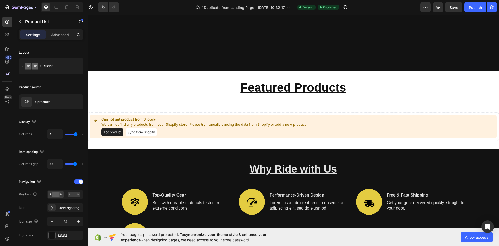
scroll to position [234, 0]
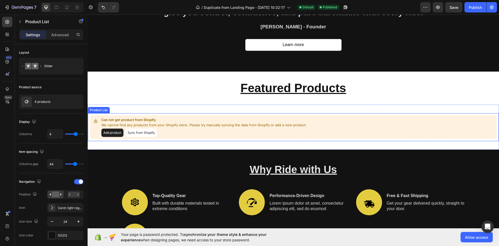
click at [148, 132] on button "Sync from Shopify" at bounding box center [141, 132] width 31 height 8
click at [146, 134] on button "Sync from Shopify" at bounding box center [141, 132] width 31 height 8
click at [134, 131] on button "Sync from Shopify" at bounding box center [141, 132] width 31 height 8
click at [142, 133] on button "Sync from Shopify" at bounding box center [141, 132] width 31 height 8
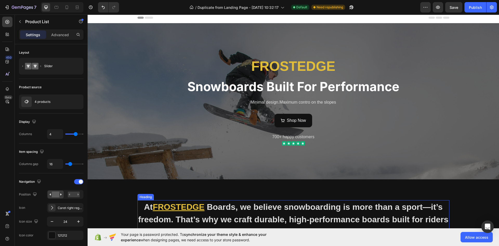
scroll to position [0, 0]
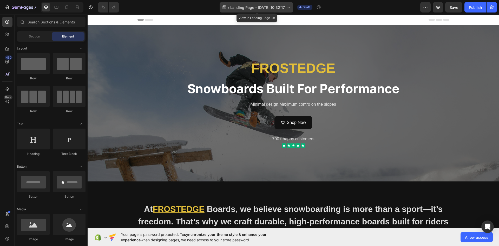
click at [248, 9] on span "Landing Page - [DATE] 10:32:17" at bounding box center [257, 7] width 55 height 5
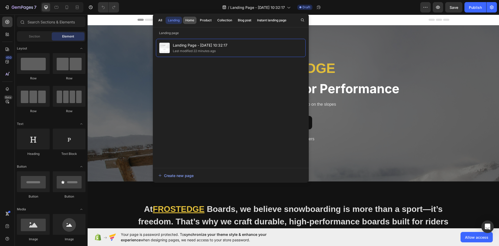
click at [188, 19] on div "Home" at bounding box center [189, 20] width 9 height 5
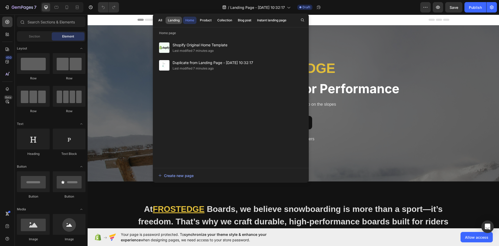
click at [173, 23] on button "Landing" at bounding box center [174, 20] width 16 height 7
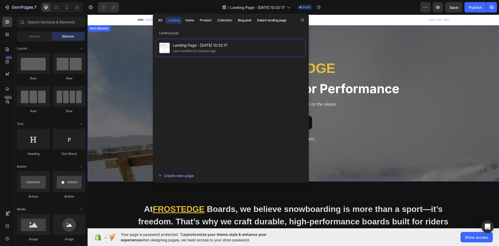
click at [139, 38] on div "Overlay" at bounding box center [293, 103] width 411 height 156
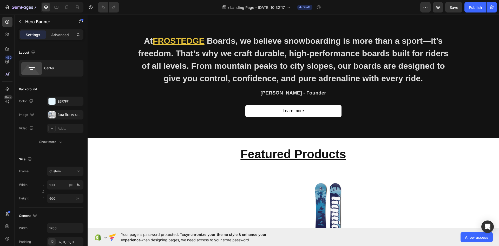
scroll to position [38, 0]
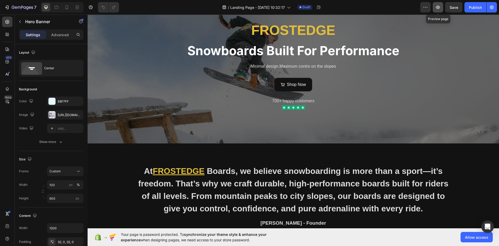
click at [436, 8] on icon "button" at bounding box center [437, 7] width 5 height 5
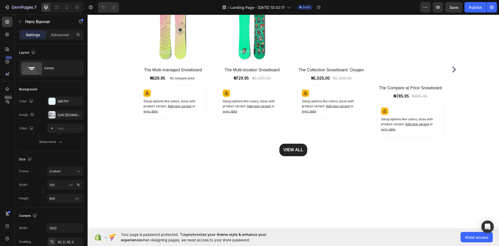
scroll to position [688, 0]
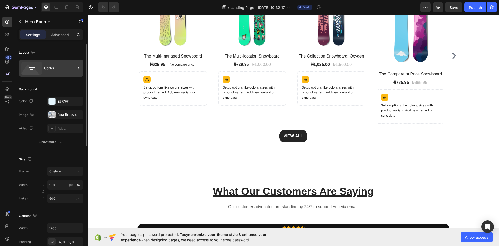
click at [73, 73] on div "Center" at bounding box center [60, 68] width 32 height 12
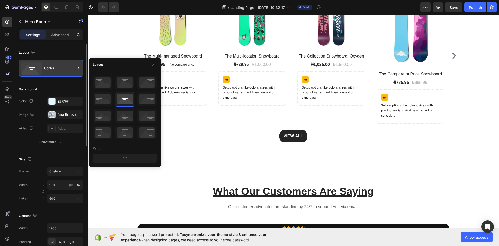
click at [73, 73] on div "Center" at bounding box center [60, 68] width 32 height 12
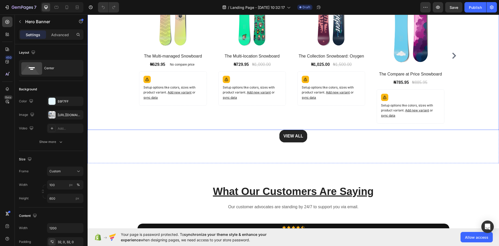
click at [140, 37] on img at bounding box center [173, 16] width 68 height 68
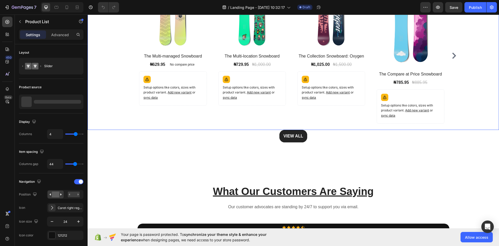
click at [120, 48] on div "(P) Images No discount Not be displayed when published Product Badge Row The Mu…" at bounding box center [293, 56] width 411 height 148
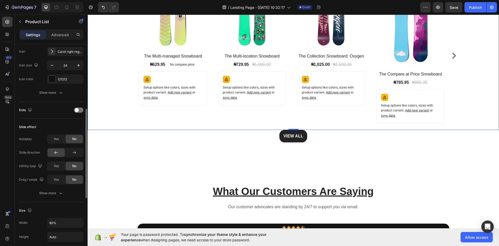
scroll to position [182, 0]
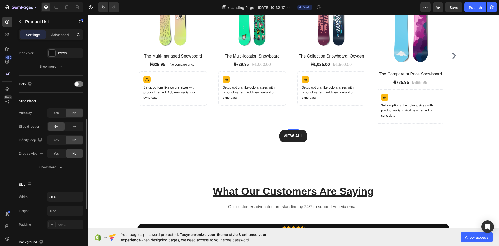
click at [47, 172] on div "Slide effect Autoplay Yes No Slide direction Infinity loop Yes No Drag / swipe …" at bounding box center [51, 134] width 64 height 83
click at [49, 169] on div "Show more" at bounding box center [51, 166] width 24 height 5
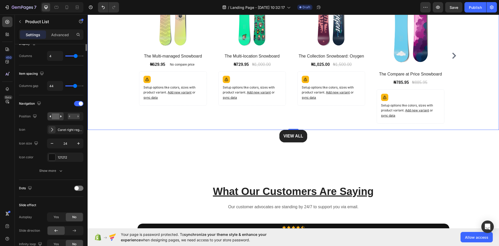
scroll to position [0, 0]
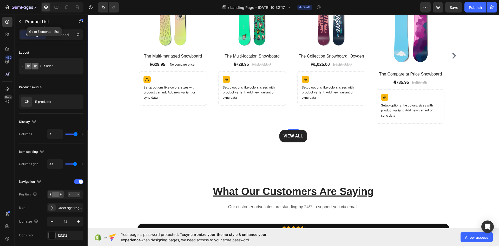
drag, startPoint x: 62, startPoint y: 25, endPoint x: 62, endPoint y: 31, distance: 6.5
click at [62, 25] on div "Product List" at bounding box center [44, 22] width 59 height 14
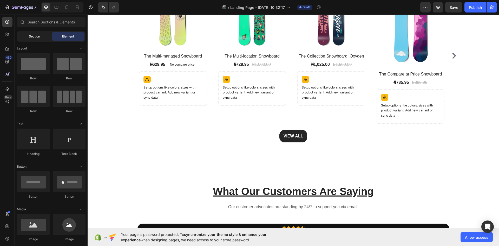
click at [43, 37] on div "Section" at bounding box center [34, 36] width 33 height 8
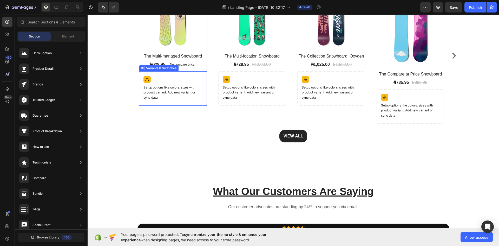
click at [138, 99] on div "(P) Images No discount Not be displayed when published Product Badge Row The Mu…" at bounding box center [293, 56] width 329 height 148
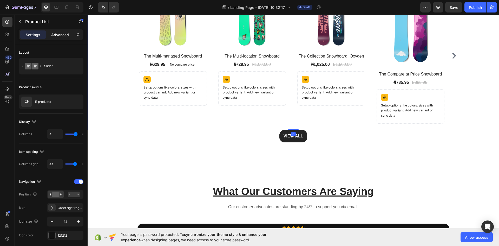
click at [65, 37] on p "Advanced" at bounding box center [60, 34] width 18 height 5
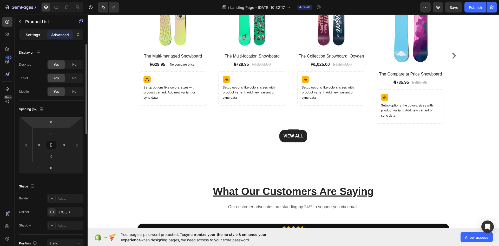
click at [32, 36] on p "Settings" at bounding box center [33, 34] width 15 height 5
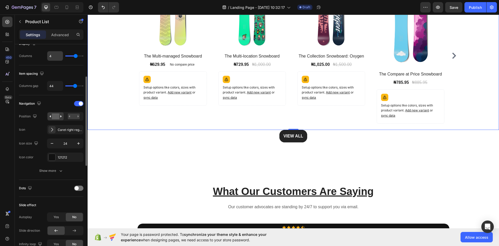
scroll to position [130, 0]
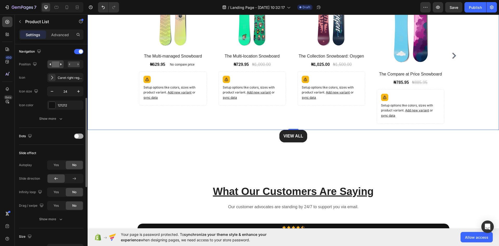
click at [80, 135] on div at bounding box center [78, 135] width 9 height 5
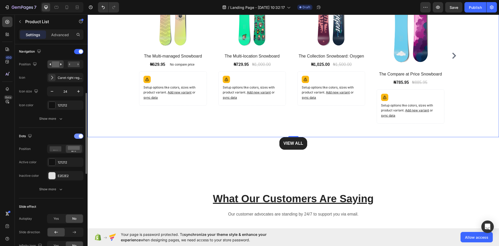
click at [77, 137] on div at bounding box center [78, 135] width 9 height 5
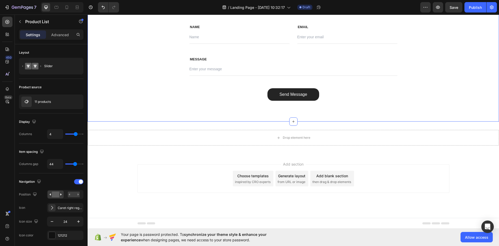
scroll to position [1048, 0]
click at [469, 238] on span "Allow access" at bounding box center [476, 236] width 23 height 5
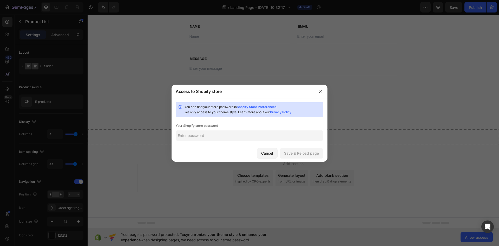
click at [204, 141] on div "You can find your store password in Shopify Store Preferences . We only access …" at bounding box center [250, 121] width 156 height 47
click at [205, 139] on input "text" at bounding box center [250, 135] width 148 height 10
click at [213, 134] on input "text" at bounding box center [250, 135] width 148 height 10
paste input "soblau"
type input "soblau"
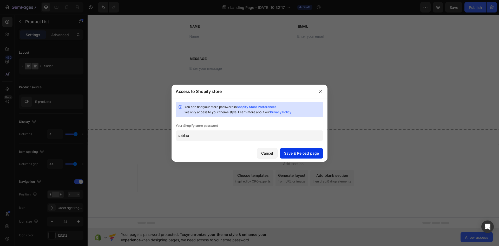
click at [309, 153] on div "Save & Reload page" at bounding box center [301, 152] width 35 height 5
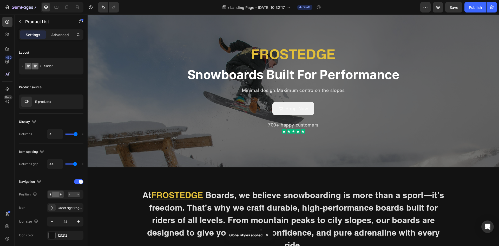
scroll to position [0, 0]
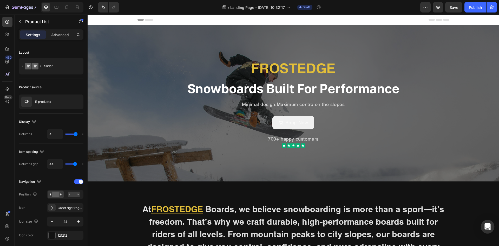
click at [485, 226] on icon "Open Intercom Messenger" at bounding box center [487, 226] width 6 height 7
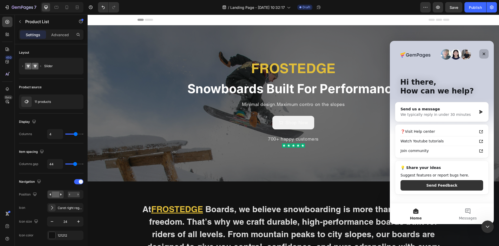
click at [483, 52] on icon "Close" at bounding box center [484, 54] width 4 height 4
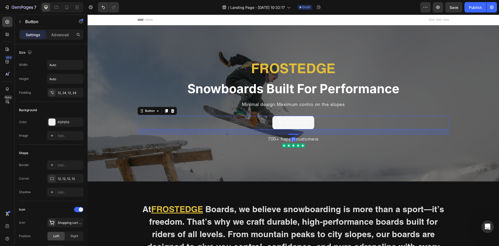
click at [274, 124] on link "Shop Now" at bounding box center [293, 123] width 42 height 14
click at [69, 121] on div "F0F0F0" at bounding box center [65, 122] width 15 height 5
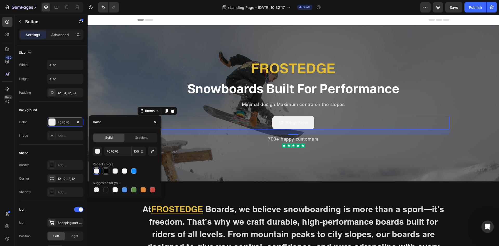
drag, startPoint x: 105, startPoint y: 173, endPoint x: 108, endPoint y: 173, distance: 3.5
click at [104, 173] on div at bounding box center [106, 171] width 6 height 6
type input "000000"
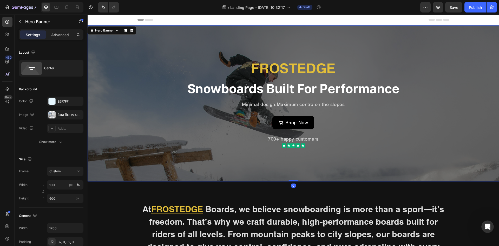
click at [209, 155] on div "FROSTEDGE Heading Snowboards Built For Performance Heading Minimal design.Maxim…" at bounding box center [293, 103] width 312 height 105
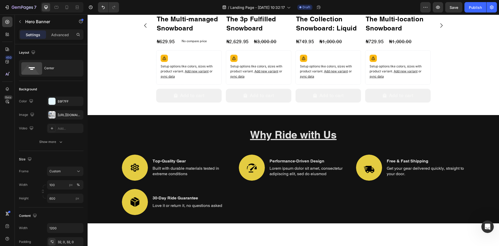
scroll to position [390, 0]
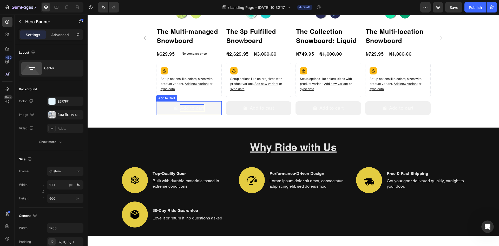
click at [198, 111] on div "Add to cart" at bounding box center [192, 108] width 24 height 8
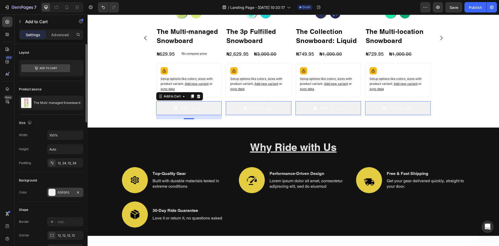
click at [54, 193] on div at bounding box center [52, 192] width 7 height 7
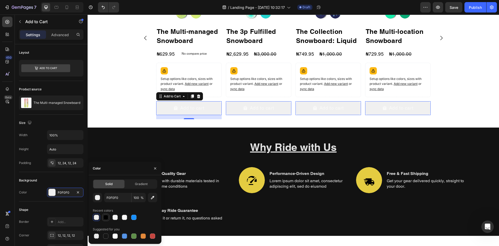
click at [104, 216] on div at bounding box center [105, 216] width 5 height 5
type input "000000"
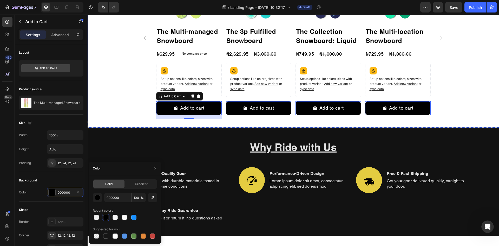
click at [110, 109] on div "Product Images The Multi-managed Snowboard Product Title ₦629.95 Product Price …" at bounding box center [293, 38] width 411 height 162
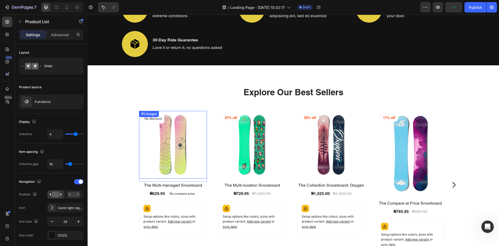
scroll to position [598, 0]
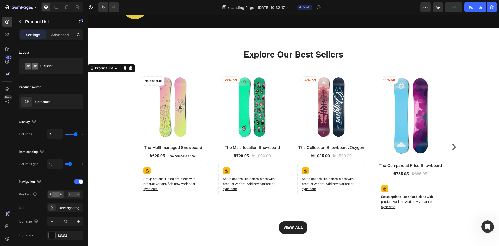
click at [176, 202] on div "(P) Images No discount Not be displayed when published Product Badge Row The Mu…" at bounding box center [173, 147] width 68 height 148
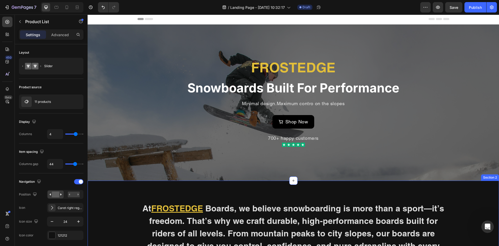
scroll to position [0, 0]
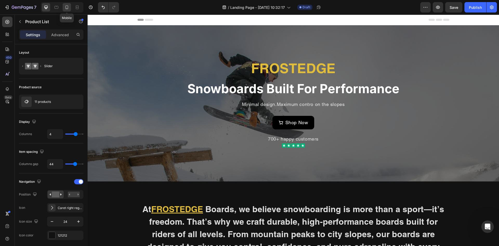
click at [68, 5] on icon at bounding box center [66, 7] width 5 height 5
type input "1"
type input "100%"
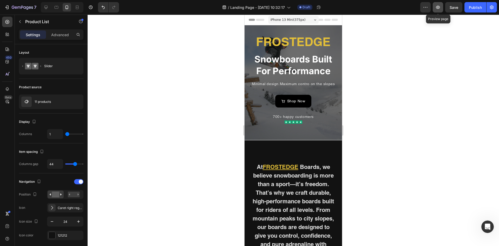
click at [438, 9] on icon "button" at bounding box center [437, 7] width 5 height 5
click at [475, 7] on div "Publish" at bounding box center [475, 7] width 13 height 5
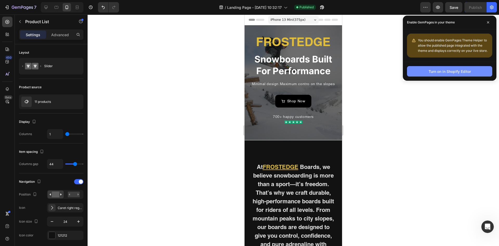
click at [453, 73] on div "Turn on in Shopify Editor" at bounding box center [450, 71] width 42 height 5
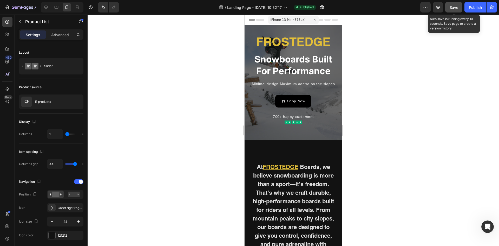
click at [451, 6] on span "Save" at bounding box center [454, 7] width 9 height 4
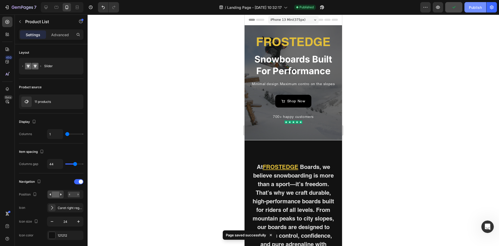
click at [473, 7] on div "Publish" at bounding box center [475, 7] width 13 height 5
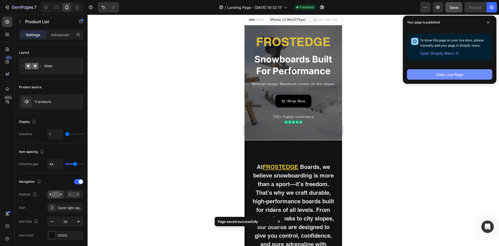
click at [454, 74] on div "View Live Page" at bounding box center [449, 74] width 27 height 5
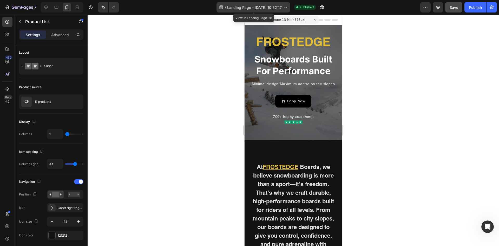
click at [270, 11] on div "/ Landing Page - Aug 25, 10:32:17" at bounding box center [253, 7] width 74 height 10
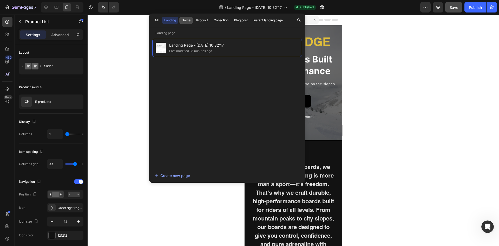
click at [189, 21] on div "Home" at bounding box center [186, 20] width 9 height 5
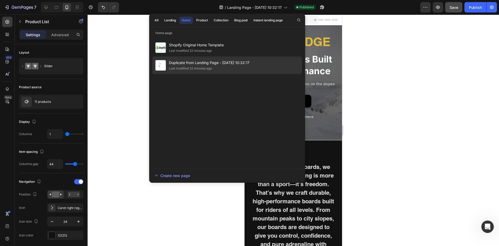
click at [200, 65] on span "Duplicate from Landing Page - [DATE] 10:32:17" at bounding box center [209, 63] width 81 height 6
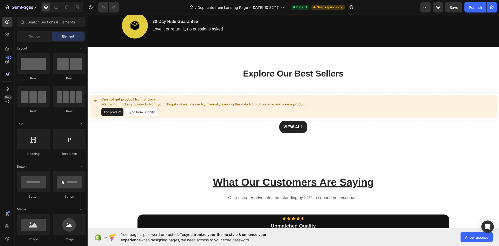
scroll to position [442, 0]
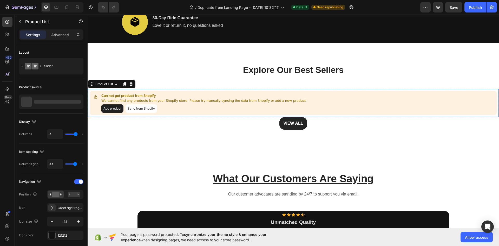
click at [148, 113] on button "Sync from Shopify" at bounding box center [141, 108] width 31 height 8
click at [149, 113] on button "Sync from Shopify" at bounding box center [141, 108] width 31 height 8
click at [111, 113] on button "Add product" at bounding box center [112, 108] width 22 height 8
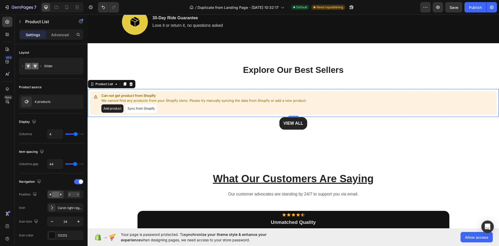
click at [147, 113] on button "Sync from Shopify" at bounding box center [141, 108] width 31 height 8
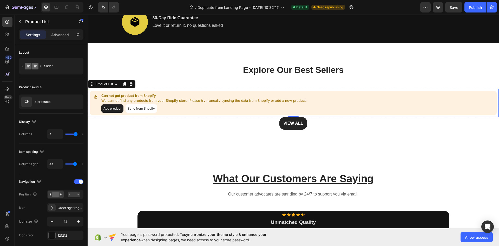
click at [147, 113] on button "Sync from Shopify" at bounding box center [141, 108] width 31 height 8
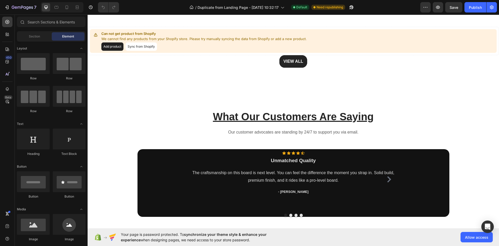
scroll to position [354, 0]
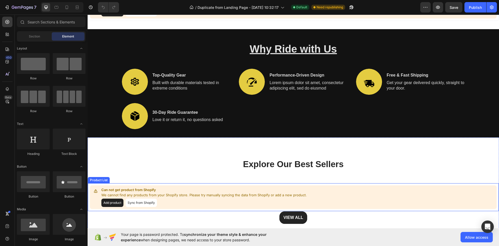
click at [139, 204] on button "Sync from Shopify" at bounding box center [141, 202] width 31 height 8
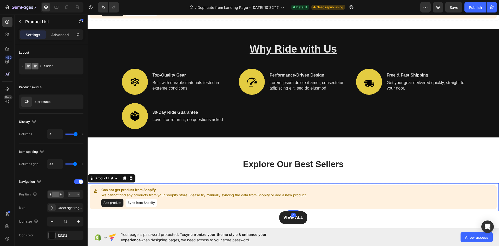
click at [139, 204] on button "Sync from Shopify" at bounding box center [141, 202] width 31 height 8
click at [55, 101] on div "4 products" at bounding box center [51, 101] width 64 height 15
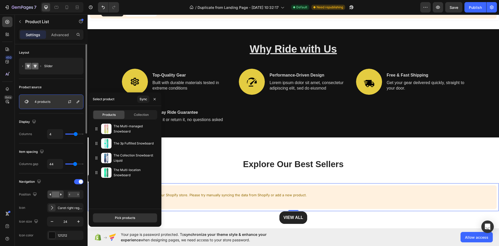
click at [55, 101] on div "4 products" at bounding box center [51, 101] width 64 height 15
click at [142, 101] on div "Sync" at bounding box center [144, 99] width 8 height 5
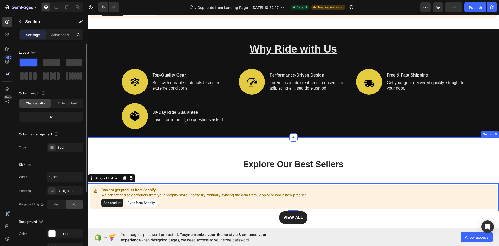
click at [207, 157] on div "Explore Our Best Sellers Heading Row Can not get product from Shopify We cannot…" at bounding box center [293, 190] width 411 height 107
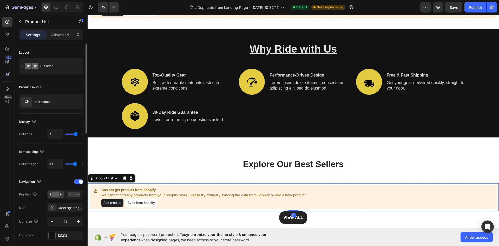
click at [141, 202] on button "Sync from Shopify" at bounding box center [141, 202] width 31 height 8
click at [142, 201] on button "Sync from Shopify" at bounding box center [141, 202] width 31 height 8
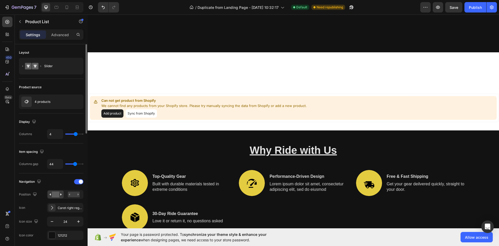
scroll to position [224, 0]
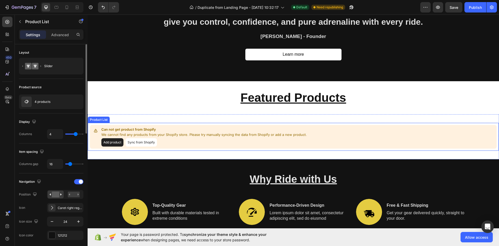
click at [140, 142] on button "Sync from Shopify" at bounding box center [141, 142] width 31 height 8
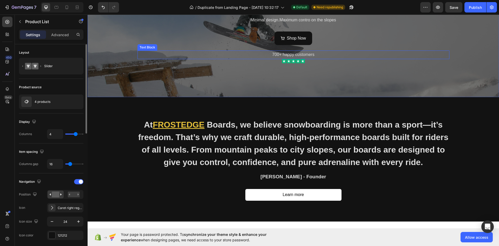
scroll to position [78, 0]
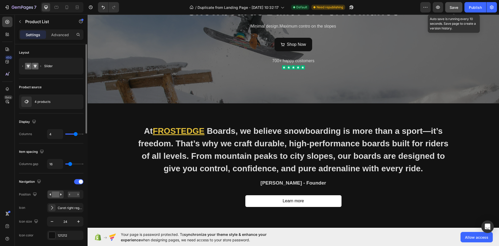
click at [458, 8] on span "Save" at bounding box center [454, 7] width 9 height 4
click at [477, 8] on div "Publish" at bounding box center [475, 7] width 13 height 5
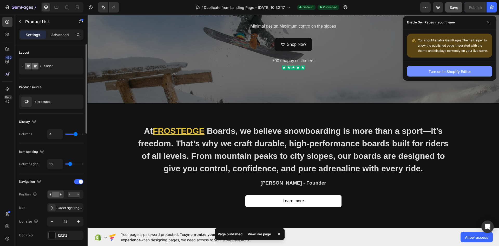
click at [441, 71] on div "Turn on in Shopify Editor" at bounding box center [450, 71] width 42 height 5
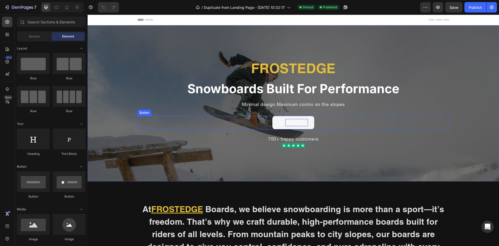
click at [285, 122] on p "Shop Now" at bounding box center [296, 123] width 23 height 8
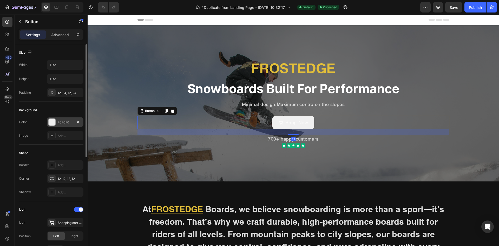
click at [63, 117] on div "F0F0F0" at bounding box center [65, 121] width 36 height 9
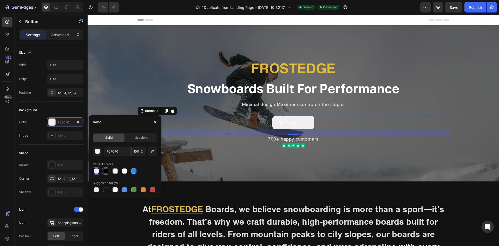
click at [107, 172] on div at bounding box center [105, 170] width 5 height 5
type input "000000"
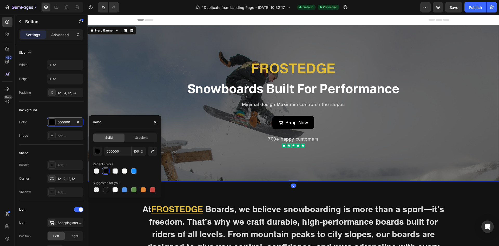
click at [208, 154] on div "FROSTEDGE Heading Snowboards Built For Performance Heading Minimal design.Maxim…" at bounding box center [293, 103] width 312 height 105
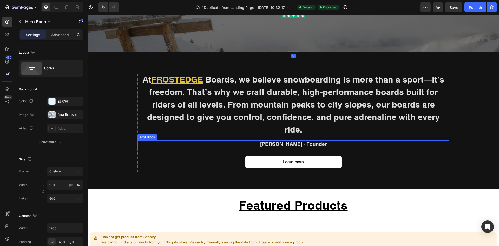
scroll to position [234, 0]
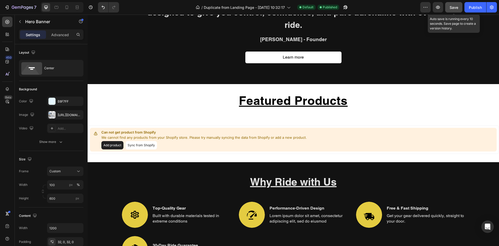
click at [452, 8] on span "Save" at bounding box center [454, 7] width 9 height 4
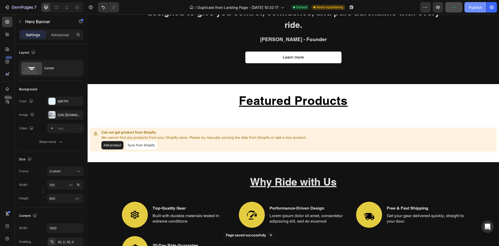
click at [477, 9] on div "Publish" at bounding box center [475, 7] width 13 height 5
click at [257, 234] on div "View live page" at bounding box center [260, 233] width 30 height 7
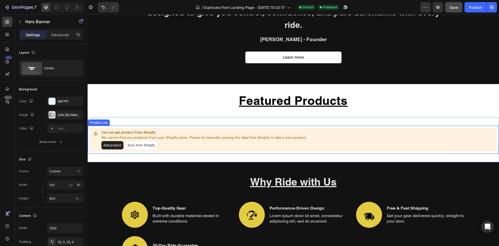
click at [134, 141] on button "Sync from Shopify" at bounding box center [141, 145] width 31 height 8
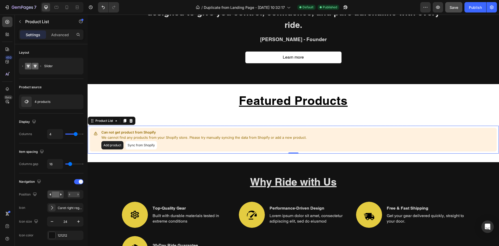
click at [134, 141] on button "Sync from Shopify" at bounding box center [141, 145] width 31 height 8
click at [116, 141] on button "Add product" at bounding box center [112, 145] width 22 height 8
click at [136, 141] on button "Sync from Shopify" at bounding box center [141, 145] width 31 height 8
click at [52, 98] on div "4 products" at bounding box center [51, 101] width 64 height 15
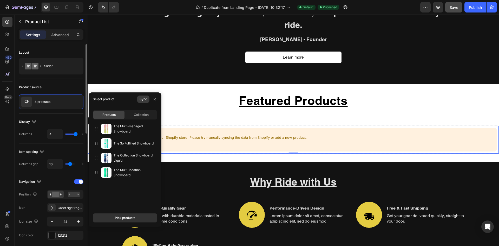
click at [143, 95] on button "Sync" at bounding box center [143, 98] width 12 height 7
click at [144, 98] on div "Sync" at bounding box center [144, 99] width 8 height 5
click at [142, 99] on div "Sync" at bounding box center [144, 99] width 8 height 5
click at [125, 216] on div "Pick products" at bounding box center [125, 217] width 20 height 5
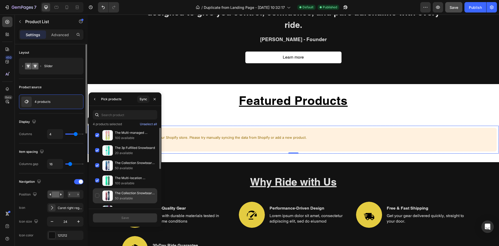
click at [118, 194] on p "The Collection Snowboard: Oxygen" at bounding box center [135, 192] width 40 height 5
click at [94, 101] on icon "button" at bounding box center [95, 99] width 4 height 4
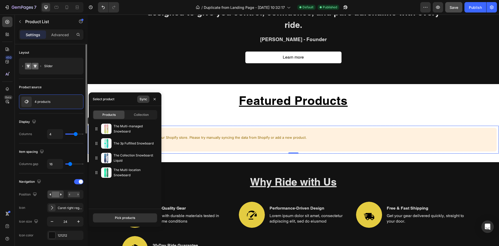
click at [145, 101] on div "Sync" at bounding box center [144, 99] width 8 height 5
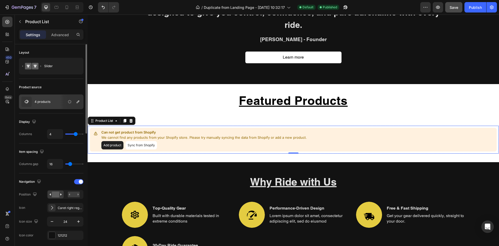
click at [226, 135] on p "We cannot find any products from your Shopify store. Please try manually syncin…" at bounding box center [203, 137] width 205 height 5
click at [145, 141] on button "Sync from Shopify" at bounding box center [141, 145] width 31 height 8
click at [119, 141] on button "Add product" at bounding box center [112, 145] width 22 height 8
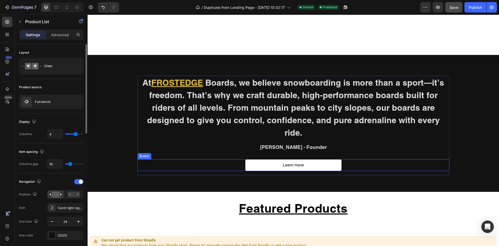
scroll to position [208, 0]
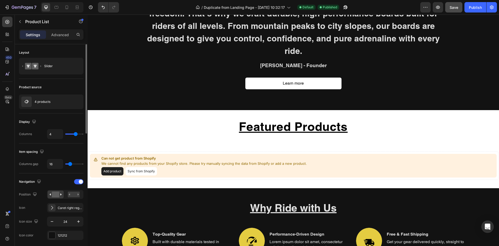
click at [113, 167] on button "Add product" at bounding box center [112, 171] width 22 height 8
click at [149, 167] on button "Sync from Shopify" at bounding box center [141, 171] width 31 height 8
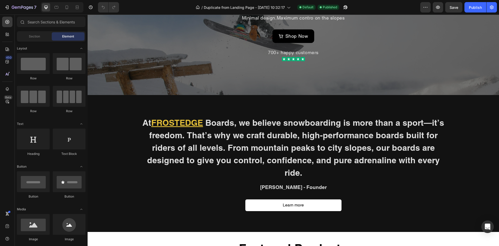
scroll to position [78, 0]
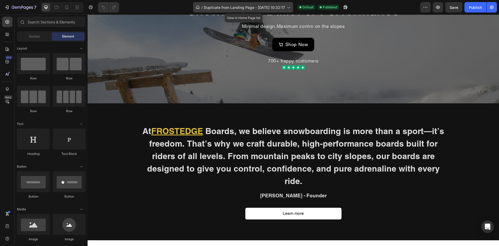
click at [239, 6] on span "Duplicate from Landing Page - [DATE] 10:32:17" at bounding box center [244, 7] width 81 height 5
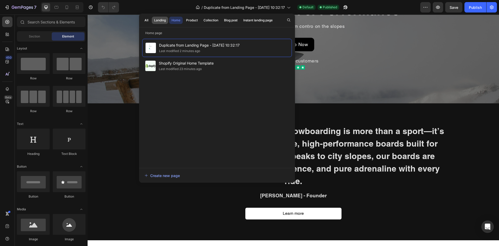
click at [160, 23] on button "Landing" at bounding box center [160, 20] width 16 height 7
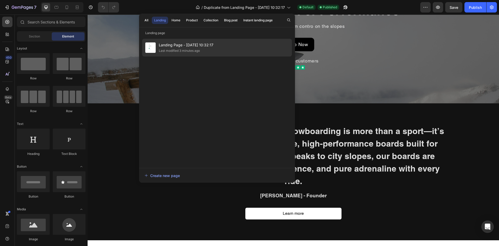
click at [181, 50] on div "Last modified 3 minutes ago" at bounding box center [179, 50] width 41 height 5
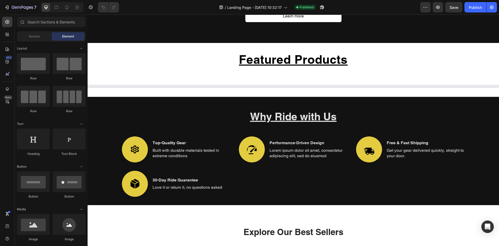
scroll to position [286, 0]
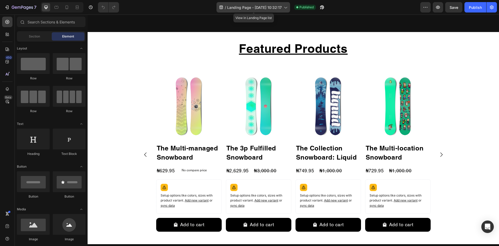
click at [243, 6] on span "Landing Page - [DATE] 10:32:17" at bounding box center [254, 7] width 55 height 5
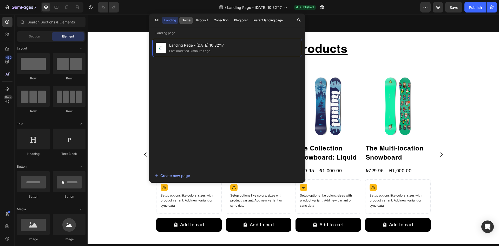
click at [184, 21] on div "Home" at bounding box center [186, 20] width 9 height 5
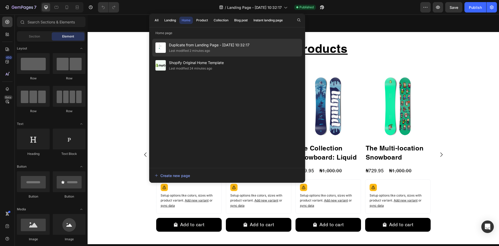
click at [203, 52] on div "Last modified 2 minutes ago" at bounding box center [189, 50] width 41 height 5
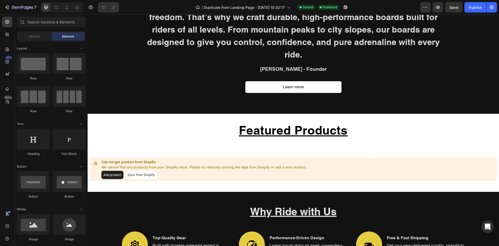
scroll to position [286, 0]
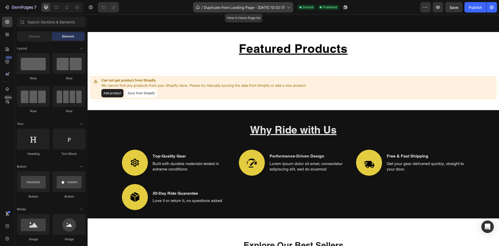
click at [224, 11] on div "/ Duplicate from Landing Page - Aug 25, 10:32:17" at bounding box center [243, 7] width 100 height 10
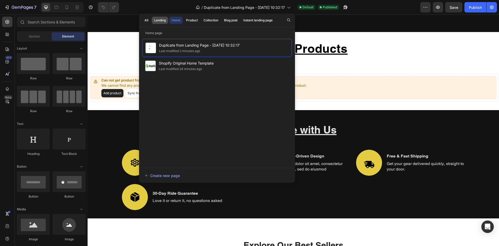
click at [159, 21] on div "Landing" at bounding box center [160, 20] width 12 height 5
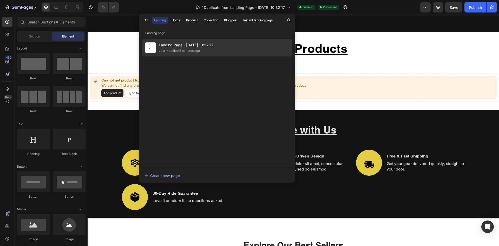
click at [254, 48] on div "Landing Page - Aug 25, 10:32:17 Last modified 5 minutes ago" at bounding box center [217, 48] width 150 height 18
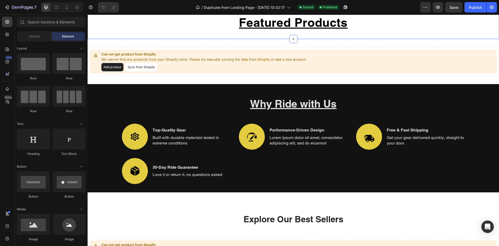
scroll to position [338, 0]
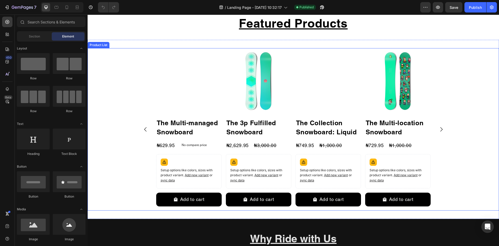
scroll to position [312, 0]
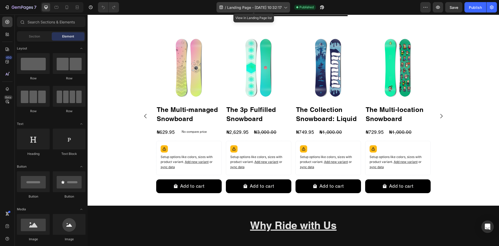
click at [239, 10] on div "/ Landing Page - Aug 25, 10:32:17" at bounding box center [253, 7] width 74 height 10
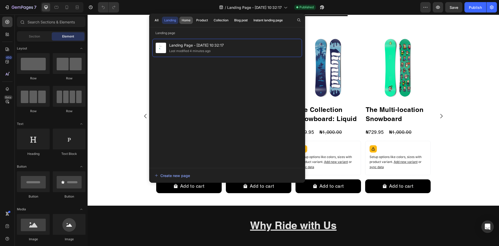
click at [194, 23] on button "Home" at bounding box center [202, 20] width 16 height 7
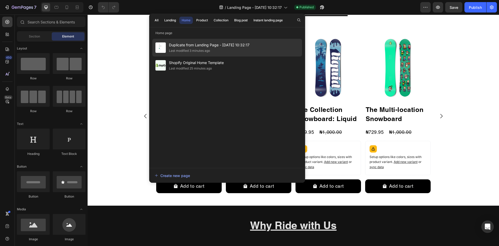
click at [197, 44] on span "Duplicate from Landing Page - [DATE] 10:32:17" at bounding box center [209, 45] width 81 height 6
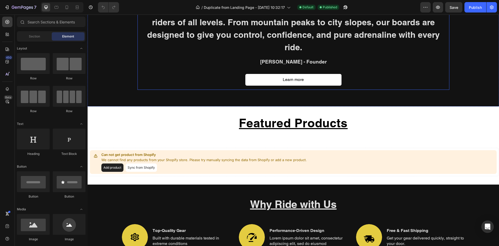
scroll to position [234, 0]
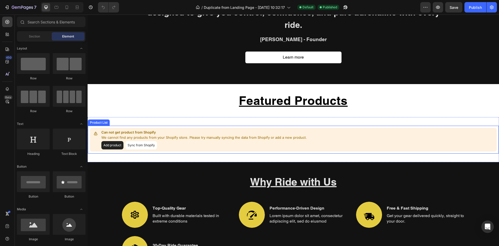
click at [140, 141] on button "Sync from Shopify" at bounding box center [141, 145] width 31 height 8
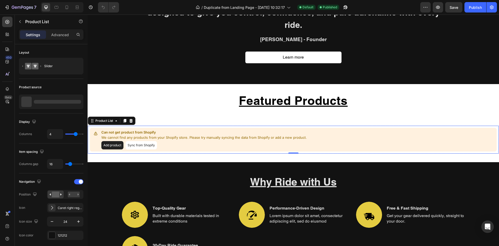
click at [140, 141] on button "Sync from Shopify" at bounding box center [141, 145] width 31 height 8
click at [60, 103] on div "4 products" at bounding box center [51, 101] width 64 height 15
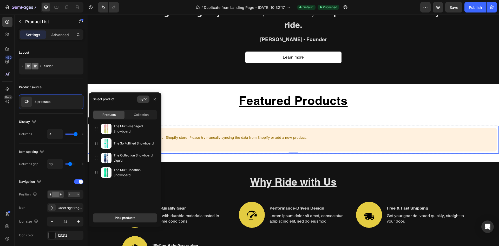
click at [148, 101] on button "Sync" at bounding box center [143, 98] width 12 height 7
click at [146, 101] on button "Sync" at bounding box center [143, 98] width 12 height 7
click at [348, 8] on icon "button" at bounding box center [345, 7] width 5 height 5
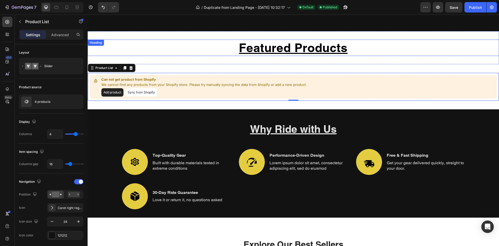
scroll to position [286, 0]
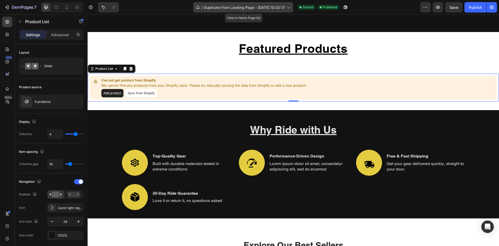
click at [220, 5] on span "Duplicate from Landing Page - [DATE] 10:32:17" at bounding box center [244, 7] width 81 height 5
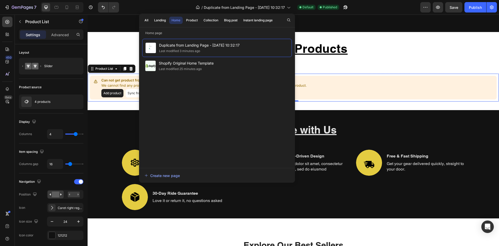
drag, startPoint x: 170, startPoint y: 53, endPoint x: 141, endPoint y: 53, distance: 28.8
click at [142, 52] on div "Duplicate from Landing Page - Aug 25, 10:32:17 Last modified 3 minutes ago" at bounding box center [217, 48] width 150 height 18
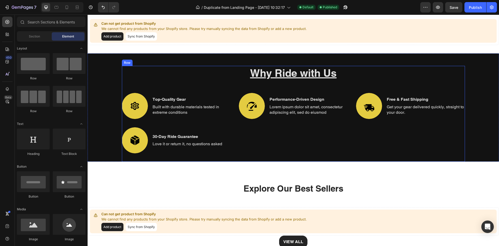
scroll to position [338, 0]
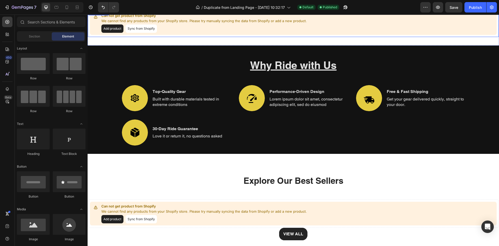
click at [109, 26] on button "Add product" at bounding box center [112, 28] width 22 height 8
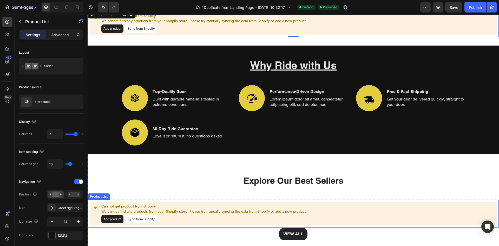
click at [141, 219] on button "Sync from Shopify" at bounding box center [141, 219] width 31 height 8
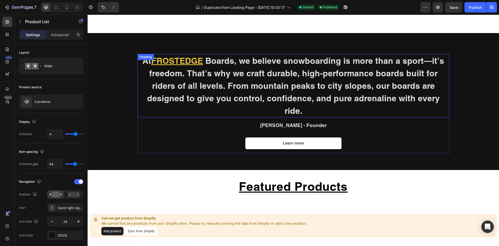
scroll to position [130, 0]
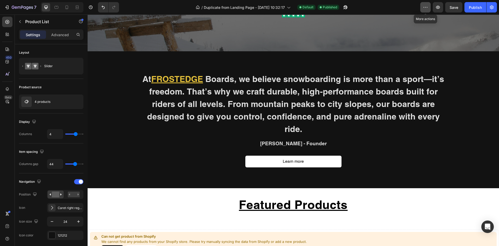
click at [427, 9] on icon "button" at bounding box center [425, 7] width 5 height 5
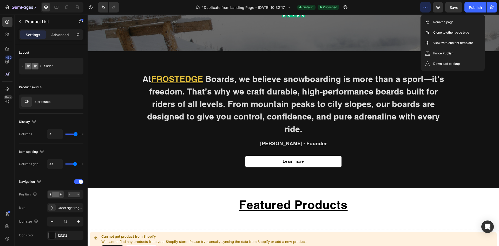
click at [427, 9] on icon "button" at bounding box center [425, 7] width 5 height 5
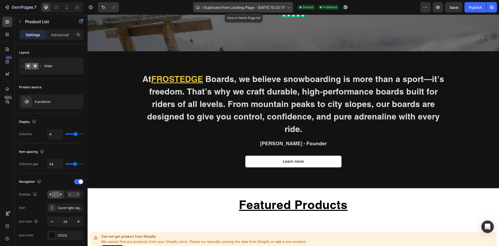
click at [257, 8] on span "Duplicate from Landing Page - [DATE] 10:32:17" at bounding box center [244, 7] width 81 height 5
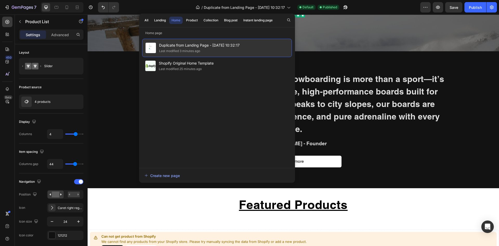
drag, startPoint x: 248, startPoint y: 44, endPoint x: 160, endPoint y: 47, distance: 87.9
click at [160, 47] on div "Duplicate from Landing Page - Aug 25, 10:32:17 Last modified 3 minutes ago" at bounding box center [217, 48] width 150 height 18
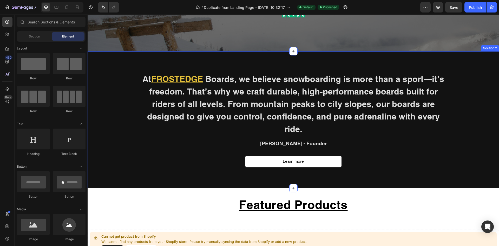
copy span "Duplicate from Landing Page - [DATE] 10:32:17"
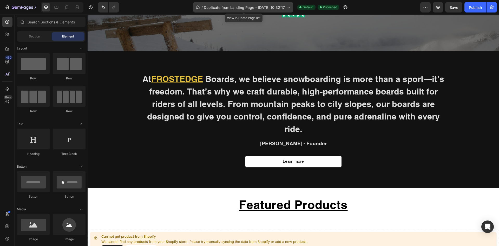
click at [272, 8] on span "Duplicate from Landing Page - [DATE] 10:32:17" at bounding box center [244, 7] width 81 height 5
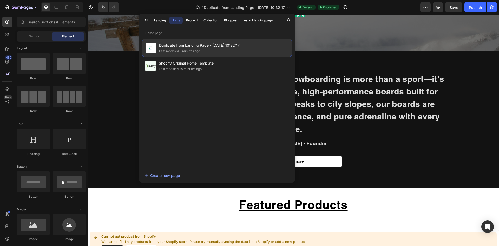
click at [248, 46] on div "Duplicate from Landing Page - Aug 25, 10:32:17 Last modified 3 minutes ago" at bounding box center [217, 48] width 150 height 18
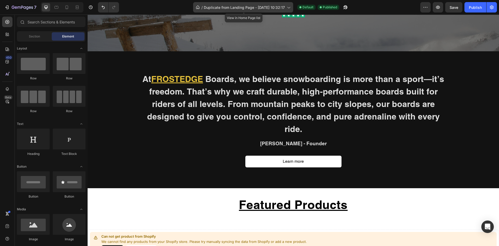
drag, startPoint x: 263, startPoint y: 7, endPoint x: 248, endPoint y: 19, distance: 19.4
click at [263, 8] on span "Duplicate from Landing Page - [DATE] 10:32:17" at bounding box center [244, 7] width 81 height 5
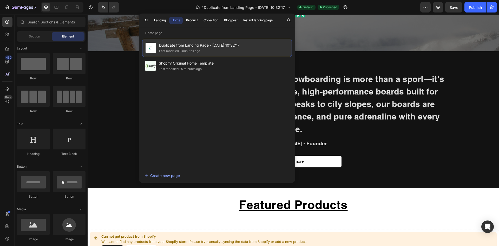
copy span "uplicate from Landing Page - Aug 25, 10:32:17"
copy span "Duplicate from Landing Page - [DATE] 10:32:17"
drag, startPoint x: 242, startPoint y: 44, endPoint x: 160, endPoint y: 48, distance: 82.5
click at [160, 48] on div "Duplicate from Landing Page - Aug 25, 10:32:17 Last modified 3 minutes ago" at bounding box center [217, 48] width 150 height 18
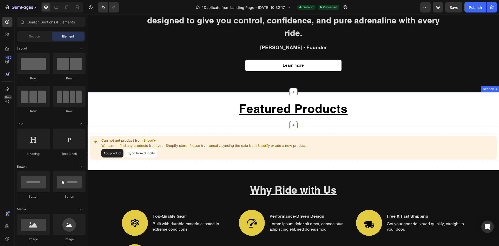
scroll to position [234, 0]
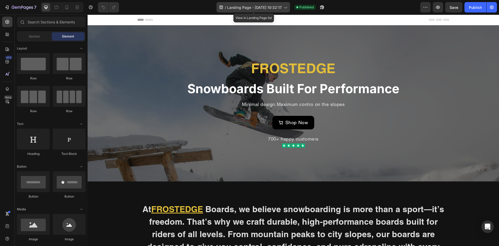
click at [262, 3] on div "/ Landing Page - [DATE] 10:32:17" at bounding box center [253, 7] width 74 height 12
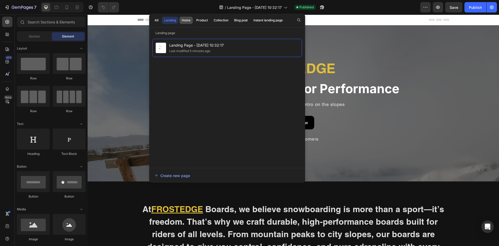
click at [188, 22] on div "Home" at bounding box center [186, 20] width 9 height 5
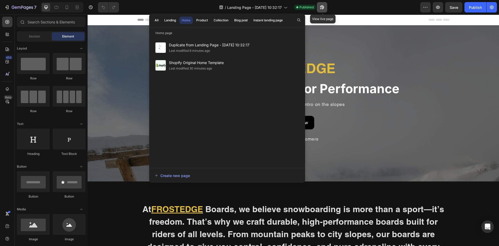
click at [325, 8] on icon "button" at bounding box center [321, 7] width 5 height 5
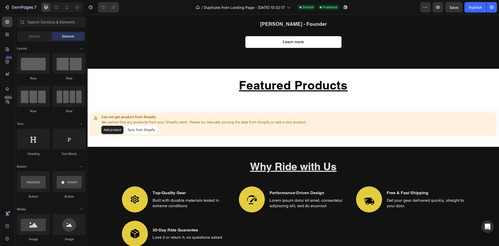
scroll to position [260, 0]
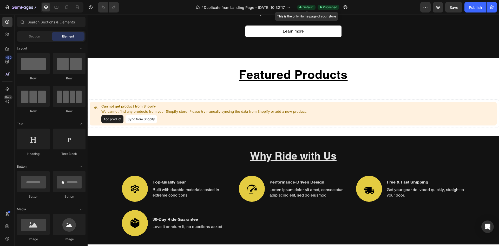
click at [304, 8] on span "Default" at bounding box center [307, 7] width 11 height 5
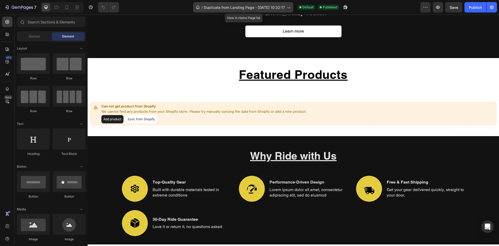
click at [276, 7] on span "Duplicate from Landing Page - [DATE] 10:32:17" at bounding box center [244, 7] width 81 height 5
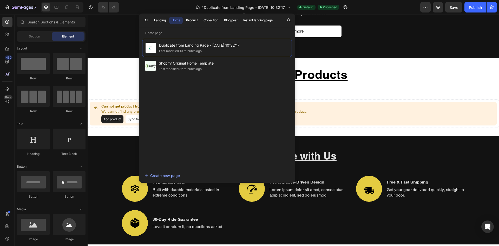
drag, startPoint x: 276, startPoint y: 7, endPoint x: 249, endPoint y: 4, distance: 27.0
click at [249, 4] on div at bounding box center [249, 4] width 2 height 4
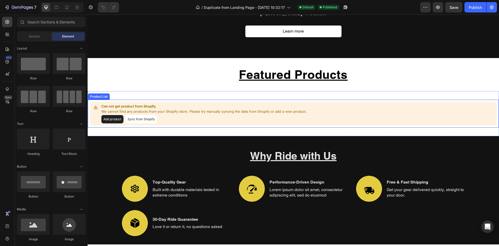
click at [116, 115] on button "Add product" at bounding box center [112, 119] width 22 height 8
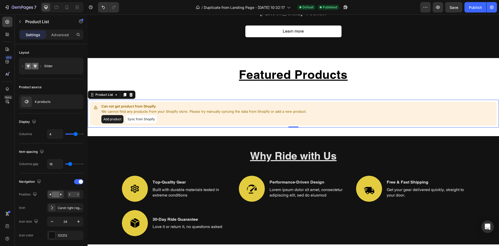
click at [173, 115] on div "Add product Sync from Shopify" at bounding box center [203, 119] width 205 height 8
click at [133, 93] on icon at bounding box center [131, 95] width 4 height 4
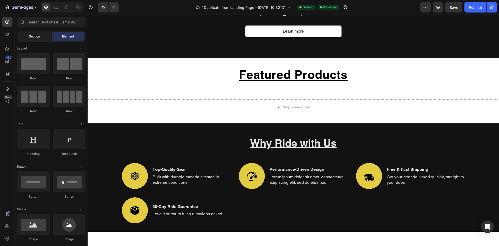
click at [38, 35] on span "Section" at bounding box center [34, 36] width 11 height 5
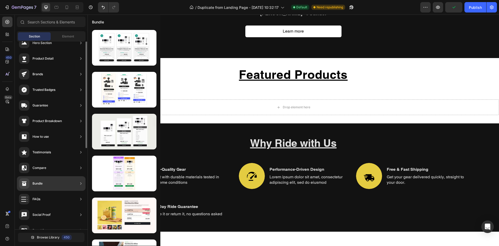
scroll to position [0, 0]
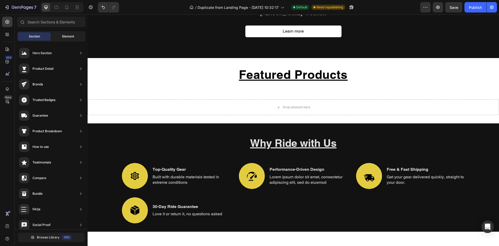
click at [71, 37] on span "Element" at bounding box center [68, 36] width 12 height 5
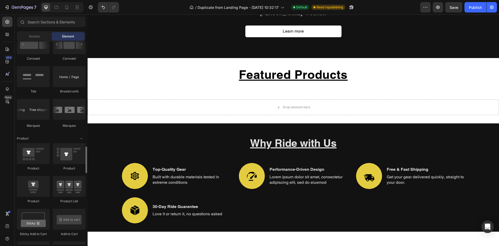
scroll to position [598, 0]
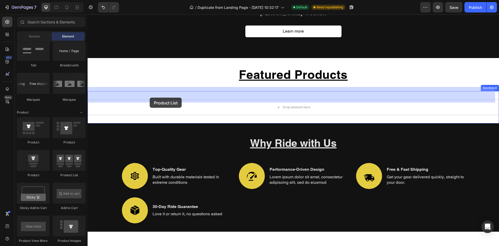
drag, startPoint x: 159, startPoint y: 174, endPoint x: 135, endPoint y: 103, distance: 75.0
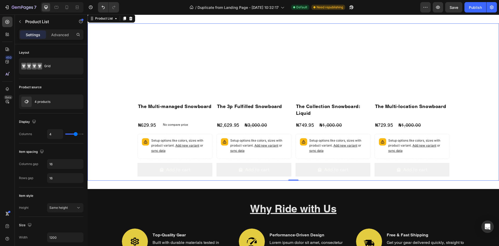
scroll to position [338, 0]
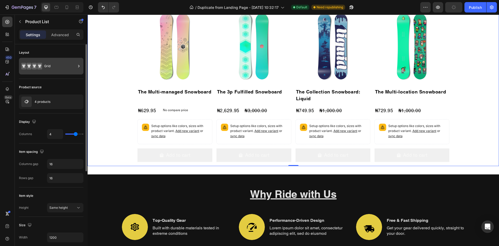
click at [55, 65] on div "Grid" at bounding box center [60, 66] width 32 height 12
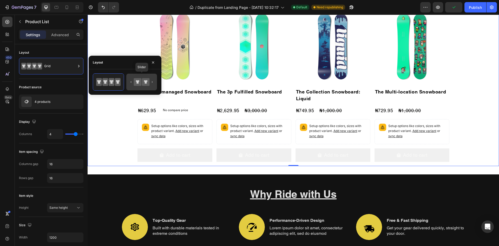
click at [141, 79] on icon at bounding box center [138, 82] width 8 height 8
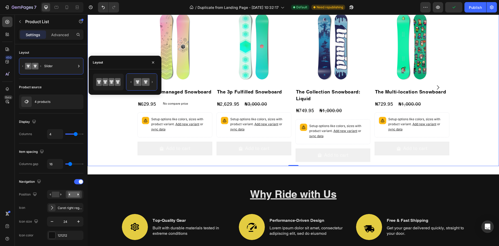
click at [115, 129] on div "Product Images The Multi-managed Snowboard Product Title ₦629.95 Product Price …" at bounding box center [293, 87] width 411 height 157
click at [151, 66] on button "button" at bounding box center [153, 62] width 8 height 8
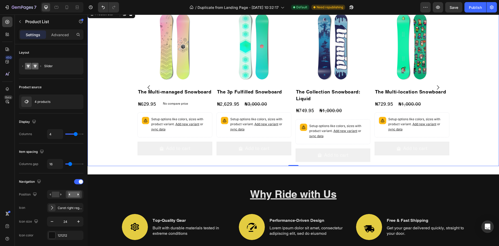
click at [437, 87] on icon "Carousel Next Arrow" at bounding box center [438, 87] width 2 height 4
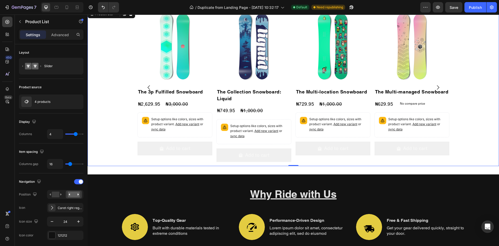
click at [437, 87] on icon "Carousel Next Arrow" at bounding box center [438, 87] width 2 height 4
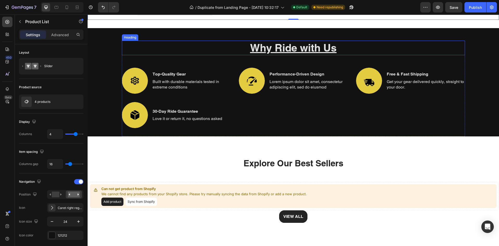
scroll to position [494, 0]
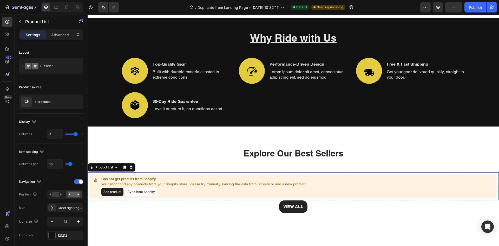
click at [166, 188] on div "Add product Sync from Shopify" at bounding box center [203, 191] width 205 height 8
click at [129, 168] on icon at bounding box center [131, 167] width 4 height 4
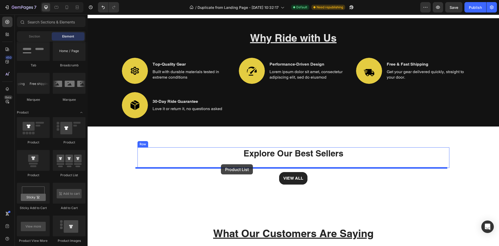
drag, startPoint x: 158, startPoint y: 178, endPoint x: 221, endPoint y: 164, distance: 64.2
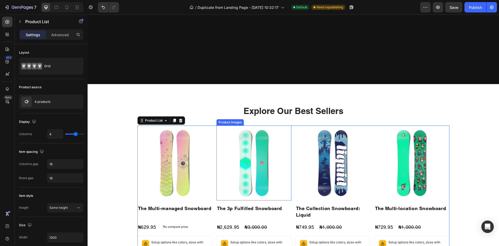
scroll to position [624, 0]
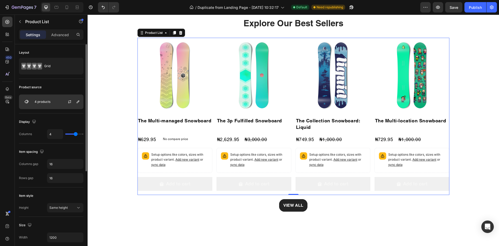
click at [48, 102] on p "4 products" at bounding box center [43, 102] width 16 height 4
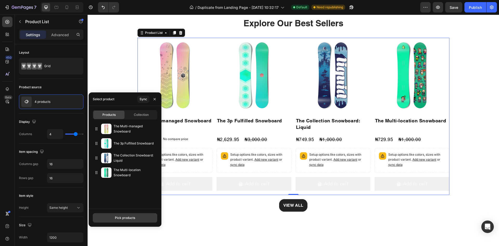
click at [127, 215] on button "Pick products" at bounding box center [125, 217] width 64 height 9
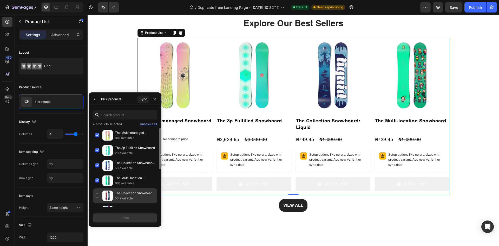
click at [97, 203] on div "The Collection Snowboard: Oxygen 50 available" at bounding box center [125, 210] width 64 height 15
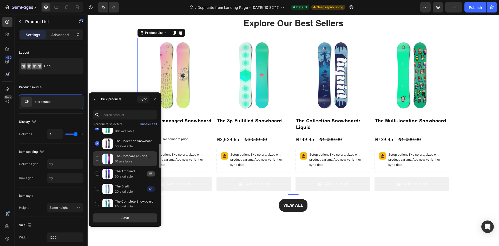
click at [99, 166] on div "The Compare at Price Snowboard 10 available" at bounding box center [125, 173] width 64 height 15
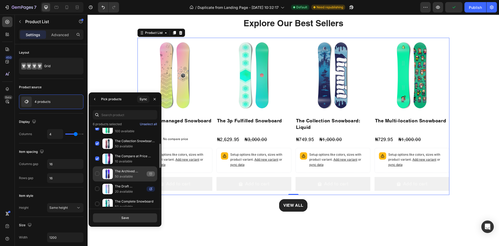
click at [99, 181] on div "The Archived Snowboard 50 available" at bounding box center [125, 188] width 64 height 15
click at [97, 196] on div "The Draft Snowboard 20 available" at bounding box center [125, 203] width 64 height 15
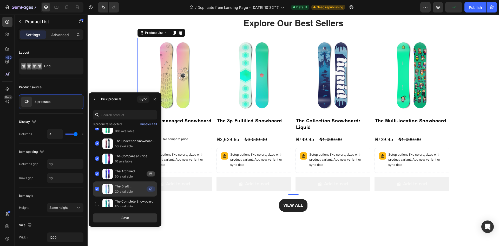
scroll to position [104, 0]
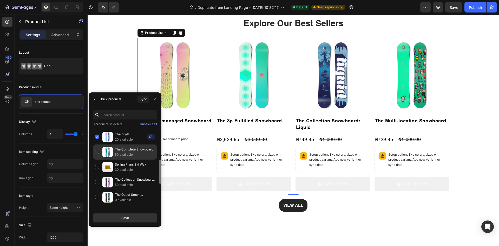
click at [96, 159] on div "The Complete Snowboard 50 available" at bounding box center [125, 166] width 64 height 15
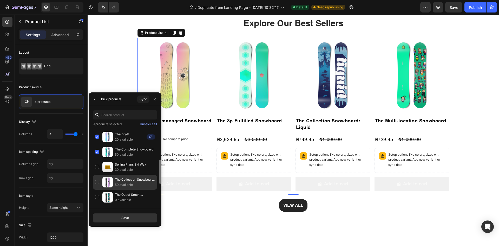
click at [100, 189] on div "The Collection Snowboard: Hydrogen 50 available" at bounding box center [125, 196] width 64 height 15
click at [123, 218] on div "Save" at bounding box center [125, 217] width 8 height 5
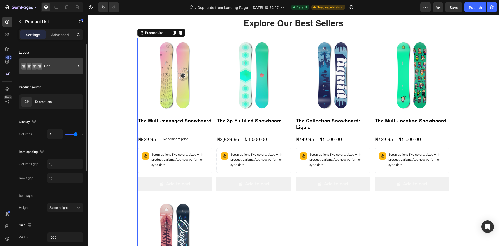
click at [61, 66] on div "Grid" at bounding box center [60, 66] width 32 height 12
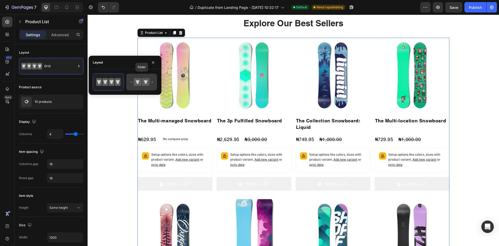
click at [145, 78] on icon at bounding box center [146, 82] width 8 height 8
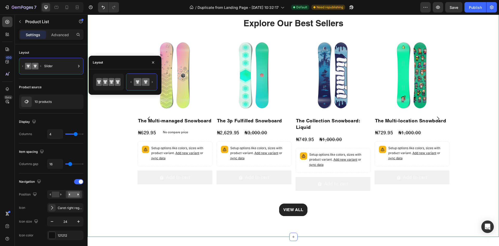
click at [116, 153] on div "Explore Our Best Sellers Heading Product Images The Multi-managed Snowboard Pro…" at bounding box center [293, 116] width 411 height 199
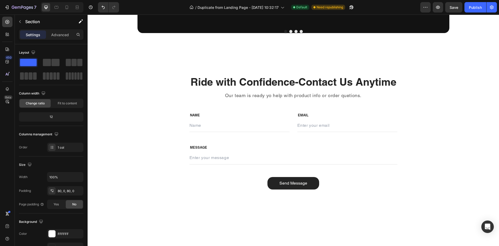
scroll to position [961, 0]
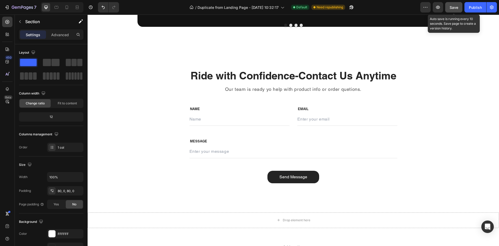
click at [452, 9] on span "Save" at bounding box center [454, 7] width 9 height 4
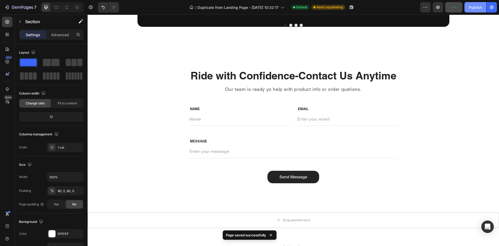
click at [471, 5] on div "Publish" at bounding box center [475, 7] width 13 height 5
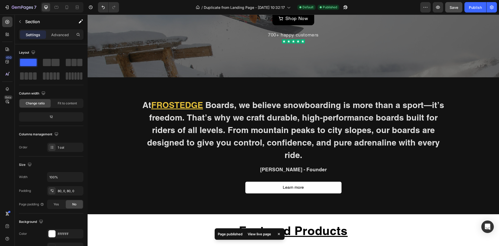
scroll to position [0, 0]
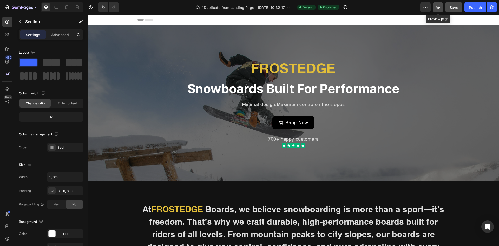
click at [438, 9] on icon "button" at bounding box center [438, 7] width 4 height 3
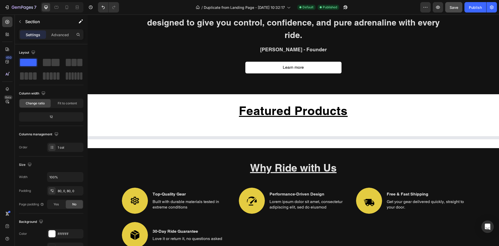
scroll to position [286, 0]
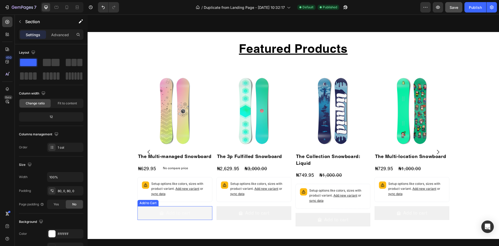
click at [194, 206] on button "Add to cart" at bounding box center [174, 213] width 75 height 14
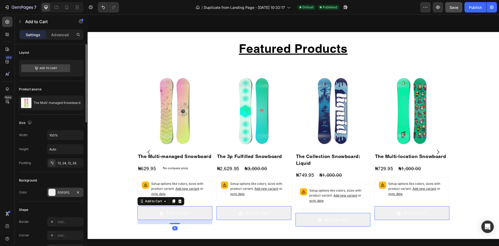
click at [61, 194] on div "F0F0F0" at bounding box center [65, 192] width 15 height 5
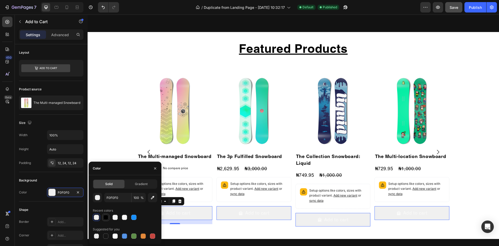
click at [104, 219] on div at bounding box center [105, 216] width 5 height 5
type input "000000"
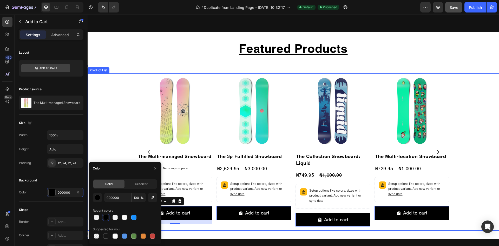
click at [117, 112] on div "Product Images The Multi-managed Snowboard Product Title ₦629.95 Product Price …" at bounding box center [293, 151] width 411 height 157
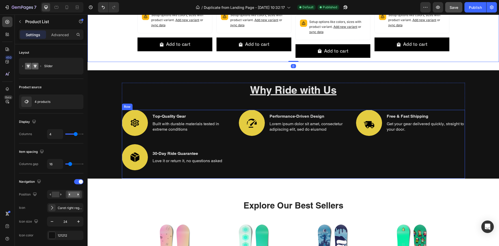
scroll to position [598, 0]
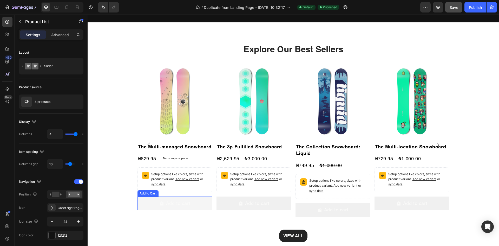
click at [191, 204] on button "Add to cart" at bounding box center [174, 203] width 75 height 14
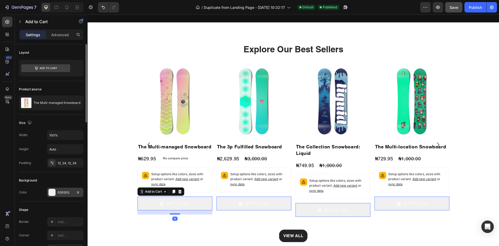
click at [68, 188] on div "F0F0F0" at bounding box center [65, 191] width 36 height 9
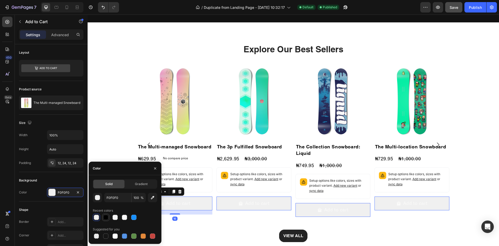
click at [106, 215] on div at bounding box center [105, 216] width 5 height 5
type input "000000"
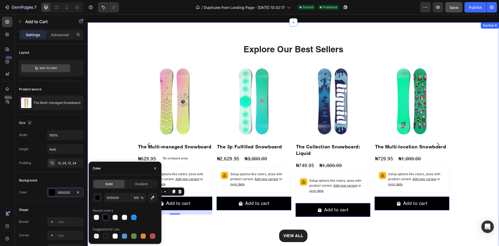
click at [113, 106] on div "Explore Our Best Sellers Heading Product Images The Multi-managed Snowboard Pro…" at bounding box center [293, 142] width 411 height 199
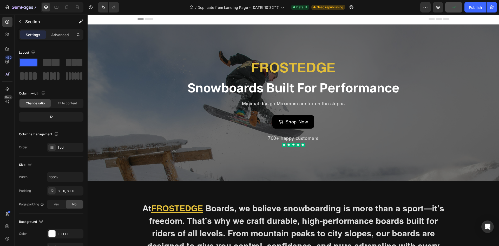
scroll to position [0, 0]
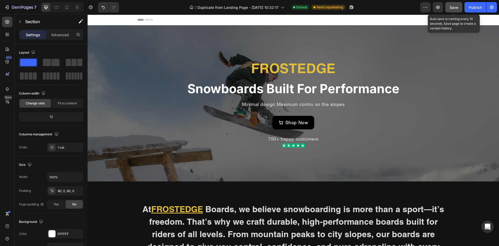
click at [452, 7] on span "Save" at bounding box center [454, 7] width 9 height 4
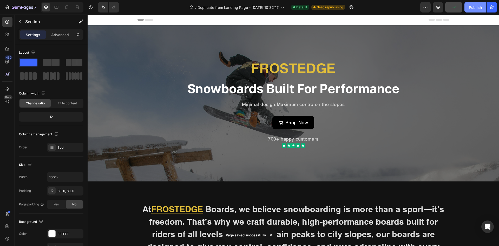
click at [476, 8] on div "Publish" at bounding box center [475, 7] width 13 height 5
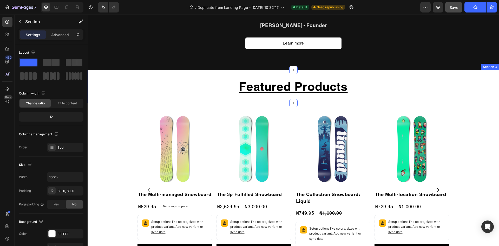
scroll to position [338, 0]
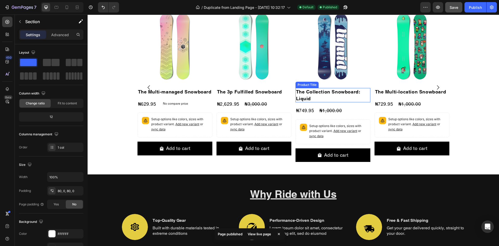
click at [212, 95] on h2 "The Collection Snowboard: Liquid" at bounding box center [174, 92] width 75 height 8
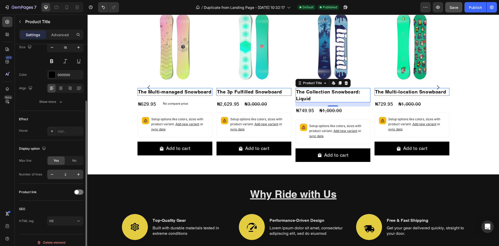
scroll to position [83, 0]
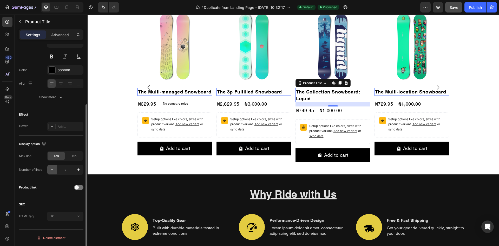
click at [53, 170] on icon "button" at bounding box center [51, 169] width 5 height 5
type input "1"
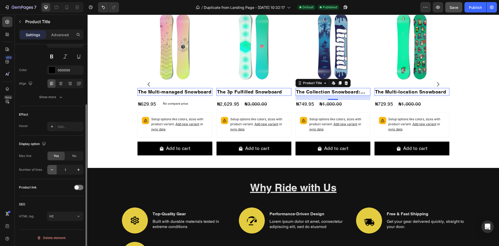
scroll to position [335, 0]
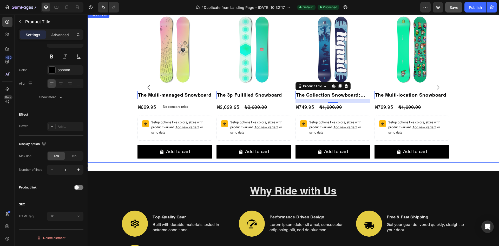
click at [107, 140] on div "Product Images The Multi-managed Snowboard Product Title Edit content in Shopif…" at bounding box center [293, 87] width 411 height 150
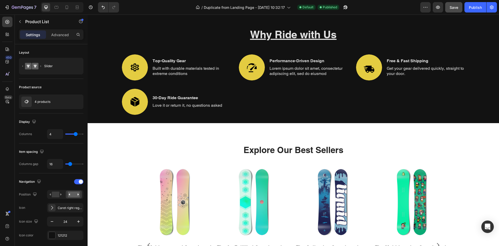
scroll to position [569, 0]
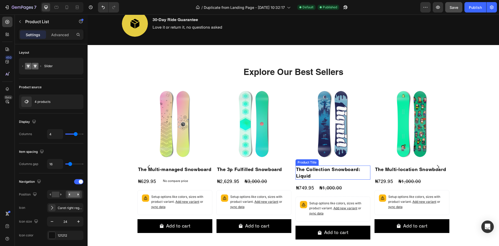
click at [212, 172] on h2 "The Collection Snowboard: Liquid" at bounding box center [174, 169] width 75 height 8
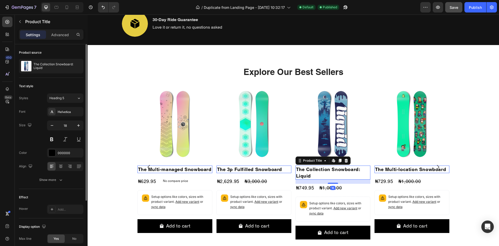
scroll to position [78, 0]
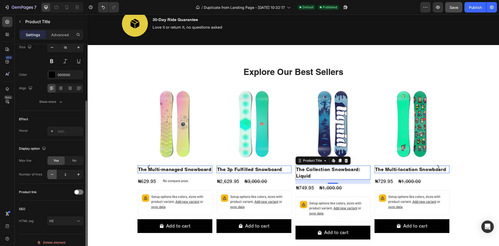
click at [53, 173] on icon "button" at bounding box center [51, 174] width 5 height 5
type input "1"
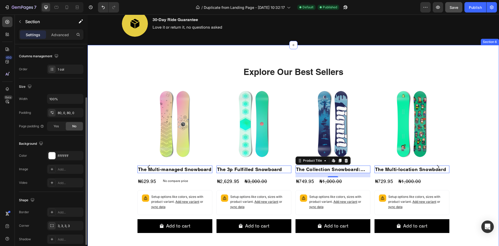
click at [104, 160] on div "Explore Our Best Sellers Heading Product Images The Multi-managed Snowboard Pro…" at bounding box center [293, 165] width 411 height 199
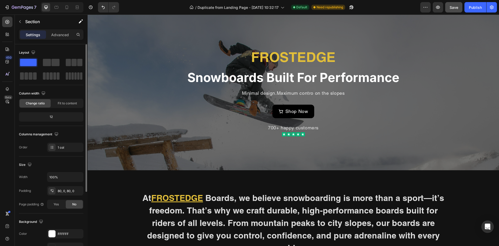
scroll to position [0, 0]
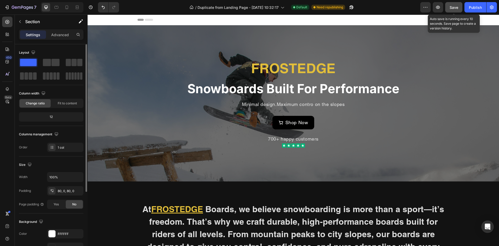
click at [457, 9] on span "Save" at bounding box center [454, 7] width 9 height 4
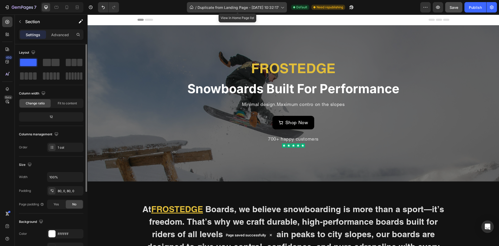
click at [218, 10] on span "Duplicate from Landing Page - [DATE] 10:32:17" at bounding box center [237, 7] width 81 height 5
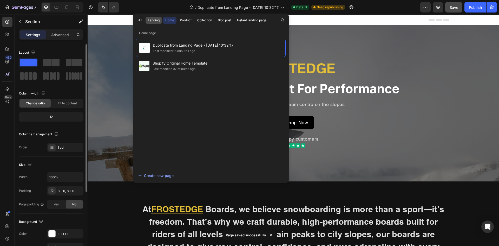
click at [154, 21] on div "Landing" at bounding box center [154, 20] width 12 height 5
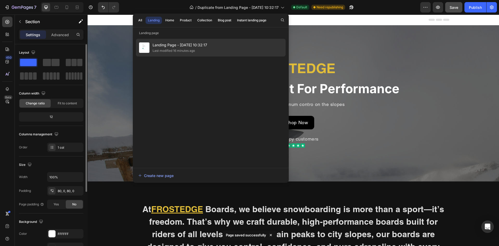
click at [168, 46] on span "Landing Page - [DATE] 10:32:17" at bounding box center [180, 45] width 55 height 6
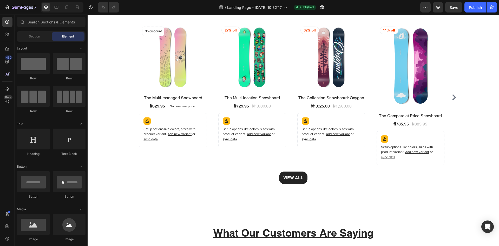
scroll to position [676, 0]
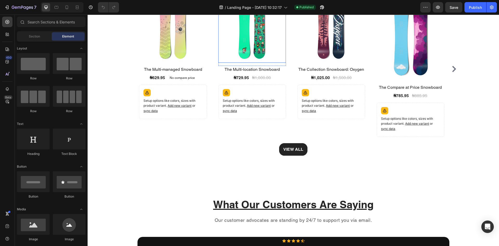
click at [272, 56] on img at bounding box center [252, 29] width 68 height 68
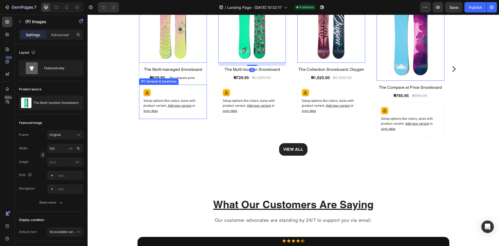
click at [172, 115] on div "Setup options like colors, sizes with product variant. Add new variant or sync …" at bounding box center [172, 102] width 63 height 30
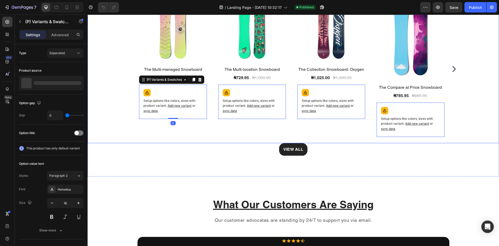
click at [142, 123] on div "(P) Images No discount Not be displayed when published Product Badge Row The Mu…" at bounding box center [173, 69] width 68 height 148
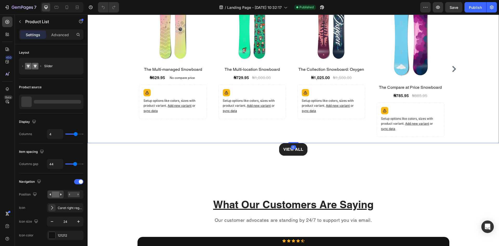
click at [138, 88] on div "(P) Images No discount Not be displayed when published Product Badge Row The Mu…" at bounding box center [293, 69] width 329 height 148
click at [129, 67] on div "(P) Images No discount Not be displayed when published Product Badge Row The Mu…" at bounding box center [293, 69] width 329 height 148
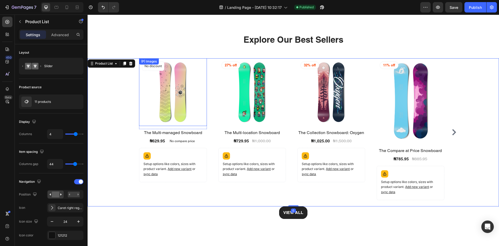
scroll to position [598, 0]
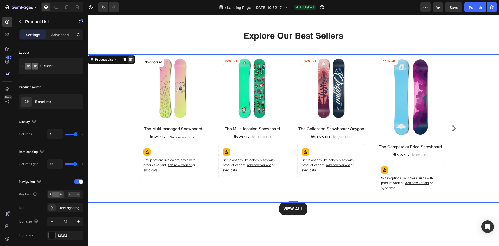
click at [133, 62] on icon at bounding box center [131, 59] width 4 height 4
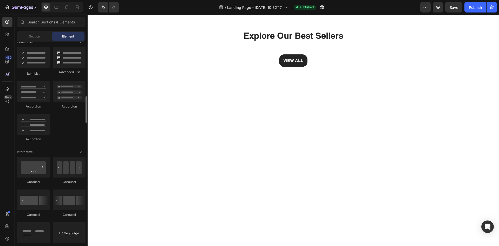
scroll to position [494, 0]
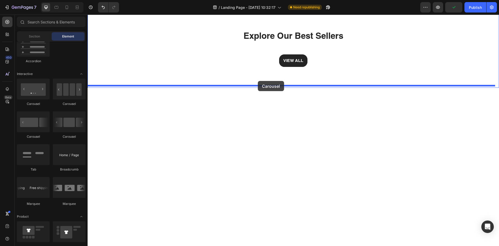
drag, startPoint x: 157, startPoint y: 138, endPoint x: 258, endPoint y: 81, distance: 115.3
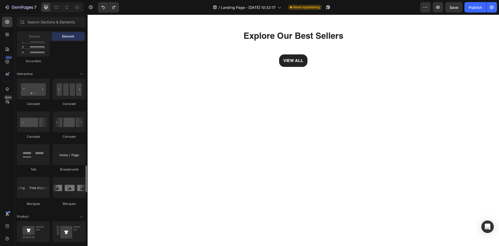
scroll to position [572, 0]
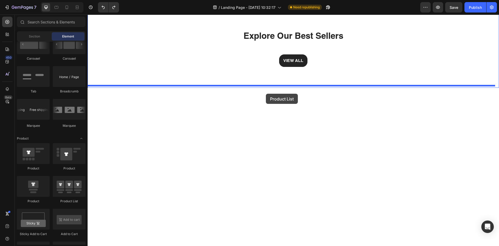
drag, startPoint x: 160, startPoint y: 201, endPoint x: 266, endPoint y: 94, distance: 150.5
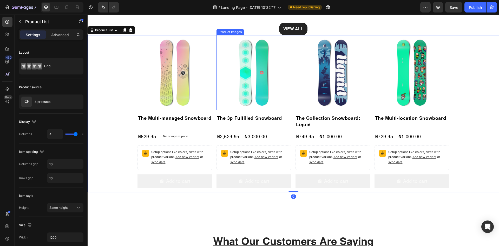
scroll to position [650, 0]
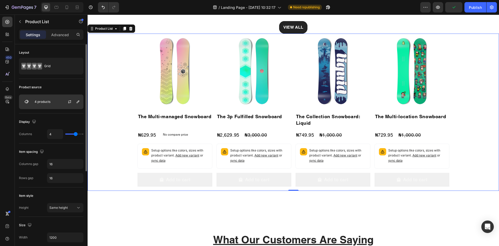
click at [56, 105] on div "4 products" at bounding box center [51, 101] width 64 height 15
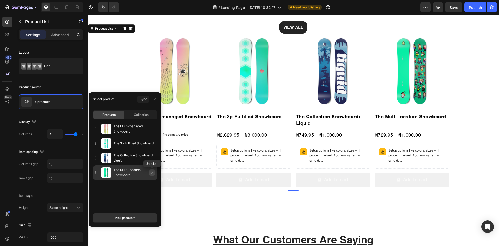
click at [154, 173] on button "button" at bounding box center [152, 172] width 6 height 6
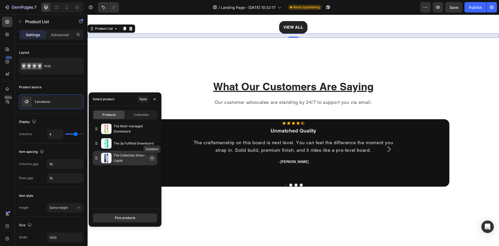
click at [152, 160] on button "button" at bounding box center [152, 158] width 6 height 6
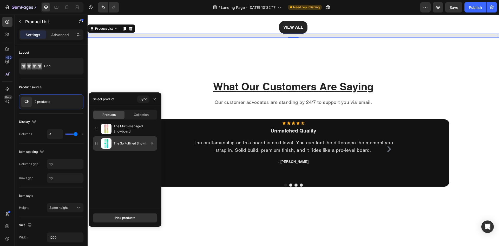
click at [153, 147] on div at bounding box center [150, 143] width 15 height 15
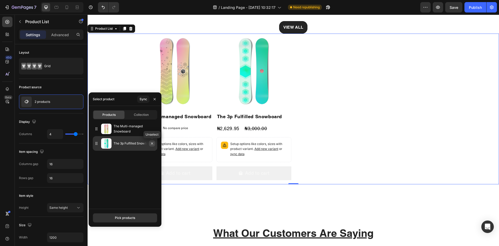
click at [152, 144] on icon "button" at bounding box center [152, 143] width 4 height 4
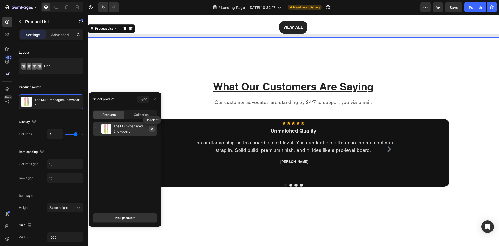
click at [152, 131] on button "button" at bounding box center [152, 129] width 6 height 6
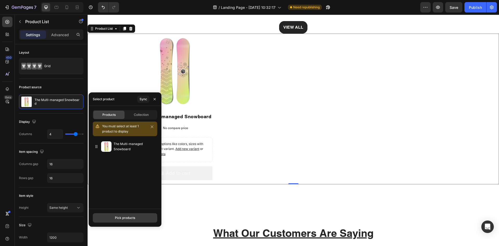
click at [123, 216] on div "Pick products" at bounding box center [125, 217] width 20 height 5
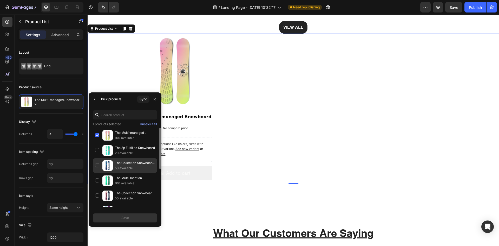
scroll to position [81, 0]
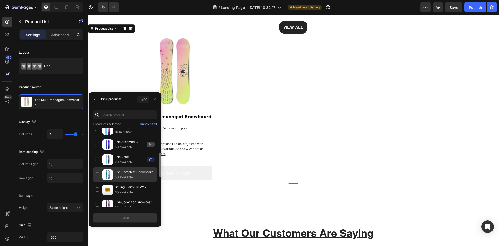
click at [98, 182] on div "The Complete Snowboard 50 available" at bounding box center [125, 189] width 64 height 15
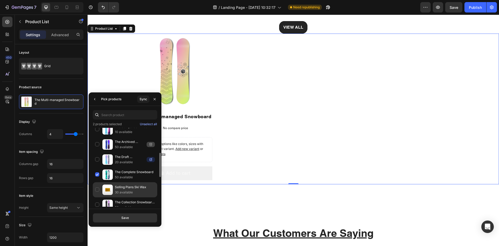
scroll to position [133, 0]
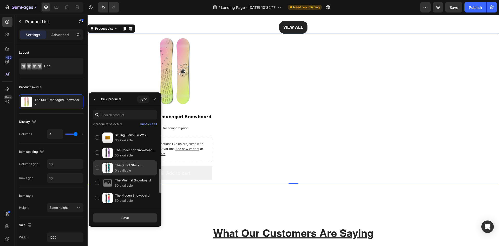
click at [98, 175] on div "The Out of Stock Snowboard 0 available" at bounding box center [125, 182] width 64 height 15
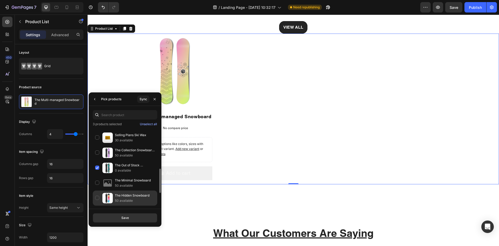
click at [96, 205] on div "The Hidden Snowboard 50 available" at bounding box center [125, 212] width 64 height 15
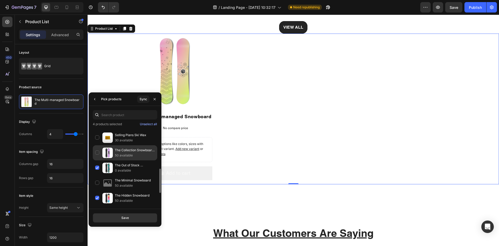
drag, startPoint x: 97, startPoint y: 148, endPoint x: 101, endPoint y: 153, distance: 7.0
click at [97, 160] on div "The Collection Snowboard: Hydrogen 50 available" at bounding box center [125, 167] width 64 height 15
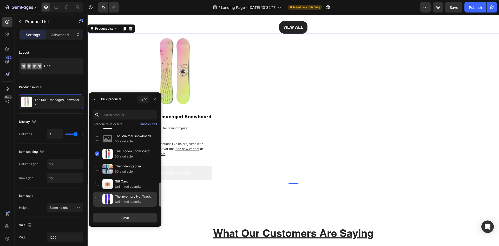
click at [96, 199] on div "The Inventory Not Tracked Snowboard Unlimited quantity" at bounding box center [125, 198] width 64 height 15
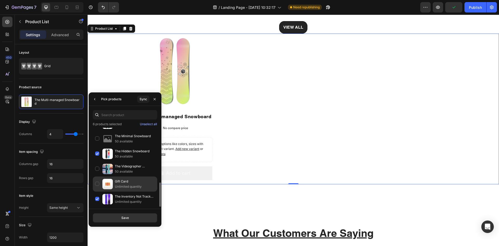
click at [98, 191] on div "Gift Card Unlimited quantity" at bounding box center [125, 198] width 64 height 15
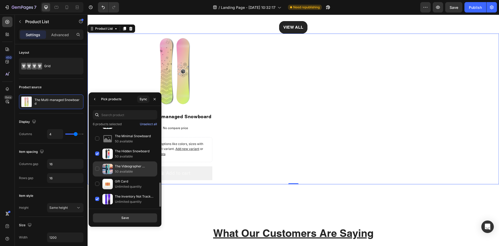
click at [100, 176] on div "The Videographer Snowboard 50 available" at bounding box center [125, 183] width 64 height 15
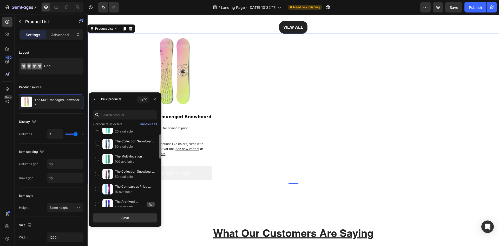
scroll to position [0, 0]
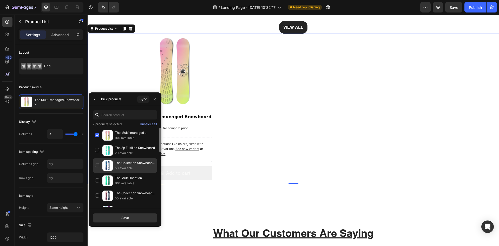
click at [97, 173] on div "The Collection Snowboard: Liquid 50 available" at bounding box center [125, 180] width 64 height 15
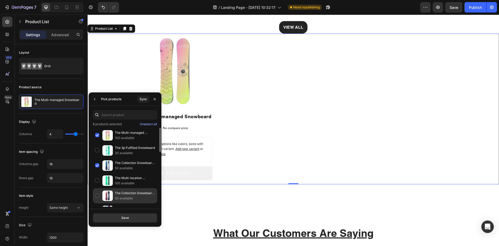
drag, startPoint x: 99, startPoint y: 177, endPoint x: 100, endPoint y: 188, distance: 10.9
click at [99, 188] on div "The Multi-location Snowboard 100 available" at bounding box center [125, 195] width 64 height 15
click at [99, 203] on div "The Collection Snowboard: Oxygen 50 available" at bounding box center [125, 210] width 64 height 15
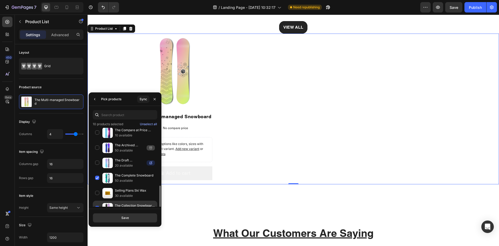
scroll to position [104, 0]
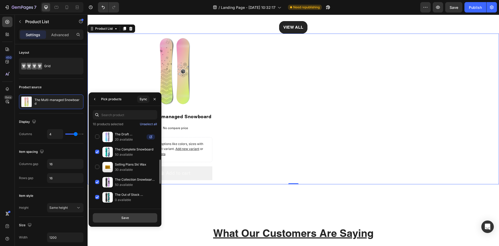
drag, startPoint x: 41, startPoint y: 202, endPoint x: 127, endPoint y: 218, distance: 87.1
click at [124, 218] on div "Save" at bounding box center [125, 217] width 8 height 5
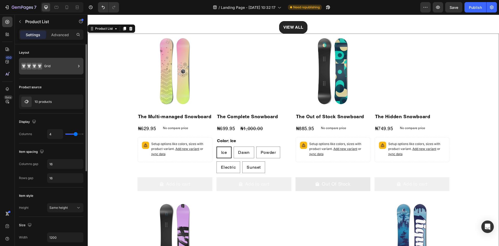
click at [58, 69] on div "Grid" at bounding box center [60, 66] width 32 height 12
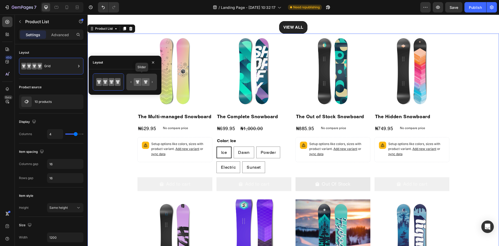
click at [137, 81] on icon at bounding box center [138, 81] width 4 height 3
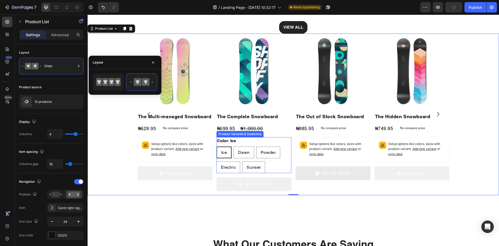
click at [278, 140] on div "Color: Ice Ice Ice Ice Dawn Dawn Dawn Powder Powder Powder Electric Electric El…" at bounding box center [253, 155] width 75 height 36
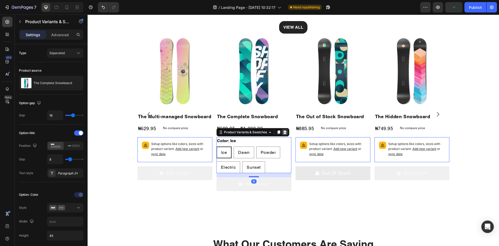
click at [88, 15] on div at bounding box center [88, 15] width 0 height 0
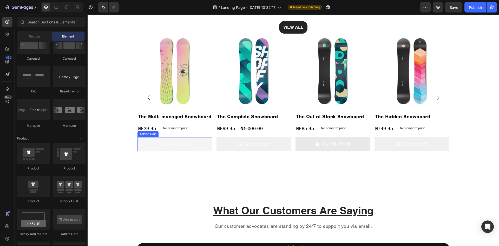
click at [196, 142] on button "Add to cart" at bounding box center [174, 144] width 75 height 14
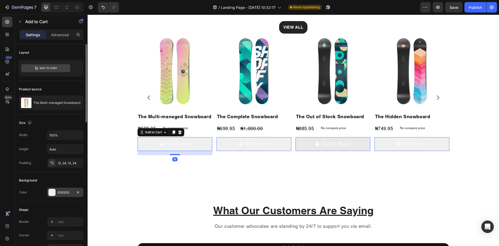
click at [62, 193] on div "F0F0F0" at bounding box center [65, 192] width 15 height 5
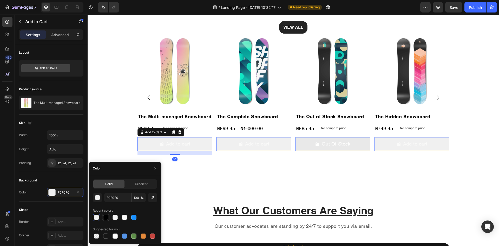
click at [105, 217] on div at bounding box center [105, 216] width 5 height 5
type input "000000"
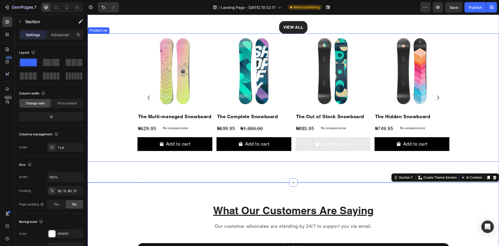
click at [474, 133] on div "Product Images The Multi-managed Snowboard Product Title ₦629.95 Product Price …" at bounding box center [293, 98] width 411 height 128
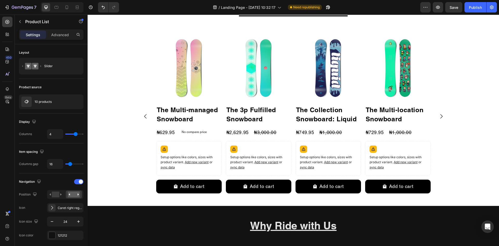
scroll to position [312, 0]
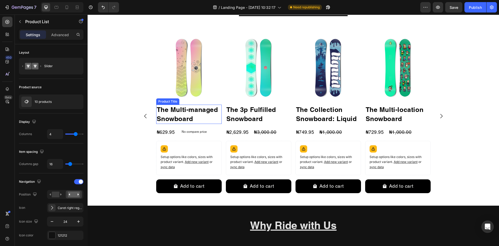
click at [175, 116] on h2 "The Multi-managed Snowboard" at bounding box center [188, 113] width 65 height 19
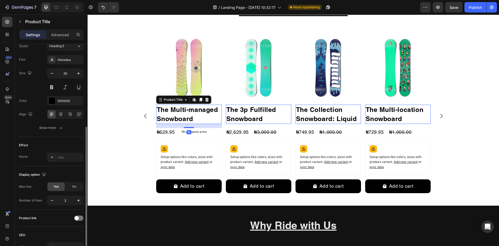
scroll to position [78, 0]
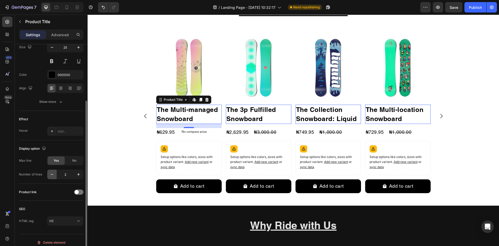
click at [50, 175] on icon "button" at bounding box center [51, 174] width 5 height 5
type input "1"
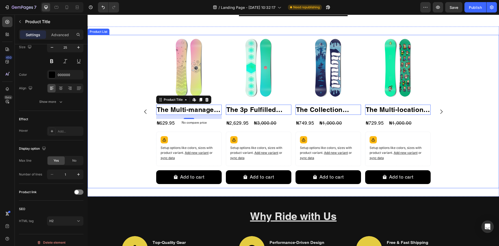
click at [116, 149] on div "Product Images The Multi-managed Snowboard Product Title Edit content in Shopif…" at bounding box center [293, 111] width 411 height 153
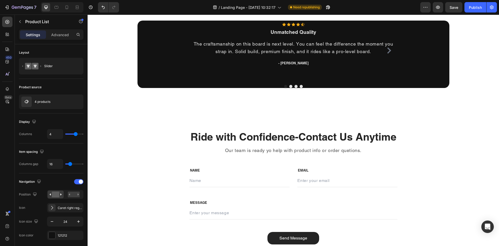
scroll to position [754, 0]
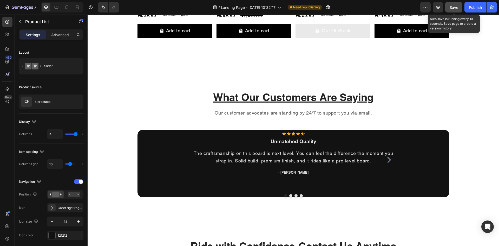
click at [451, 11] on button "Save" at bounding box center [453, 7] width 17 height 10
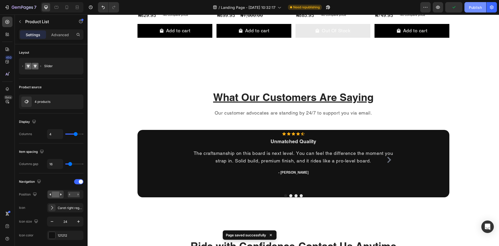
click at [474, 5] on div "Publish" at bounding box center [475, 7] width 13 height 5
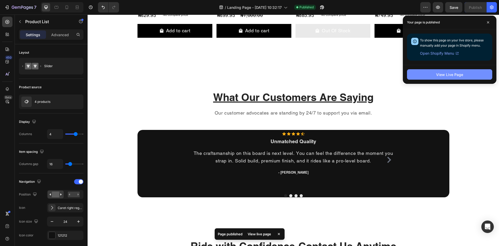
click at [456, 74] on div "View Live Page" at bounding box center [449, 74] width 27 height 5
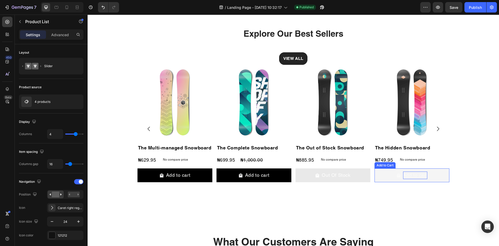
scroll to position [598, 0]
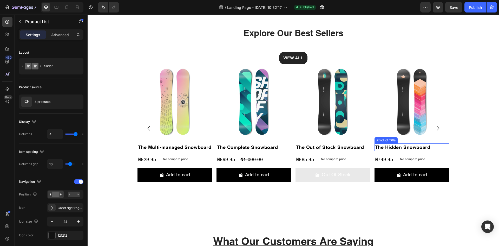
click at [212, 151] on h2 "The Hidden Snowboard" at bounding box center [174, 147] width 75 height 8
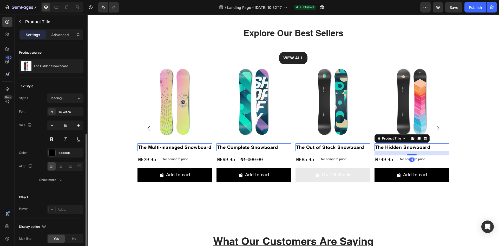
scroll to position [52, 0]
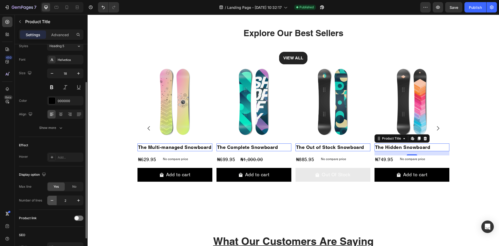
click at [52, 202] on icon "button" at bounding box center [51, 199] width 5 height 5
type input "1"
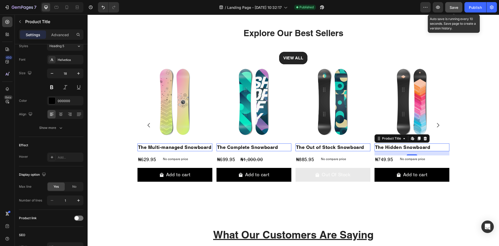
click at [458, 11] on button "Save" at bounding box center [453, 7] width 17 height 10
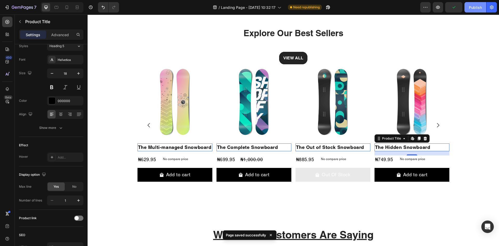
click at [471, 9] on div "Publish" at bounding box center [475, 7] width 13 height 5
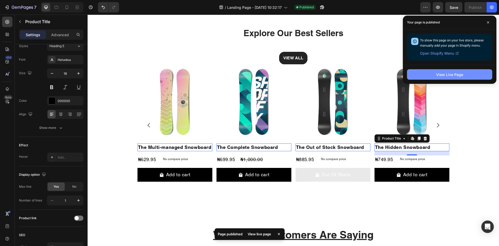
click at [457, 76] on div "View Live Page" at bounding box center [449, 74] width 27 height 5
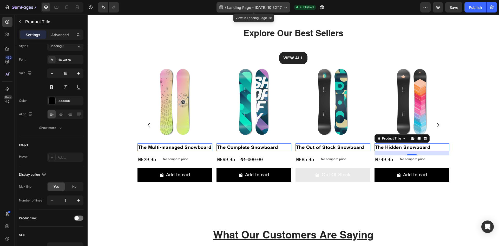
click at [228, 8] on span "Landing Page - [DATE] 10:32:17" at bounding box center [254, 7] width 55 height 5
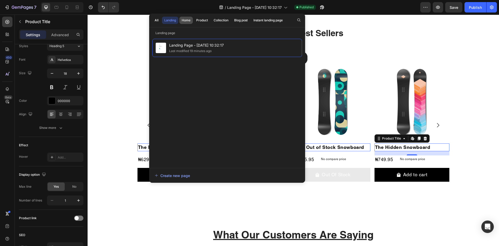
click at [189, 20] on div "Home" at bounding box center [186, 20] width 9 height 5
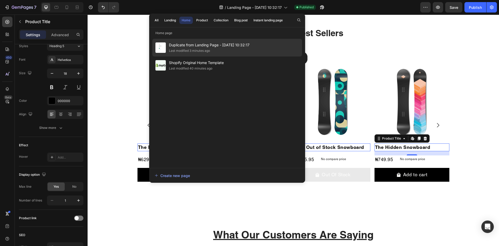
click at [205, 51] on div "Last modified 3 minutes ago" at bounding box center [189, 50] width 41 height 5
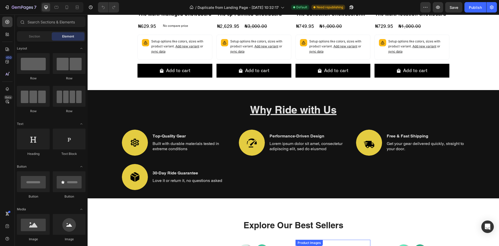
scroll to position [286, 0]
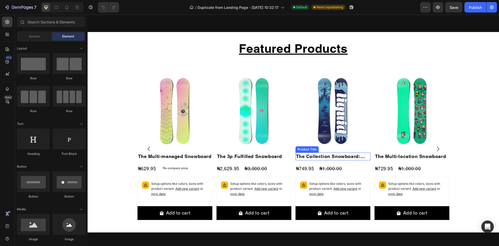
click at [212, 152] on h2 "The Collection Snowboard: Liquid" at bounding box center [174, 156] width 75 height 8
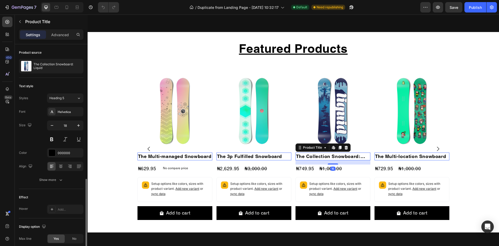
scroll to position [78, 0]
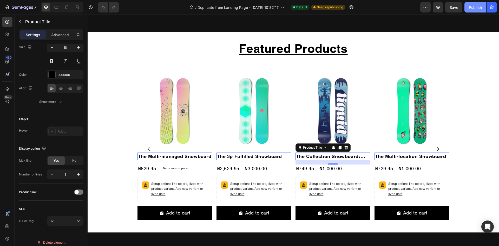
click at [473, 8] on div "Publish" at bounding box center [475, 7] width 13 height 5
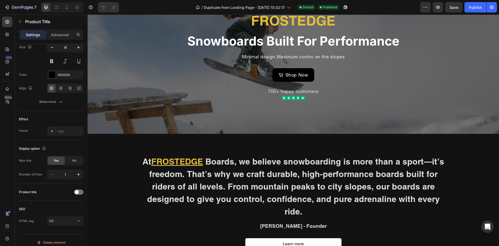
scroll to position [0, 0]
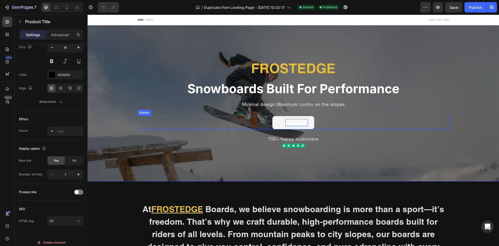
click at [293, 120] on p "Shop Now" at bounding box center [296, 123] width 23 height 8
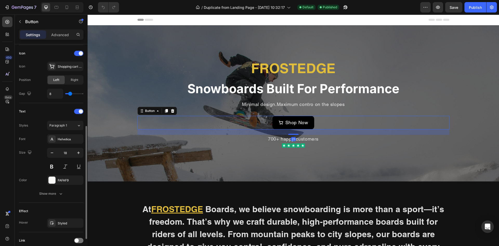
scroll to position [197, 0]
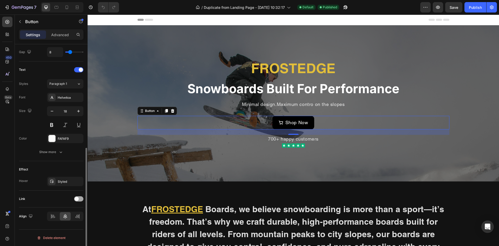
click at [77, 198] on span at bounding box center [77, 198] width 4 height 4
click at [71, 214] on button "Open page" at bounding box center [65, 211] width 36 height 9
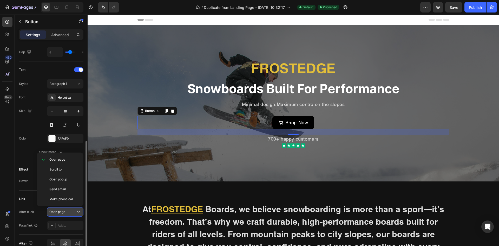
click at [71, 214] on button "Open page" at bounding box center [65, 211] width 36 height 9
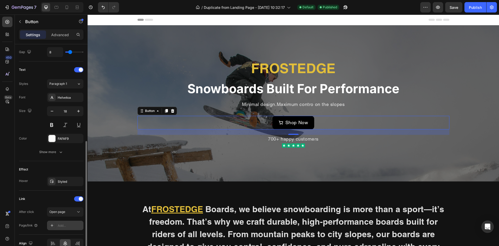
click at [69, 222] on div "Add..." at bounding box center [65, 224] width 36 height 9
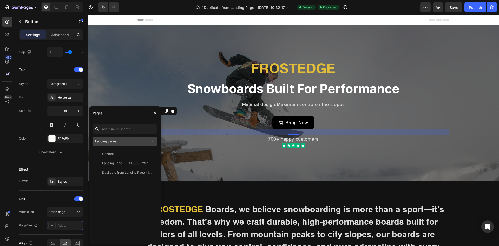
click at [129, 141] on div "Landing pages" at bounding box center [122, 141] width 55 height 5
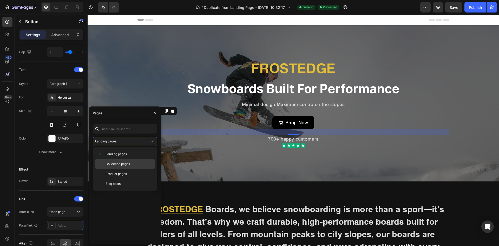
click at [121, 162] on span "Collection pages" at bounding box center [118, 163] width 24 height 5
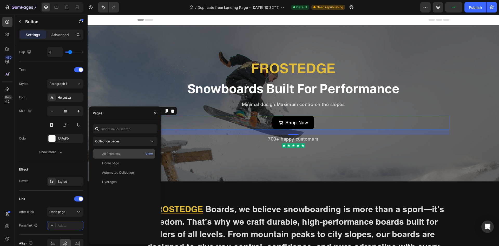
click at [121, 153] on div "All Products" at bounding box center [124, 153] width 58 height 5
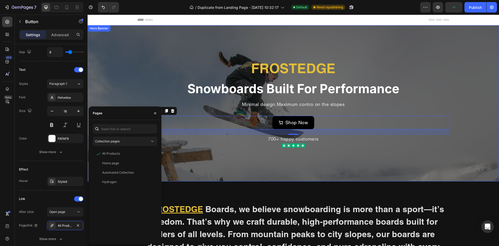
click at [179, 169] on div "Overlay" at bounding box center [293, 103] width 411 height 156
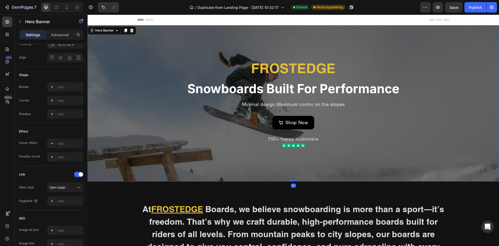
scroll to position [0, 0]
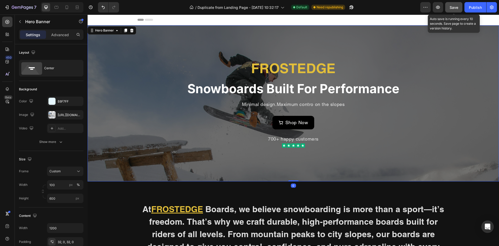
click at [455, 10] on button "Save" at bounding box center [453, 7] width 17 height 10
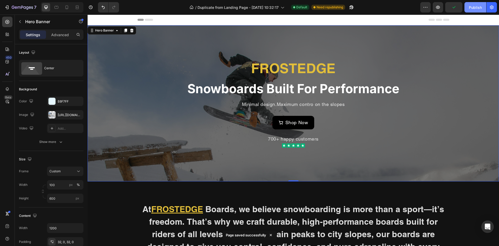
click at [474, 9] on div "Publish" at bounding box center [475, 7] width 13 height 5
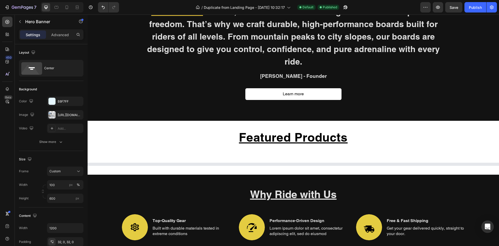
scroll to position [208, 0]
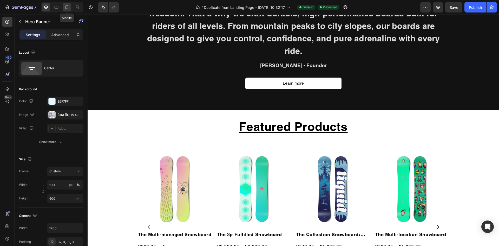
click at [66, 8] on icon at bounding box center [66, 7] width 5 height 5
type input "100%"
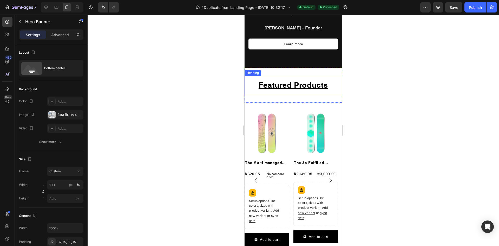
scroll to position [286, 0]
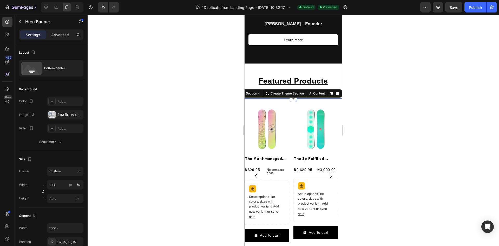
click at [308, 123] on div "Product Images The Multi-managed Snowboard Product Title ₦629.95 Product Price …" at bounding box center [293, 176] width 97 height 156
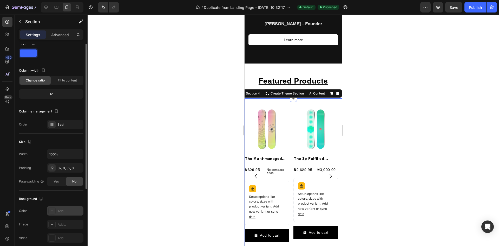
scroll to position [0, 0]
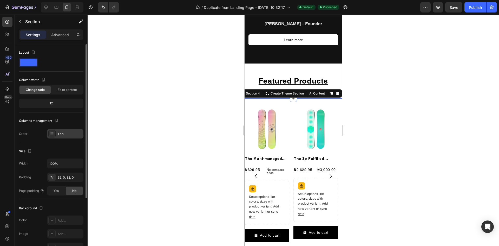
click at [62, 135] on div "1 col" at bounding box center [70, 133] width 24 height 5
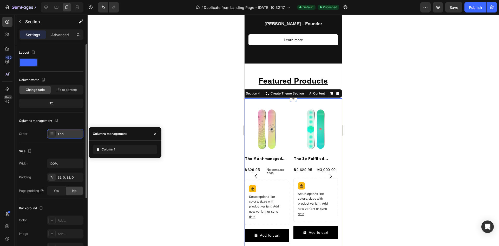
click at [62, 135] on div "1 col" at bounding box center [70, 133] width 24 height 5
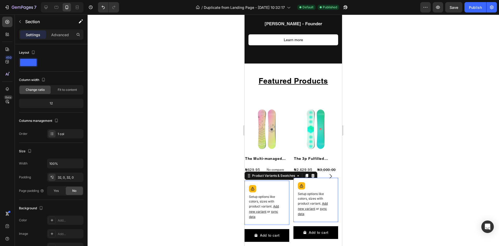
click at [289, 198] on div "Setup options like colors, sizes with product variant. Add new variant or sync …" at bounding box center [267, 202] width 45 height 44
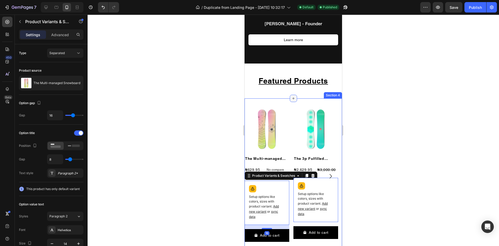
click at [294, 102] on div at bounding box center [293, 98] width 7 height 7
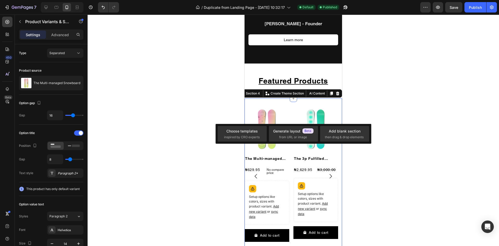
click at [309, 117] on div "Product Images The Multi-managed Snowboard Product Title ₦629.95 Product Price …" at bounding box center [293, 176] width 97 height 156
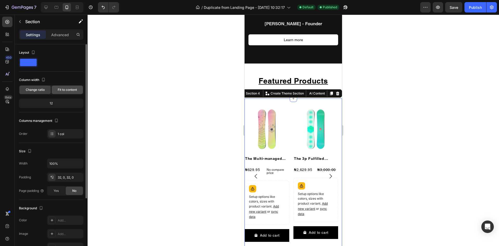
click at [65, 93] on div "Fit to content" at bounding box center [67, 89] width 31 height 8
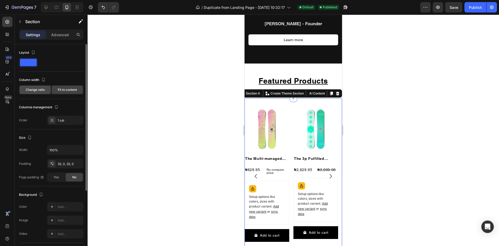
click at [39, 90] on span "Change ratio" at bounding box center [35, 89] width 19 height 5
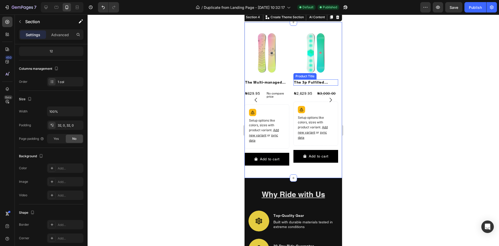
scroll to position [390, 0]
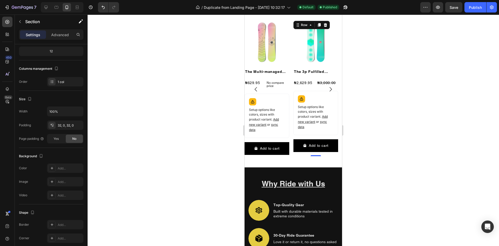
click at [289, 156] on div "Add to cart Add to Cart" at bounding box center [267, 150] width 45 height 17
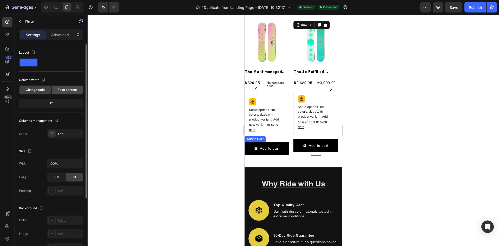
click at [61, 92] on div "Fit to content" at bounding box center [67, 89] width 31 height 8
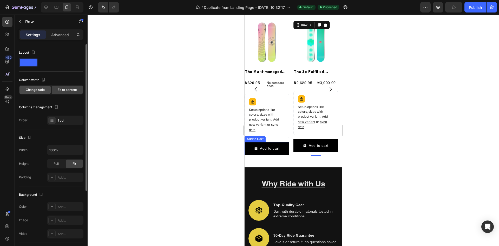
click at [35, 90] on span "Change ratio" at bounding box center [35, 89] width 19 height 5
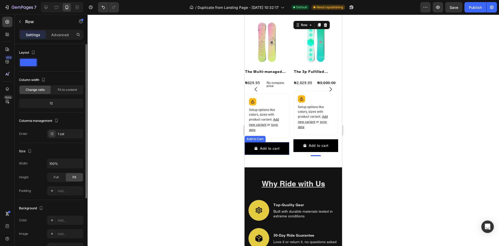
click at [55, 102] on div "12" at bounding box center [51, 103] width 62 height 7
click at [254, 19] on div "Row" at bounding box center [250, 16] width 9 height 5
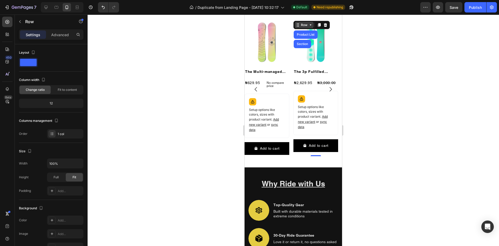
click at [254, 19] on div "Row" at bounding box center [250, 16] width 9 height 5
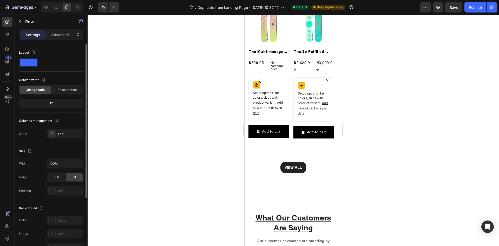
click at [32, 62] on span at bounding box center [28, 62] width 17 height 7
click at [55, 5] on icon at bounding box center [56, 7] width 5 height 5
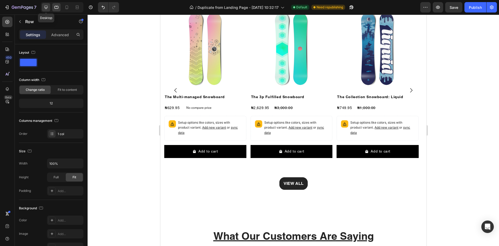
click at [47, 7] on icon at bounding box center [45, 7] width 5 height 5
type input "1200"
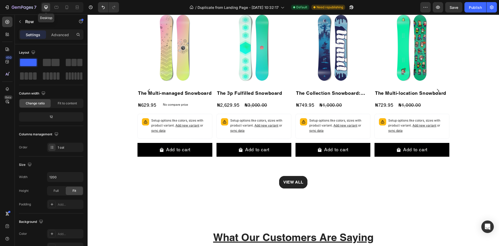
scroll to position [740, 0]
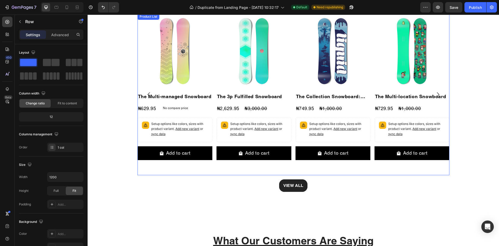
click at [143, 95] on button "Carousel Back Arrow" at bounding box center [149, 94] width 15 height 15
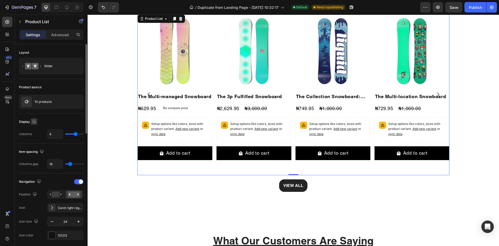
click at [35, 120] on icon "button" at bounding box center [33, 121] width 5 height 5
click at [34, 147] on icon "button" at bounding box center [35, 149] width 3 height 4
type input "100%"
type input "2"
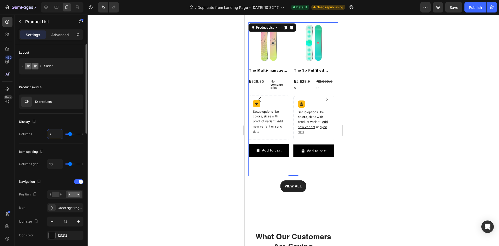
click at [54, 135] on input "2" at bounding box center [55, 133] width 16 height 9
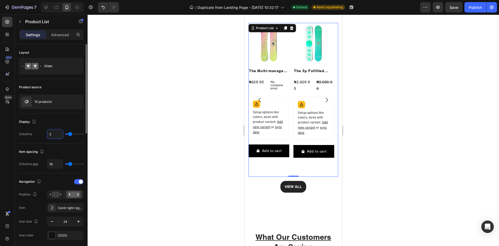
type input "1"
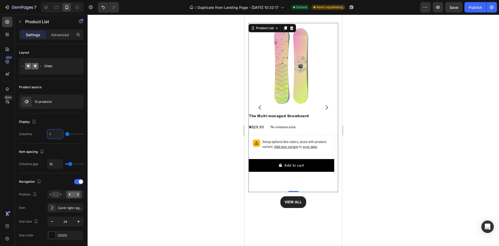
click at [171, 127] on div at bounding box center [293, 130] width 411 height 231
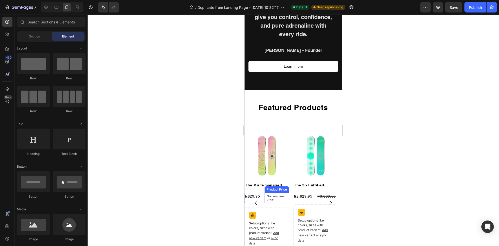
scroll to position [263, 0]
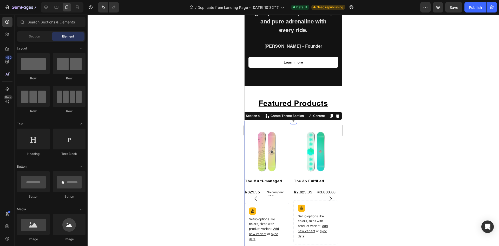
click at [253, 141] on div "Product Images The Multi-managed Snowboard Product Title ₦629.95 Product Price …" at bounding box center [293, 199] width 97 height 156
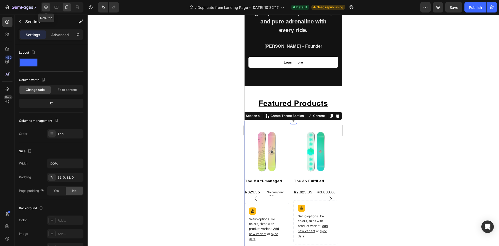
click at [47, 8] on icon at bounding box center [45, 7] width 3 height 3
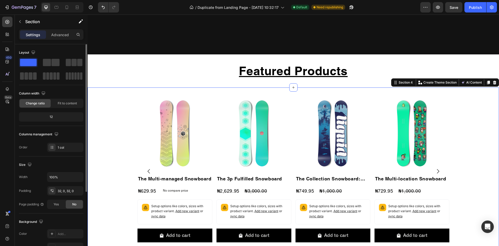
scroll to position [306, 0]
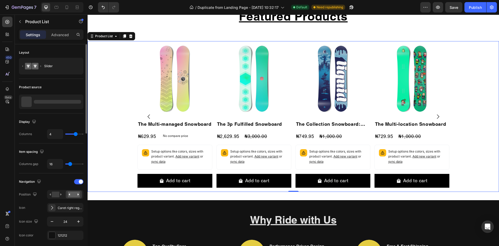
click at [123, 139] on div "Product Images The Multi-managed Snowboard Product Title ₦629.95 Product Price …" at bounding box center [293, 116] width 411 height 150
click at [34, 121] on icon "button" at bounding box center [33, 121] width 3 height 3
click at [35, 146] on icon "button" at bounding box center [34, 148] width 5 height 5
type input "100%"
type input "2"
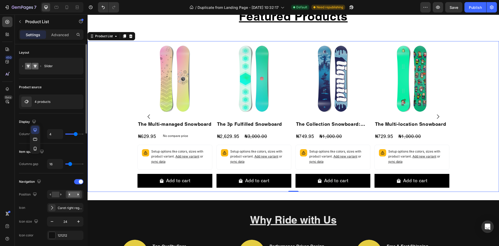
type input "2"
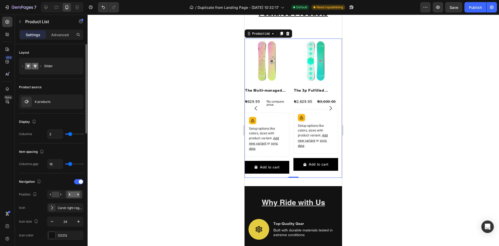
scroll to position [311, 0]
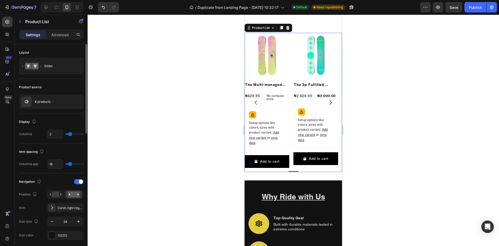
type input "1"
drag, startPoint x: 70, startPoint y: 134, endPoint x: 66, endPoint y: 135, distance: 4.5
type input "1"
click at [66, 134] on input "range" at bounding box center [74, 133] width 18 height 1
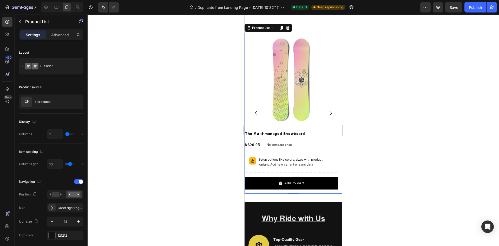
click at [122, 139] on div at bounding box center [293, 130] width 411 height 231
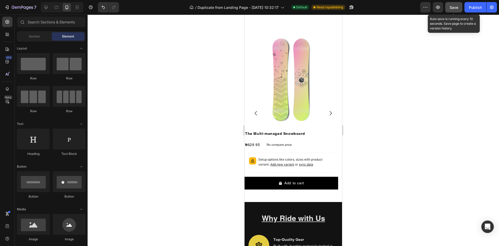
click at [453, 9] on span "Save" at bounding box center [454, 7] width 9 height 4
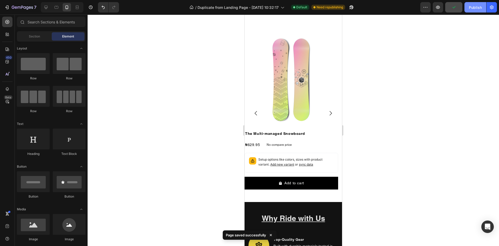
click at [477, 11] on button "Publish" at bounding box center [475, 7] width 22 height 10
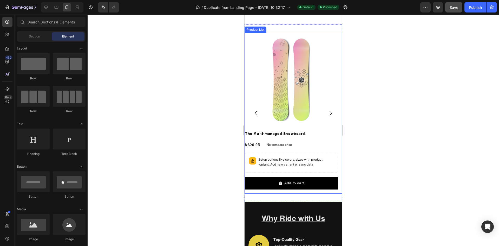
click at [329, 111] on icon "Carousel Next Arrow" at bounding box center [330, 113] width 6 height 6
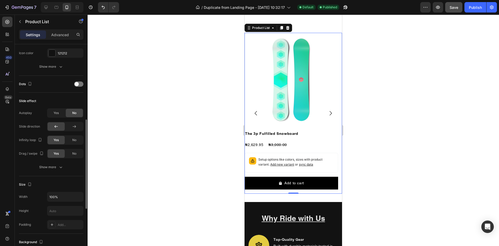
scroll to position [234, 0]
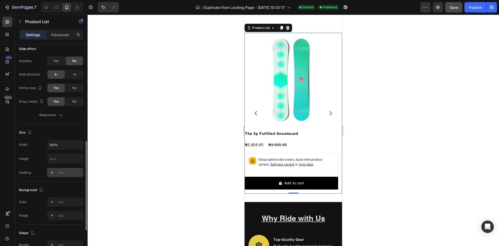
click at [64, 170] on div "Add..." at bounding box center [70, 172] width 24 height 5
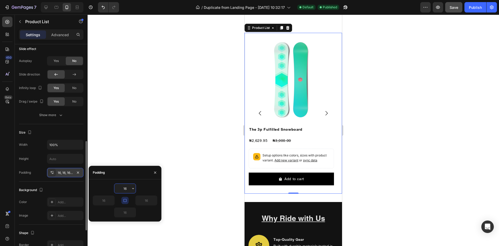
click at [176, 123] on div at bounding box center [293, 130] width 411 height 231
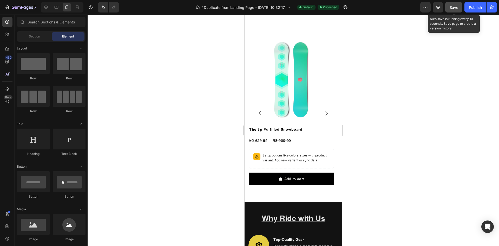
click at [455, 7] on span "Save" at bounding box center [454, 7] width 9 height 4
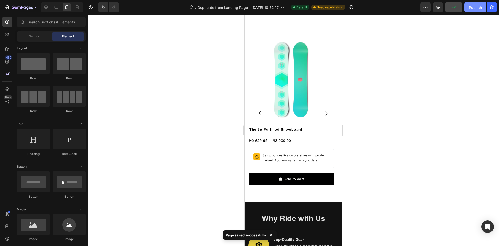
click at [477, 9] on div "Publish" at bounding box center [475, 7] width 13 height 5
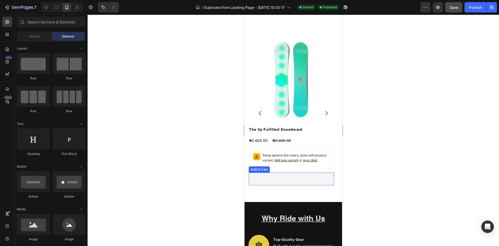
click at [245, 175] on button "Add to cart" at bounding box center [201, 178] width 85 height 13
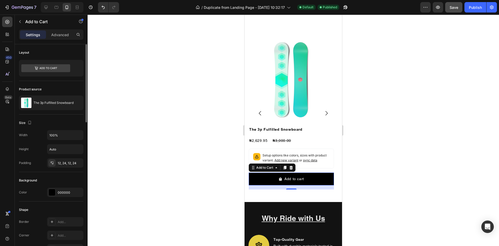
scroll to position [52, 0]
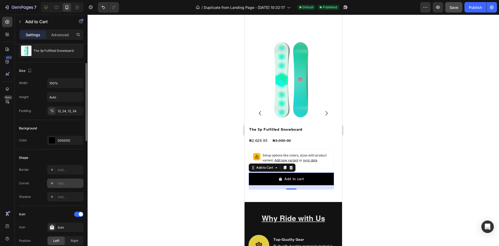
click at [63, 182] on div "Add..." at bounding box center [70, 183] width 24 height 5
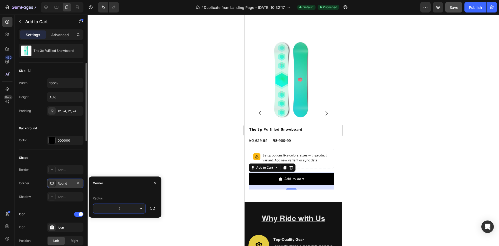
type input "20"
click at [154, 149] on div at bounding box center [293, 130] width 411 height 231
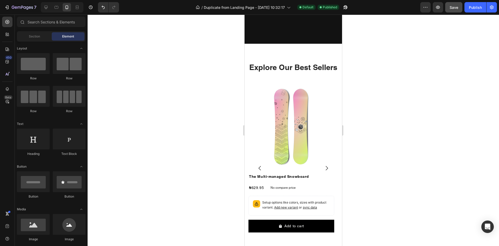
scroll to position [727, 0]
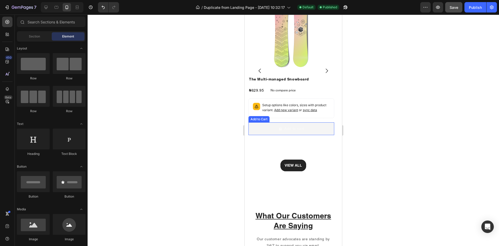
click at [288, 135] on button "Add to cart" at bounding box center [291, 128] width 86 height 13
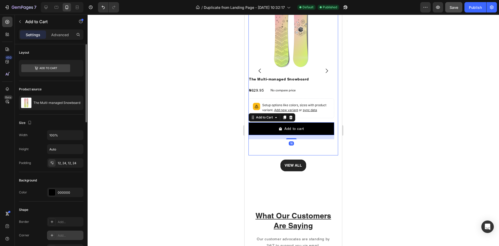
scroll to position [52, 0]
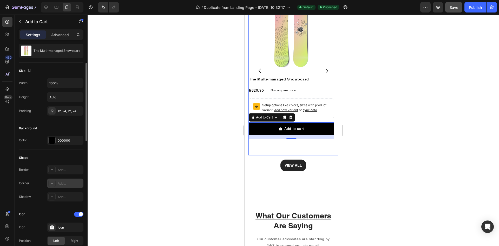
click at [64, 182] on div "Add..." at bounding box center [70, 183] width 24 height 5
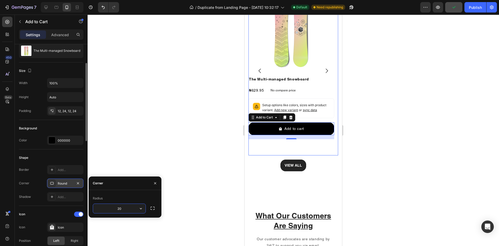
type input "20"
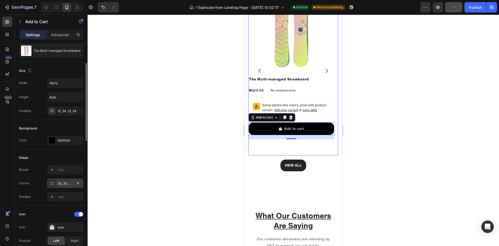
click at [182, 169] on div at bounding box center [293, 130] width 411 height 231
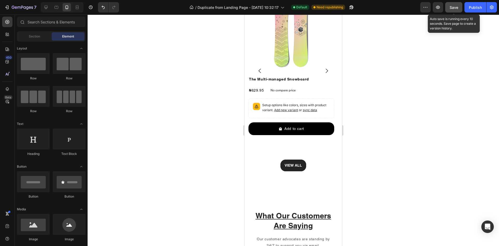
click at [455, 8] on span "Save" at bounding box center [454, 7] width 9 height 4
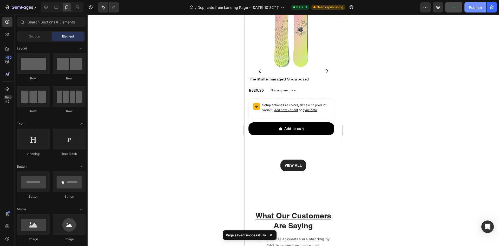
click at [476, 8] on div "Publish" at bounding box center [475, 7] width 13 height 5
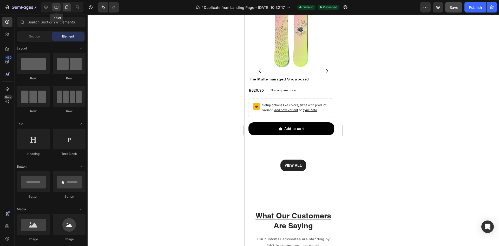
click at [55, 6] on icon at bounding box center [57, 7] width 4 height 3
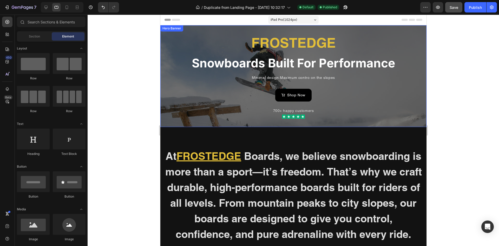
click at [286, 126] on div "FROSTEDGE Heading Snowboards Built For Performance Heading Minimal design.Maxim…" at bounding box center [293, 76] width 266 height 102
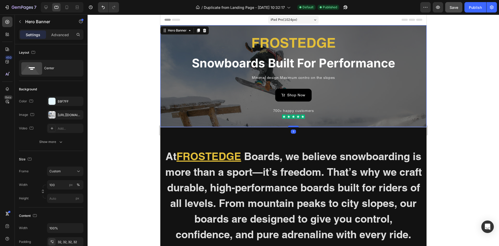
click at [291, 126] on div at bounding box center [293, 127] width 10 height 2
